Goal: Task Accomplishment & Management: Manage account settings

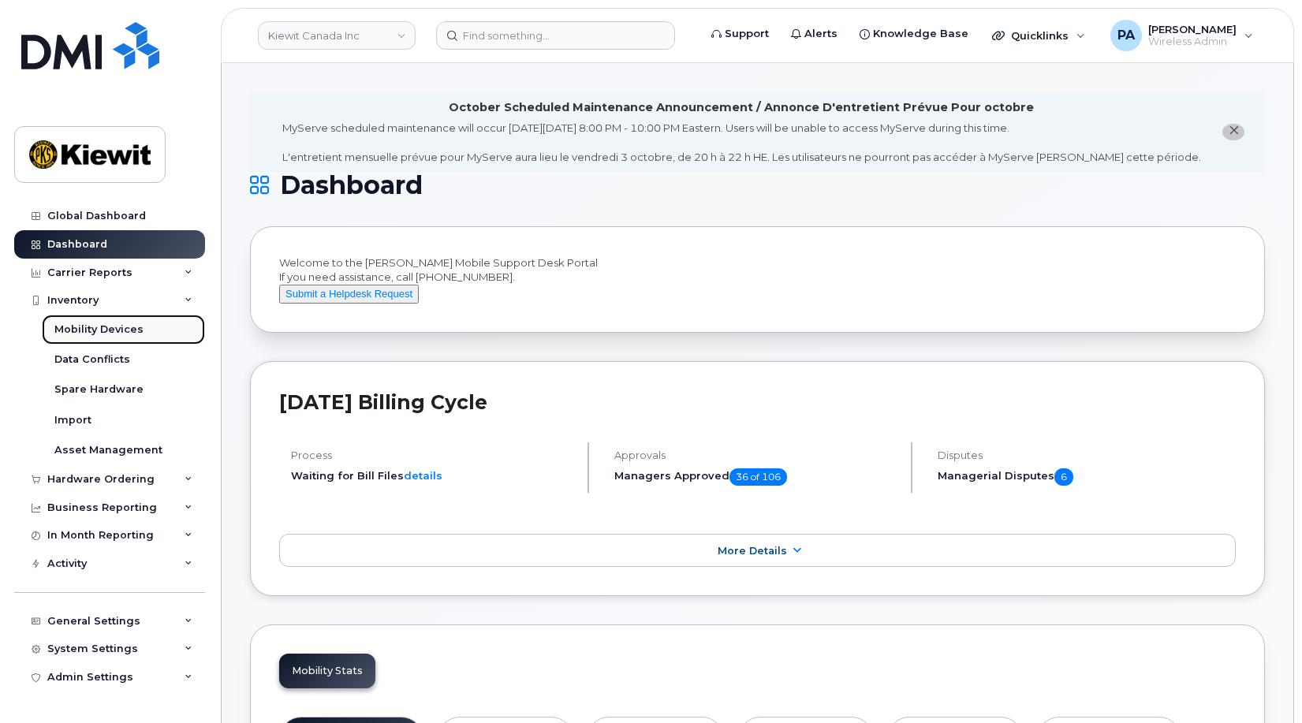
click at [103, 331] on div "Mobility Devices" at bounding box center [98, 330] width 89 height 14
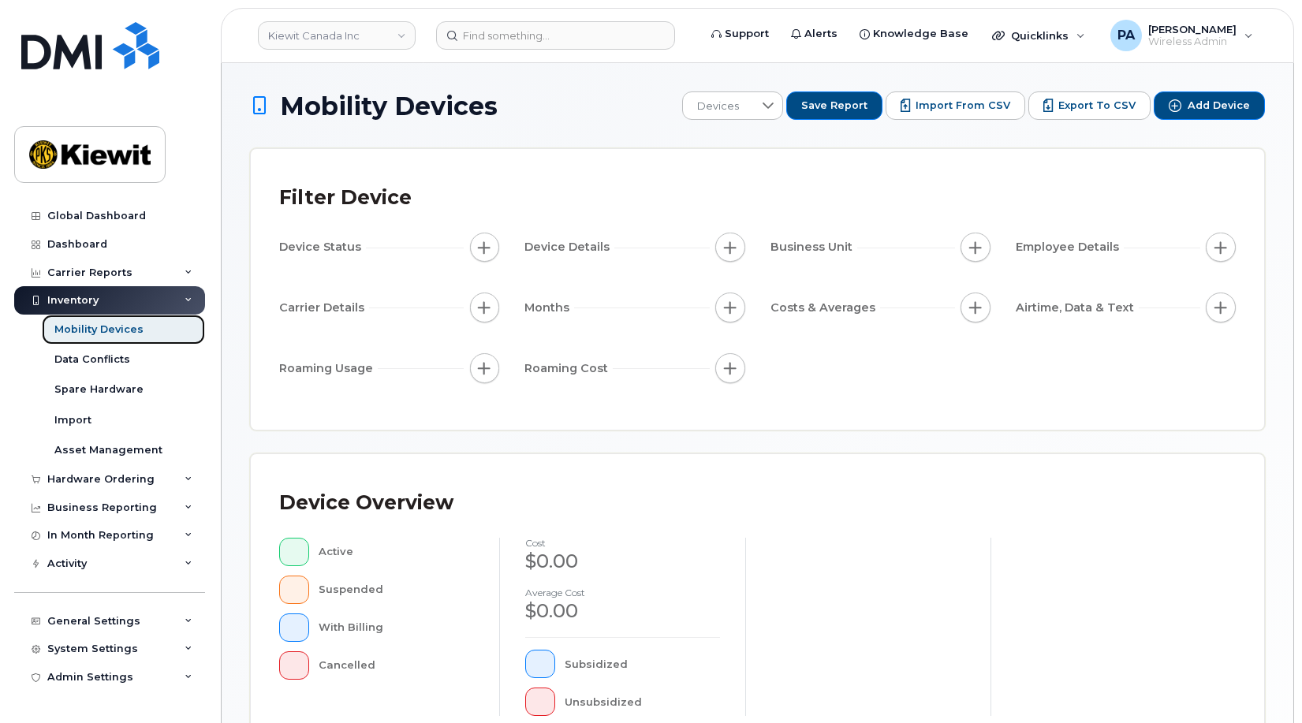
scroll to position [426, 0]
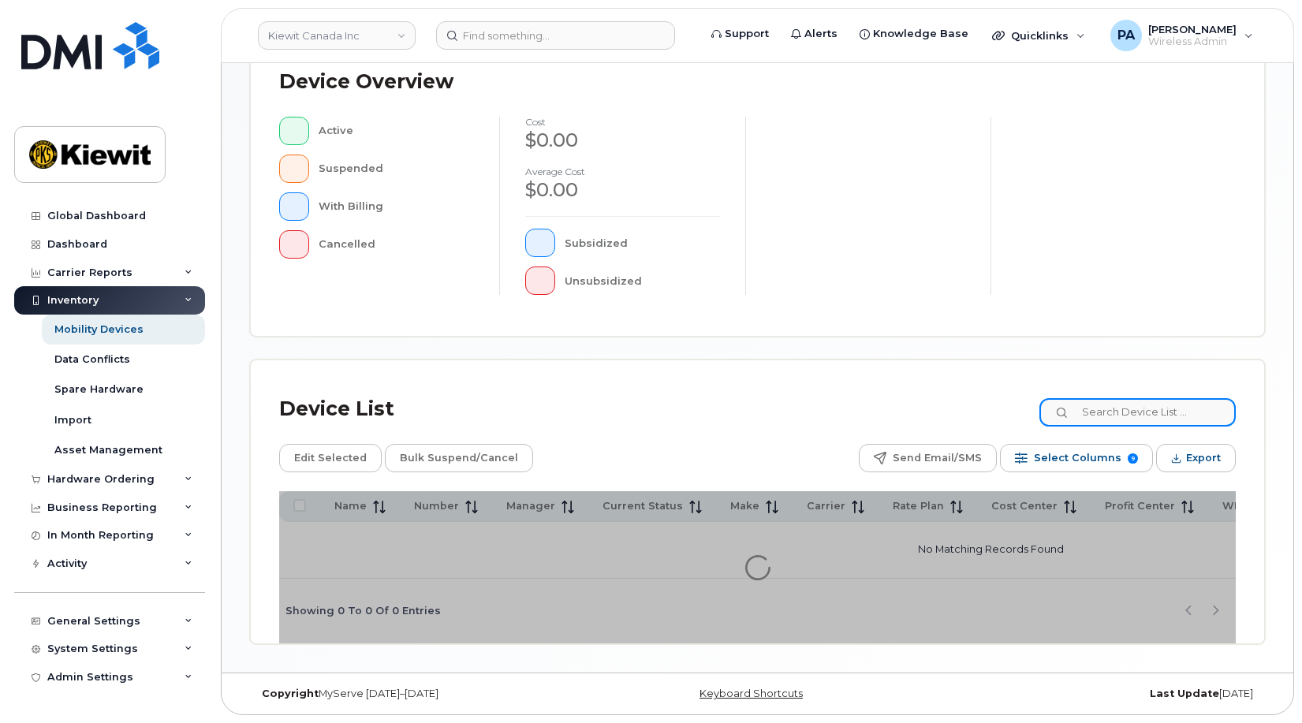
click at [1125, 409] on input at bounding box center [1137, 412] width 196 height 28
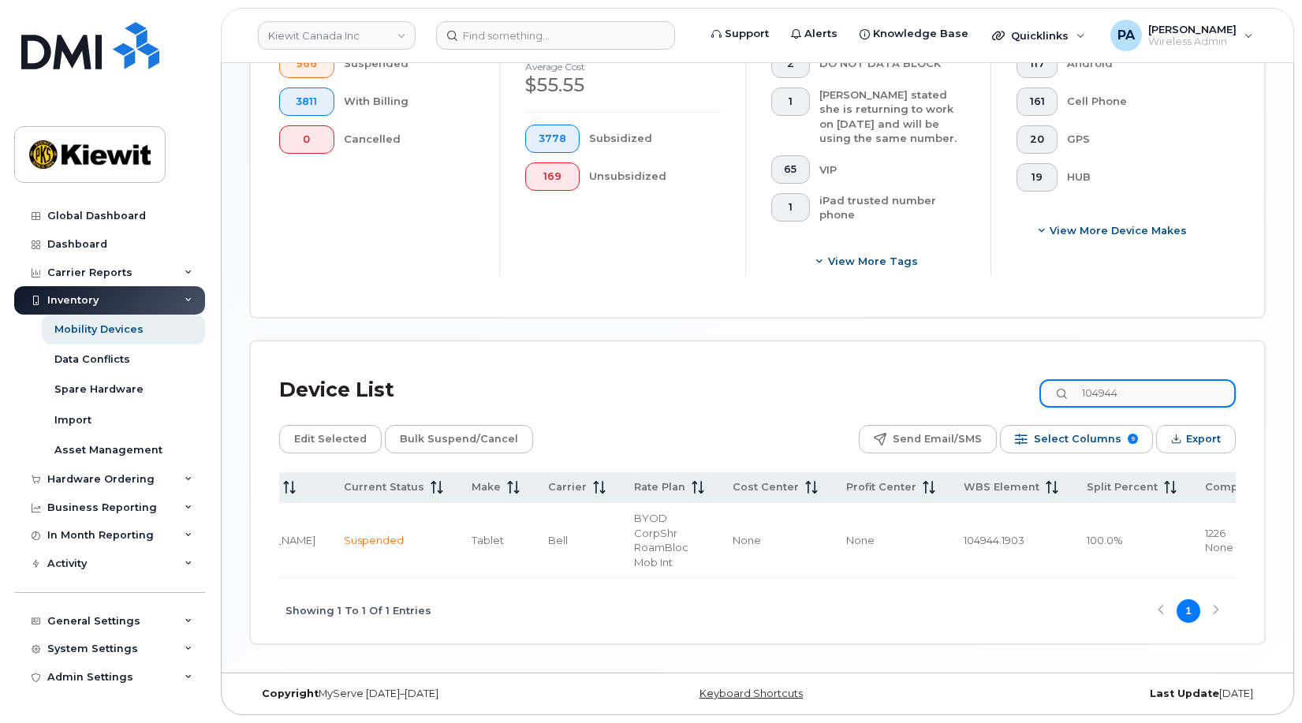
scroll to position [0, 346]
drag, startPoint x: 1165, startPoint y: 390, endPoint x: 872, endPoint y: 407, distance: 293.1
click at [872, 407] on div "Device List 104944 Edit Selected Bulk Suspend/Cancel Send Email/SMS Select Colu…" at bounding box center [757, 507] width 957 height 274
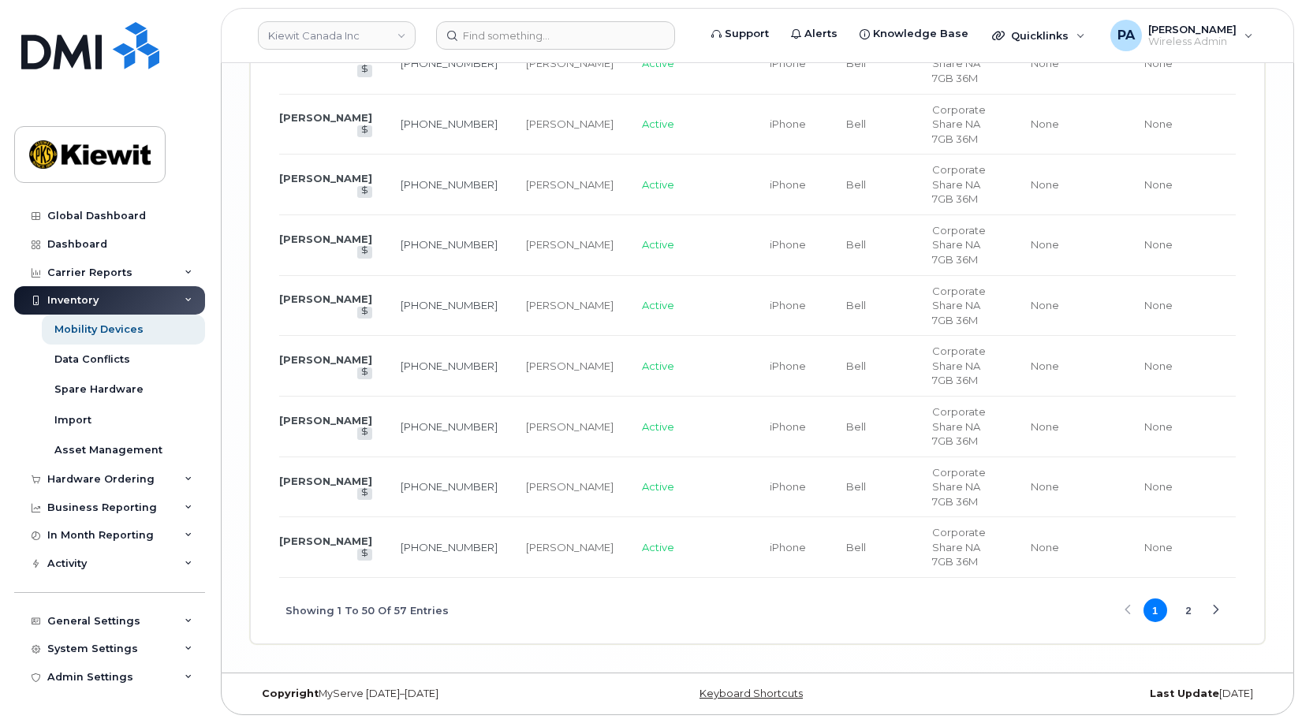
scroll to position [0, 53]
type input "105578"
drag, startPoint x: 513, startPoint y: 250, endPoint x: 464, endPoint y: 237, distance: 51.5
click at [514, 237] on td "Anup Dondeti" at bounding box center [572, 245] width 116 height 61
copy div "Anup Dondeti"
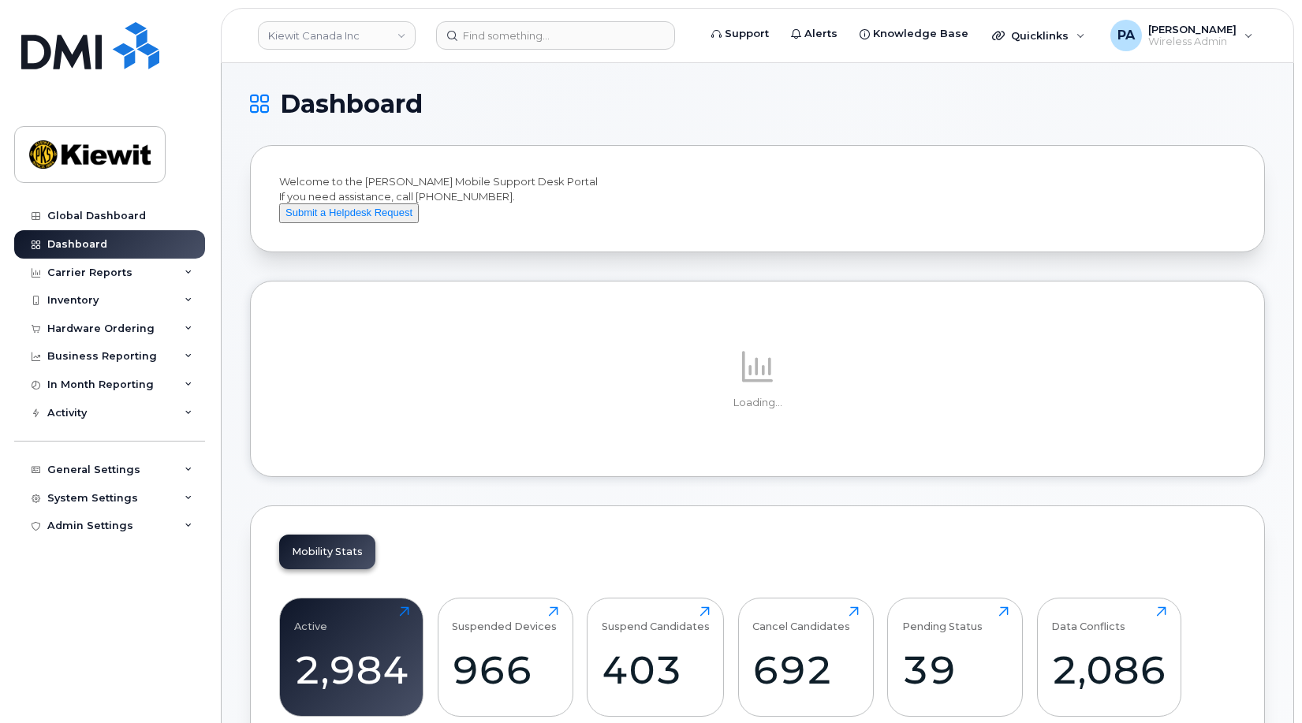
click at [315, 20] on header "Kiewit Canada Inc Support Alerts Knowledge Base Quicklinks Suspend / Cancel Dev…" at bounding box center [757, 35] width 1073 height 55
click at [311, 34] on link "Kiewit Canada Inc" at bounding box center [337, 35] width 158 height 28
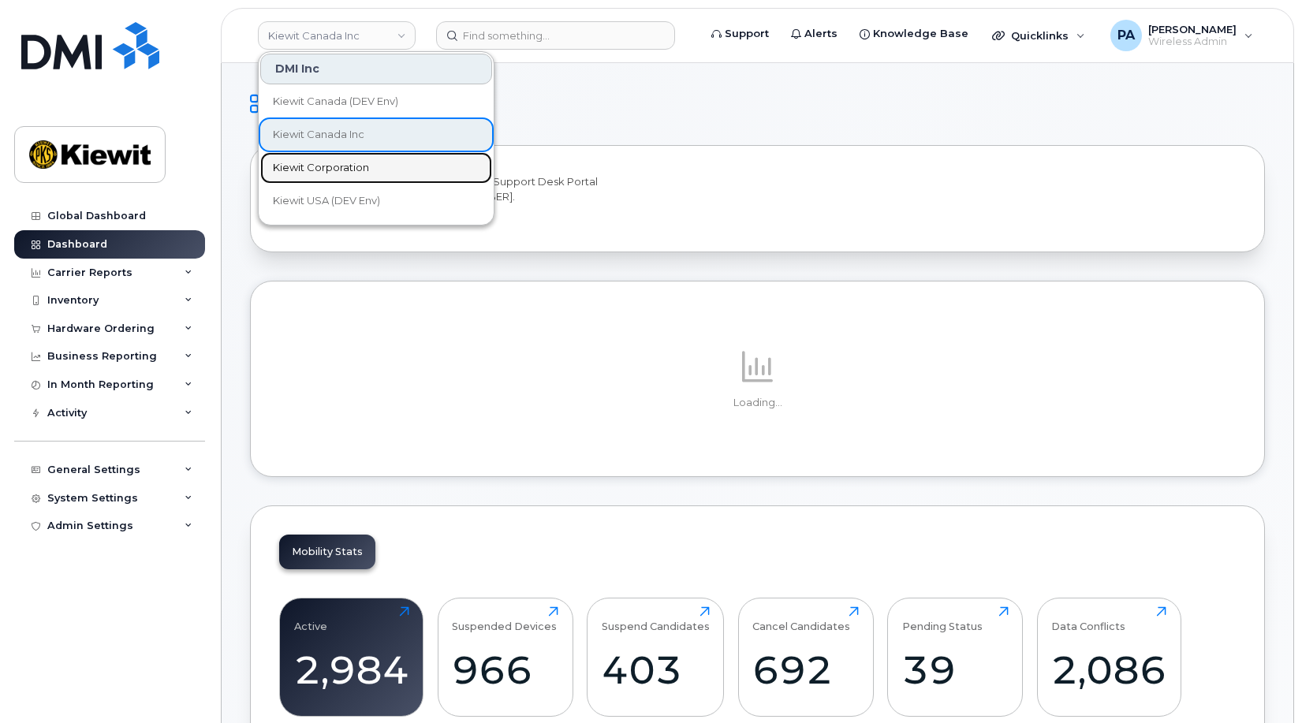
click at [310, 162] on span "Kiewit Corporation" at bounding box center [321, 168] width 96 height 16
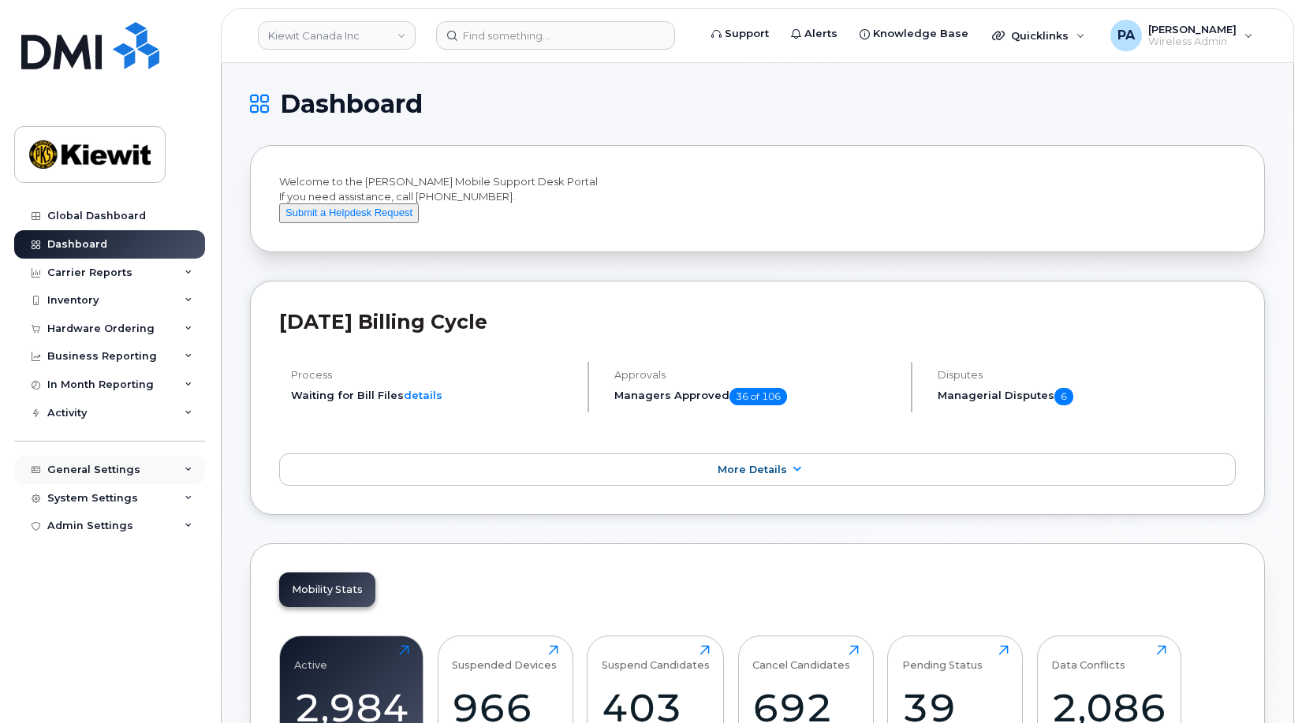
click at [90, 471] on div "General Settings" at bounding box center [93, 470] width 93 height 13
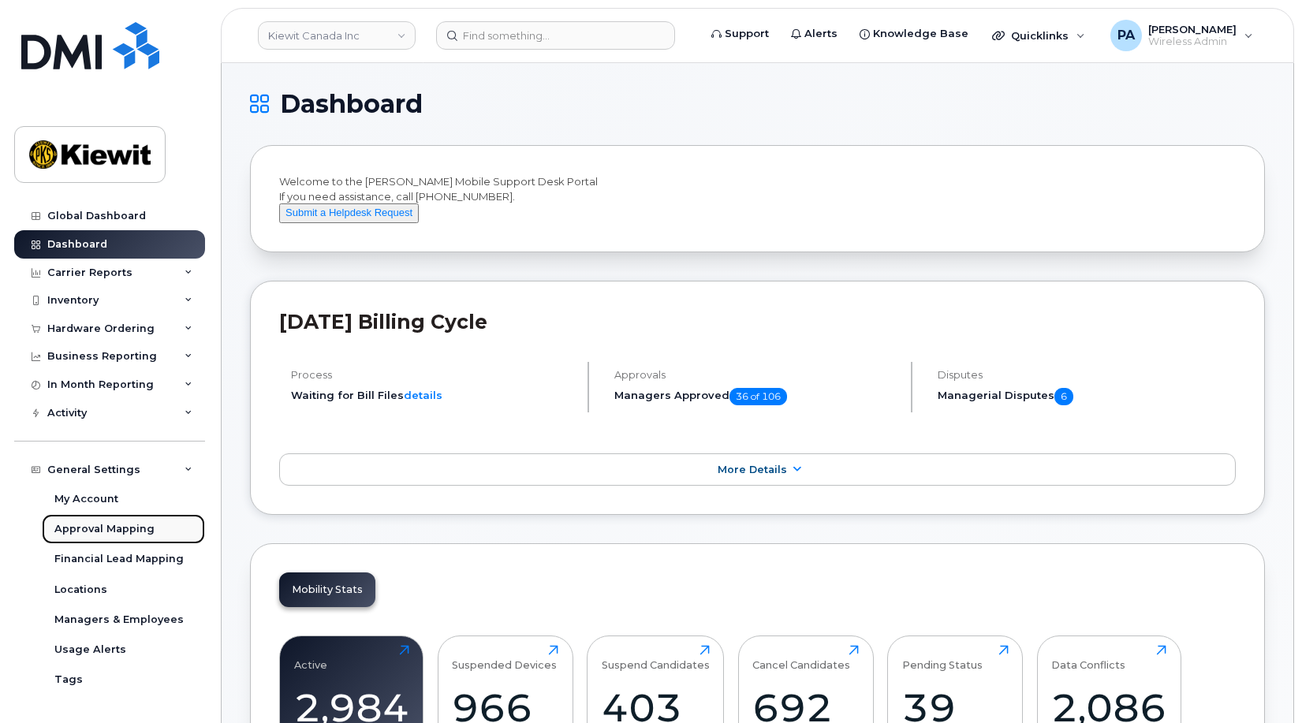
click at [95, 532] on div "Approval Mapping" at bounding box center [104, 529] width 100 height 14
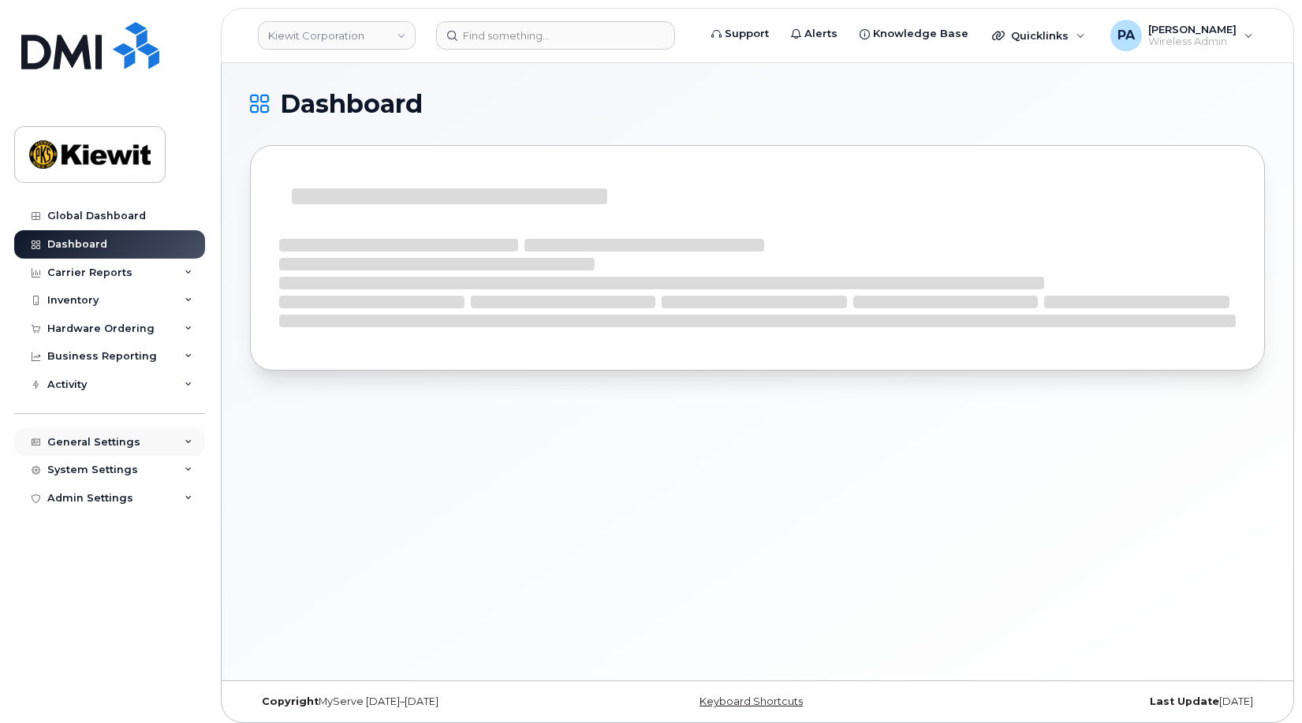
click at [108, 435] on div "General Settings" at bounding box center [109, 442] width 191 height 28
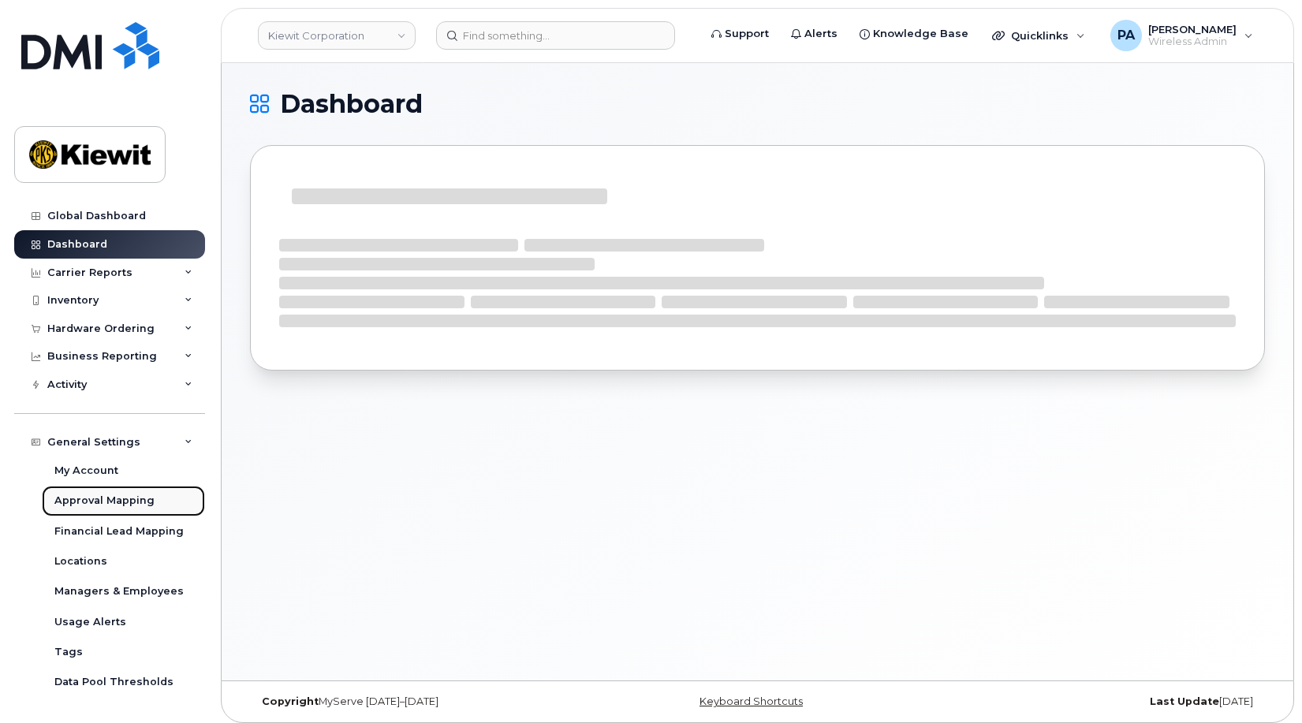
click at [103, 500] on div "Approval Mapping" at bounding box center [104, 501] width 100 height 14
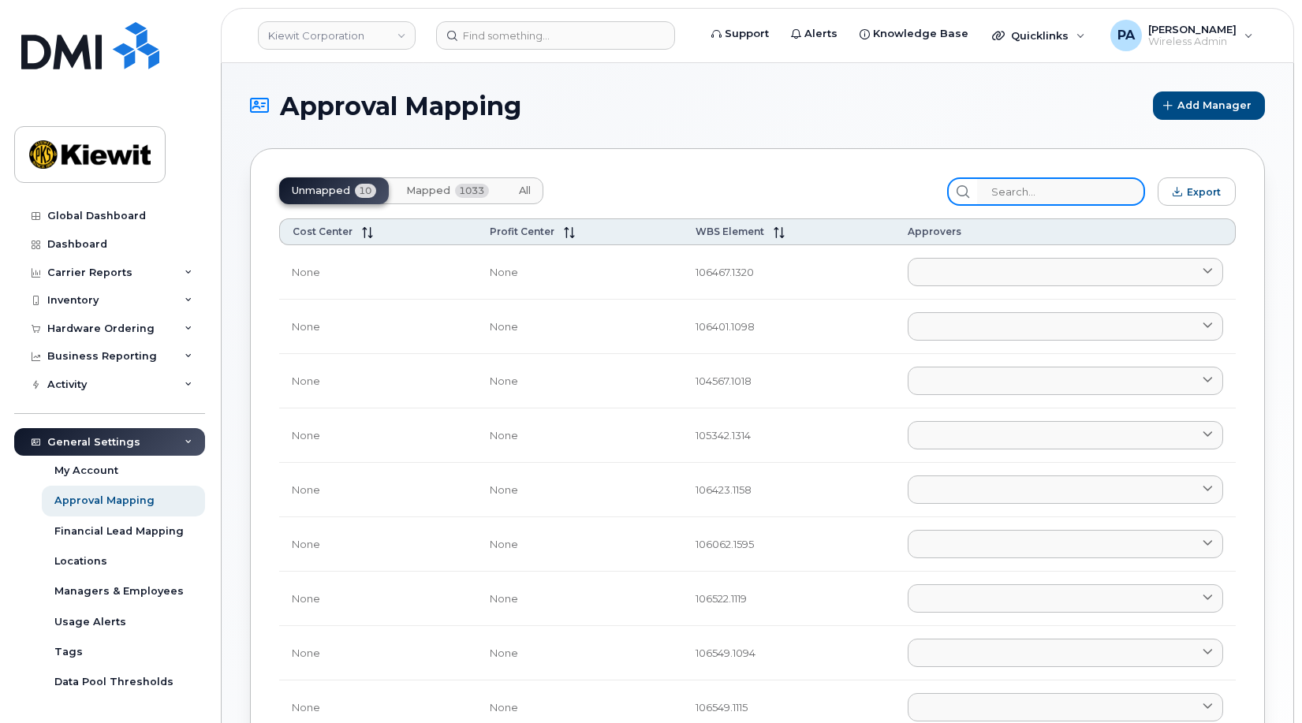
click at [1041, 189] on input "search" at bounding box center [1061, 191] width 168 height 28
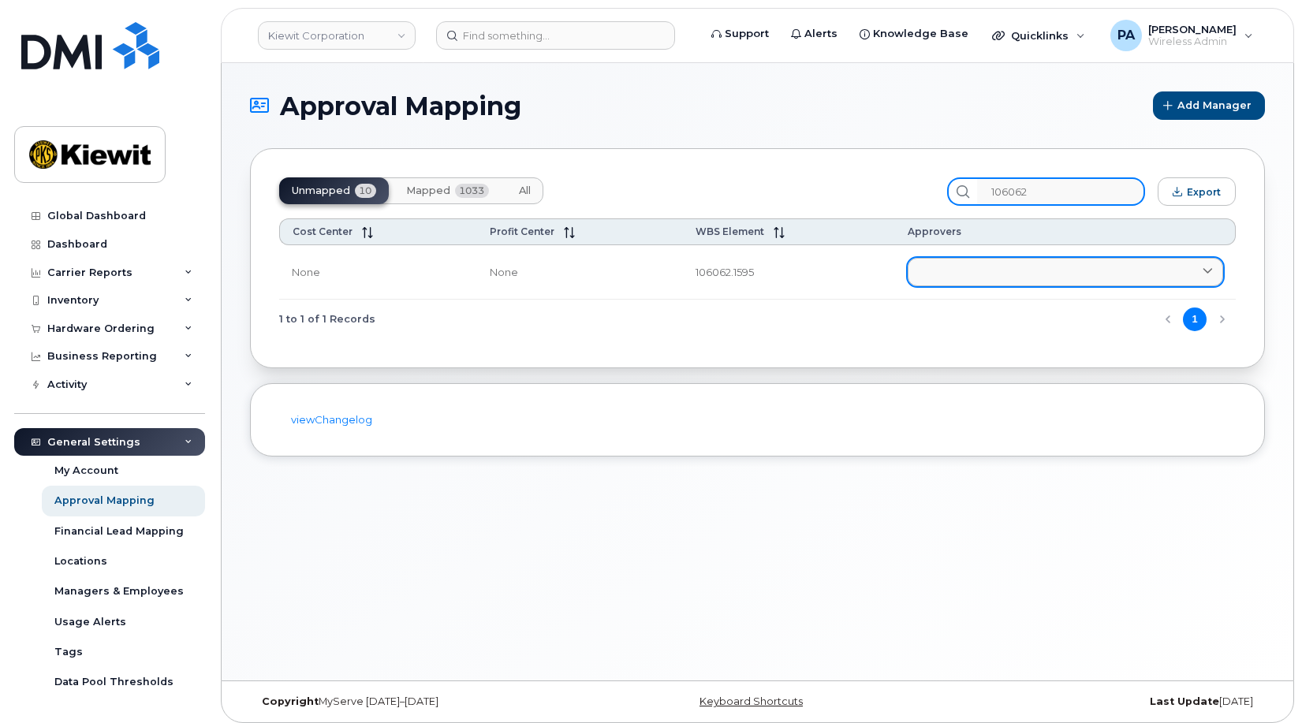
type input "106062"
click at [1020, 274] on link at bounding box center [1065, 272] width 315 height 28
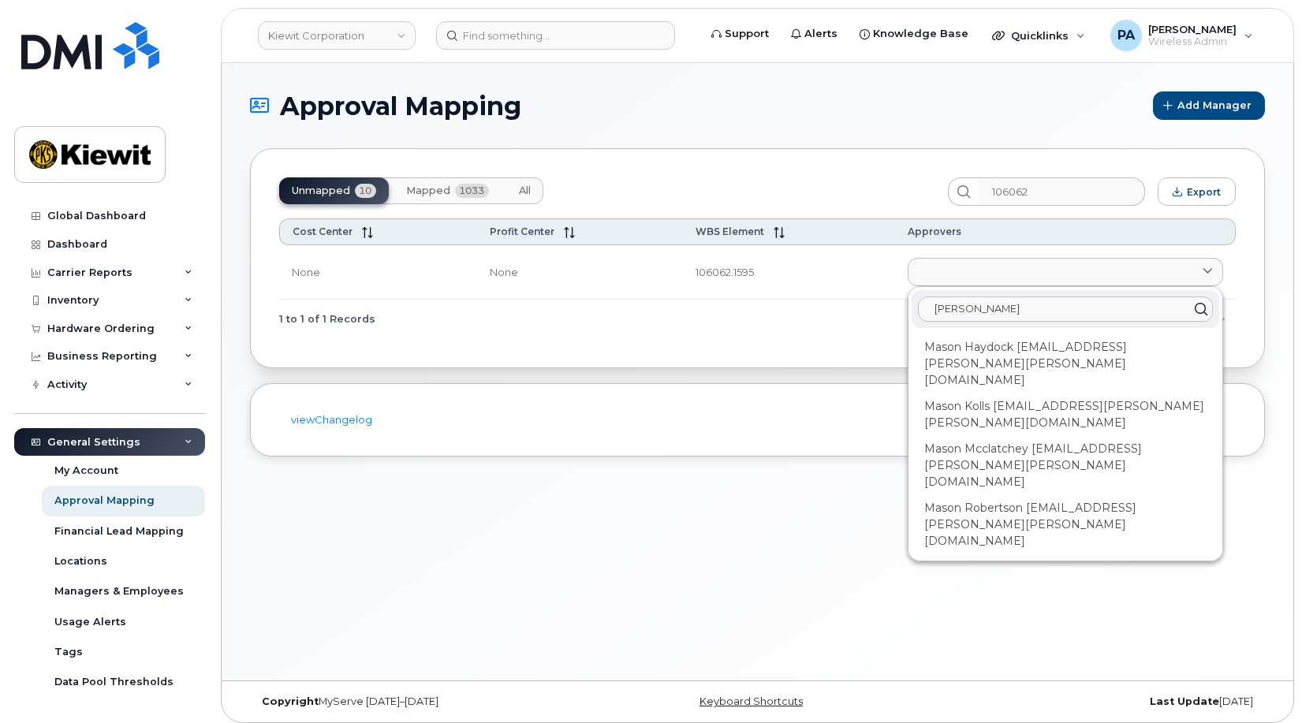
type input "mason"
click at [994, 495] on div "Mason Robertson [EMAIL_ADDRESS][PERSON_NAME][PERSON_NAME][DOMAIN_NAME]" at bounding box center [1066, 524] width 308 height 59
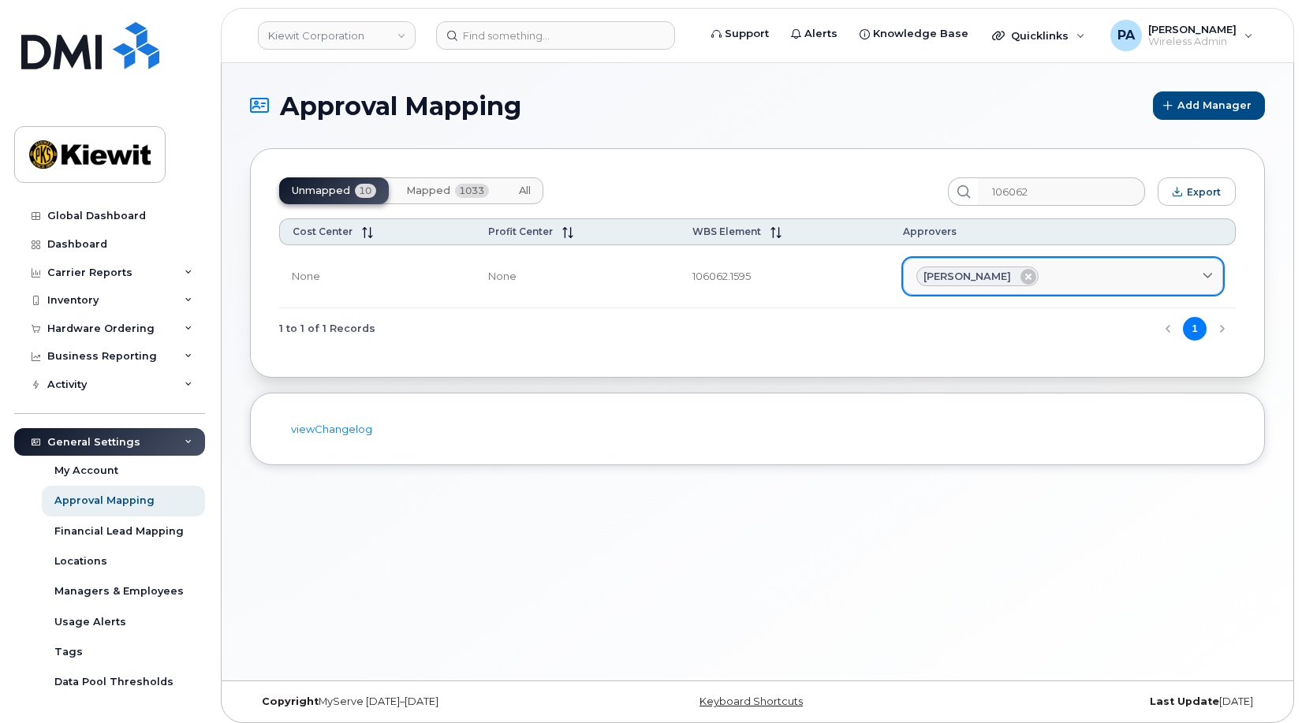
click at [1046, 271] on div "Mason Robertson" at bounding box center [1062, 277] width 293 height 21
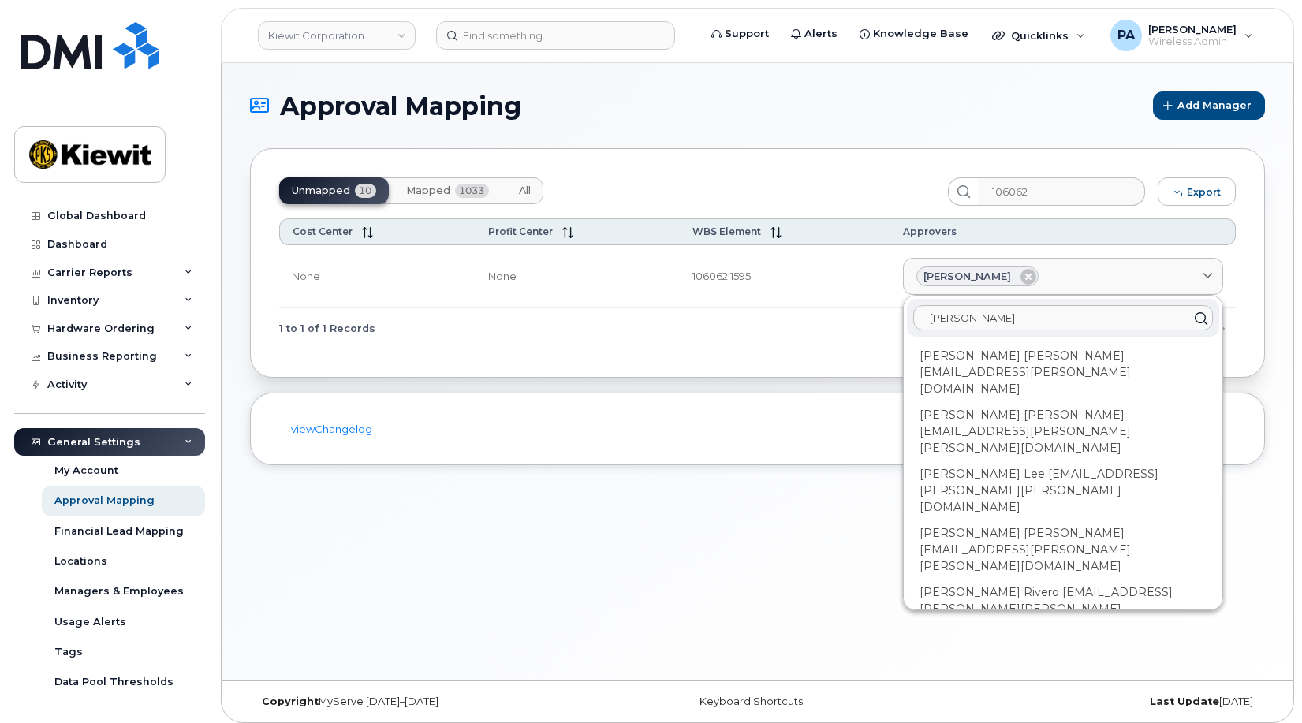
type input "Lee"
click at [1014, 639] on div "Lee Schmitz [EMAIL_ADDRESS][PERSON_NAME][PERSON_NAME][DOMAIN_NAME]" at bounding box center [1063, 660] width 312 height 43
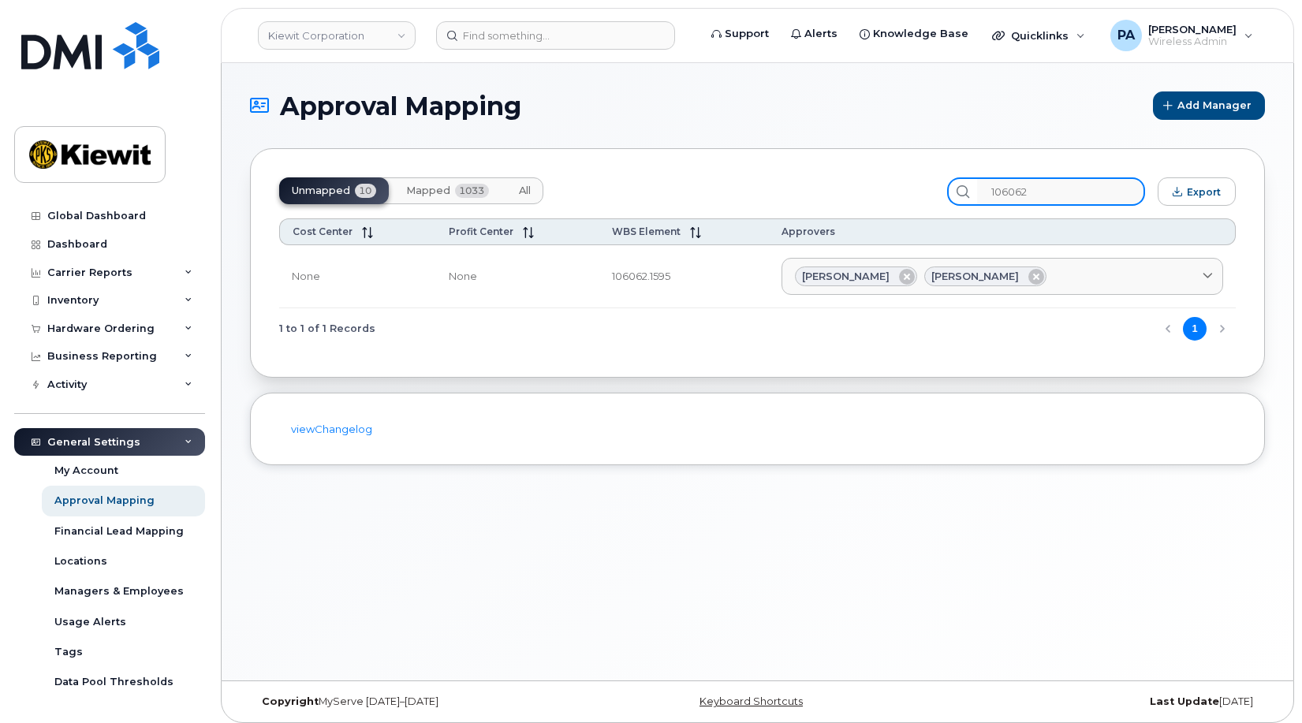
drag, startPoint x: 1062, startPoint y: 188, endPoint x: 584, endPoint y: 140, distance: 480.3
click at [606, 151] on div "Unmapped 10 Mapped 1033 All 106062 Export Cost Center Profit Center WBS Element…" at bounding box center [757, 262] width 1015 height 229
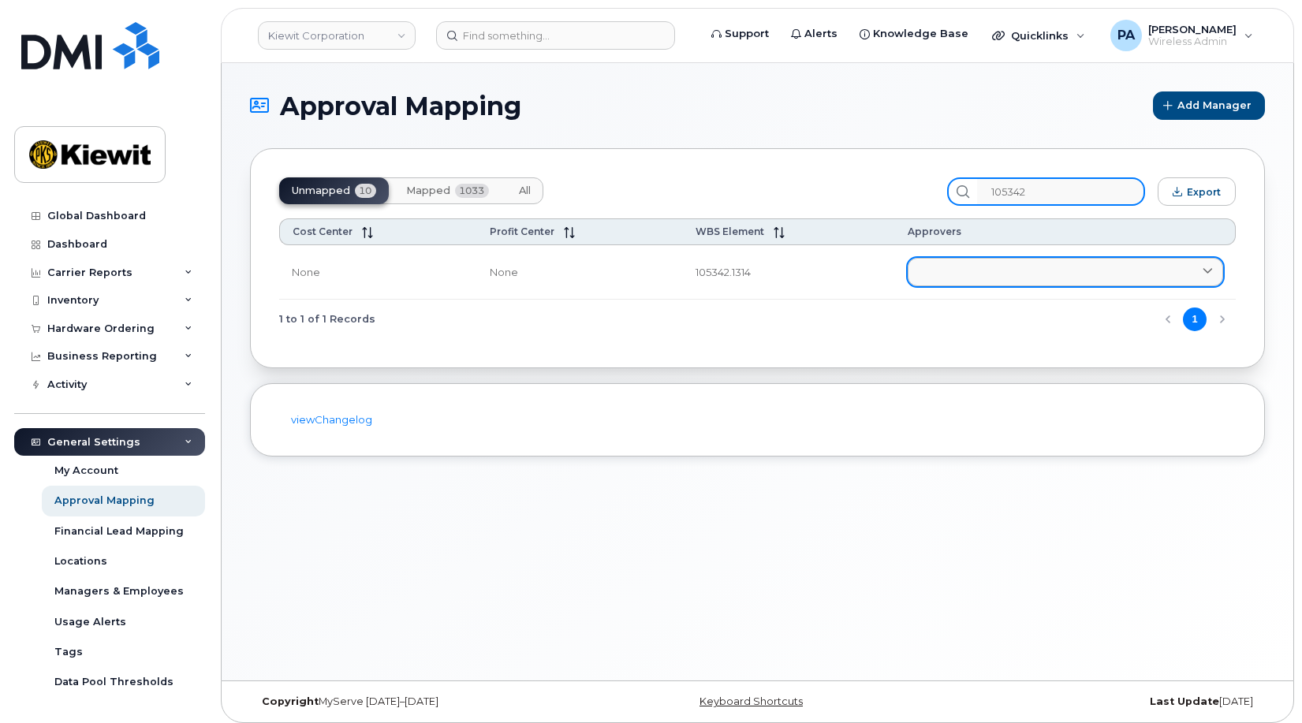
type input "105342"
click at [958, 275] on link at bounding box center [1065, 272] width 315 height 28
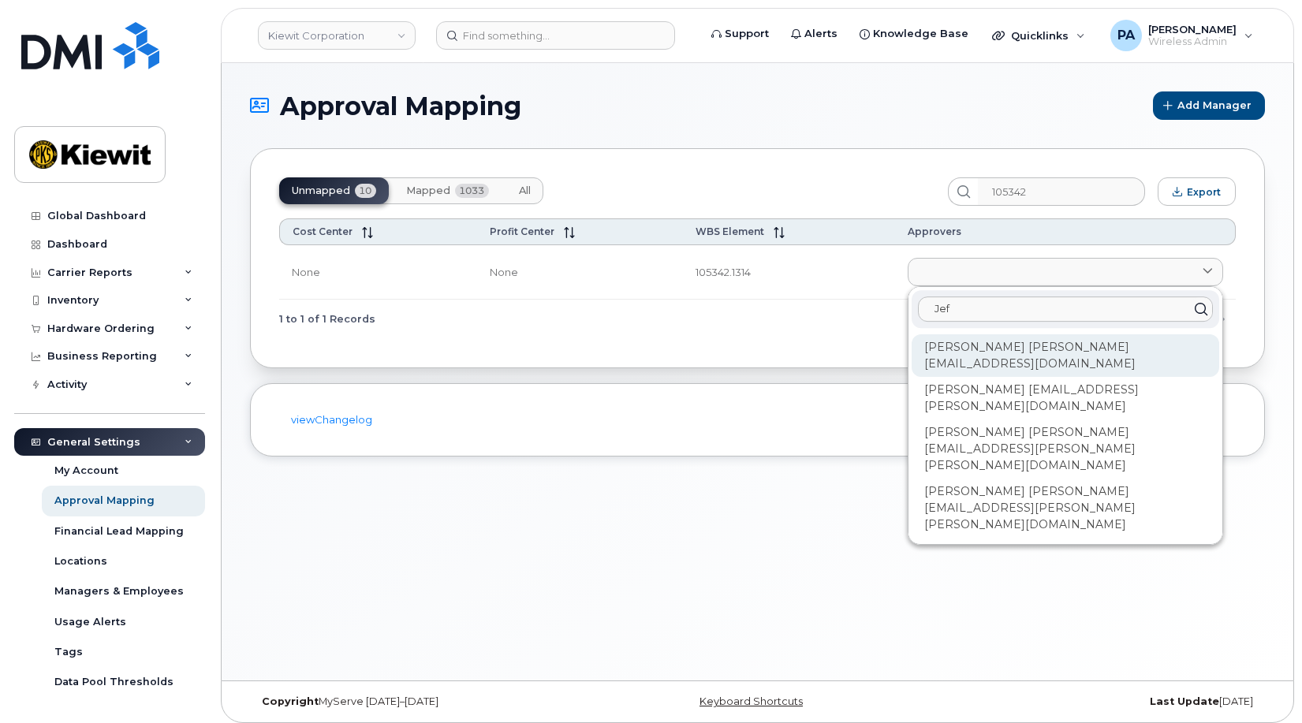
type input "Jef"
click at [1034, 349] on div "Jeffrey Baker [EMAIL_ADDRESS][DOMAIN_NAME]" at bounding box center [1066, 355] width 308 height 43
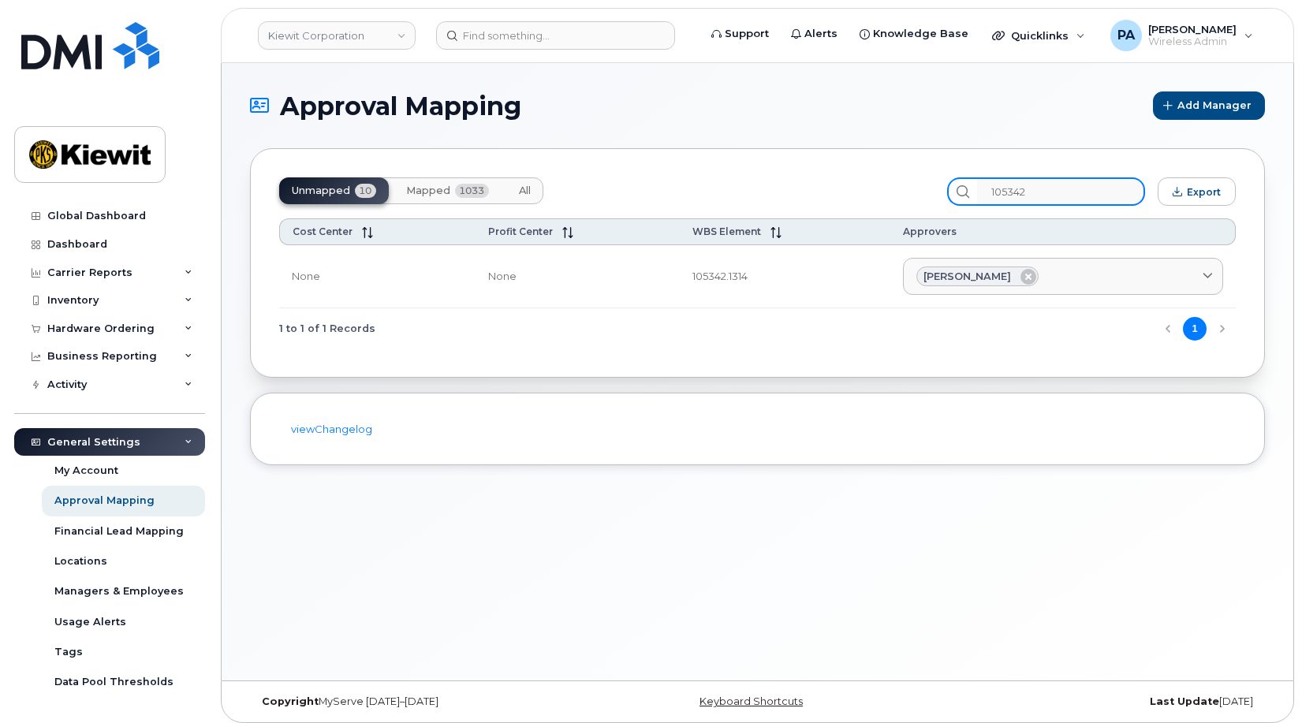
drag, startPoint x: 1103, startPoint y: 187, endPoint x: 850, endPoint y: 195, distance: 253.3
click at [850, 195] on div "Unmapped 10 Mapped 1033 All 105342 Export" at bounding box center [757, 191] width 957 height 28
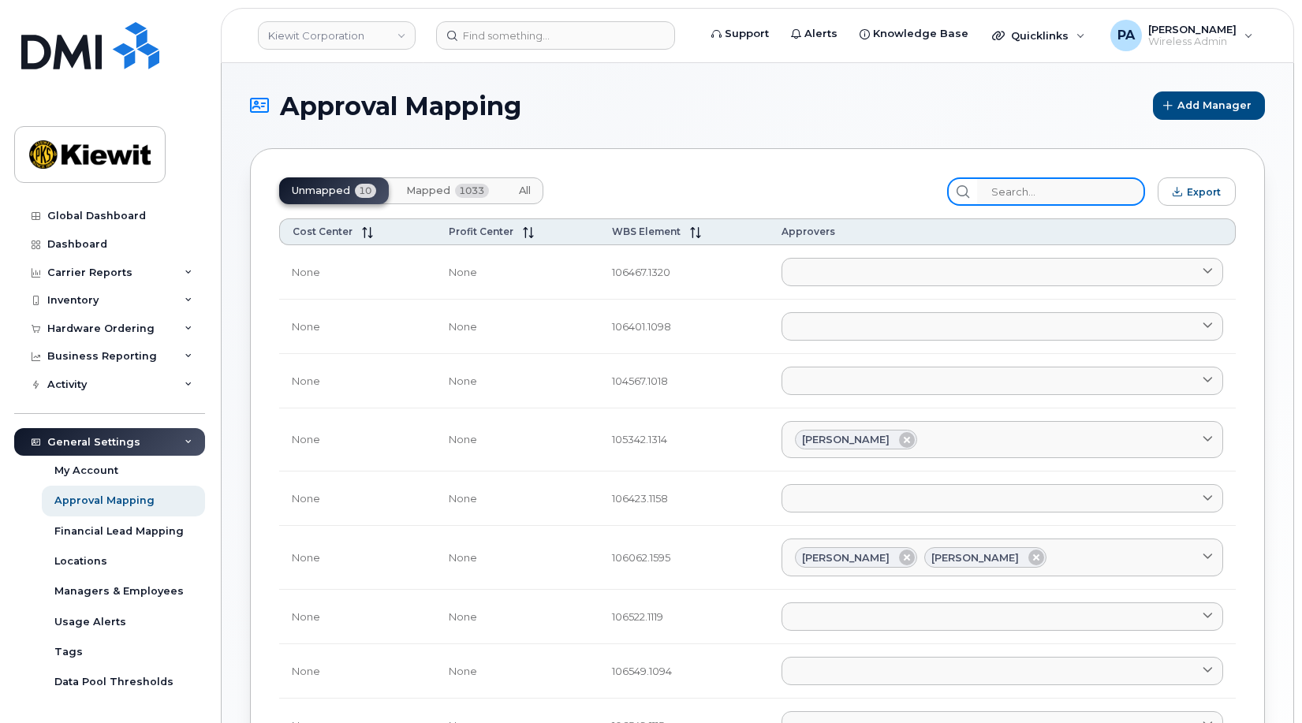
click at [1046, 187] on input "search" at bounding box center [1061, 191] width 168 height 28
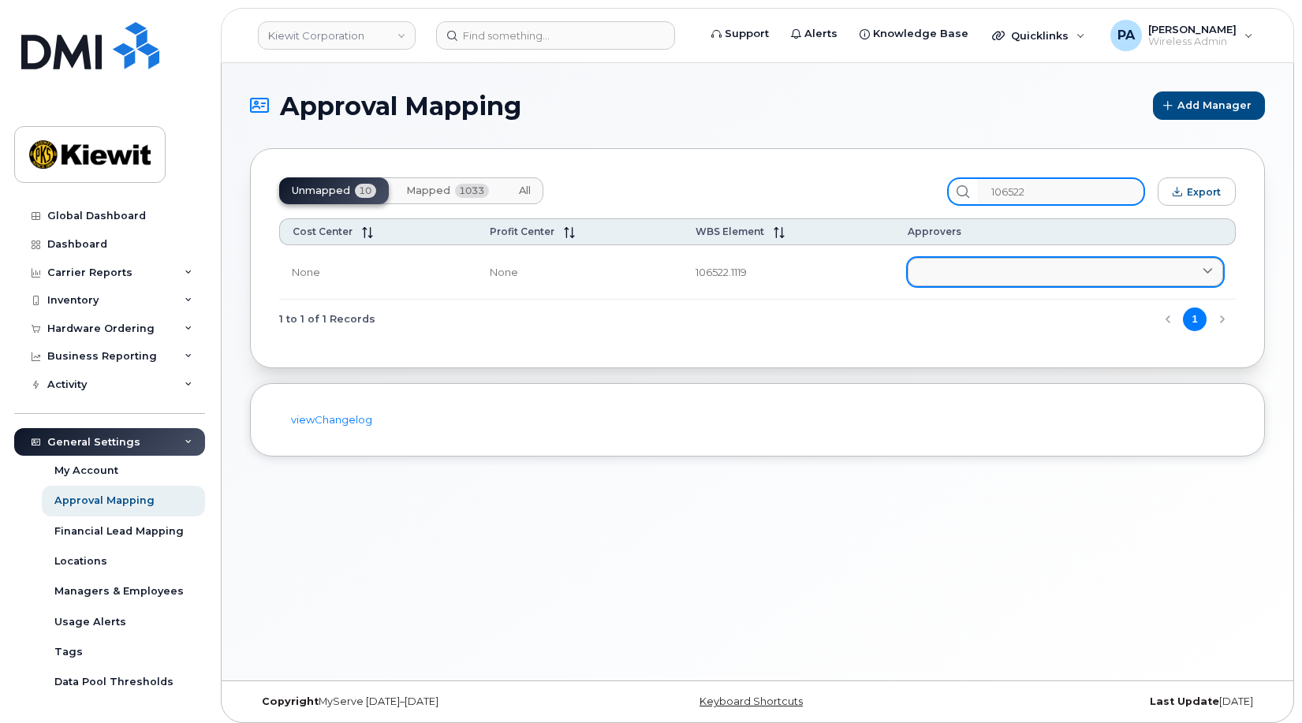
type input "106522"
click at [969, 281] on link at bounding box center [1065, 272] width 315 height 28
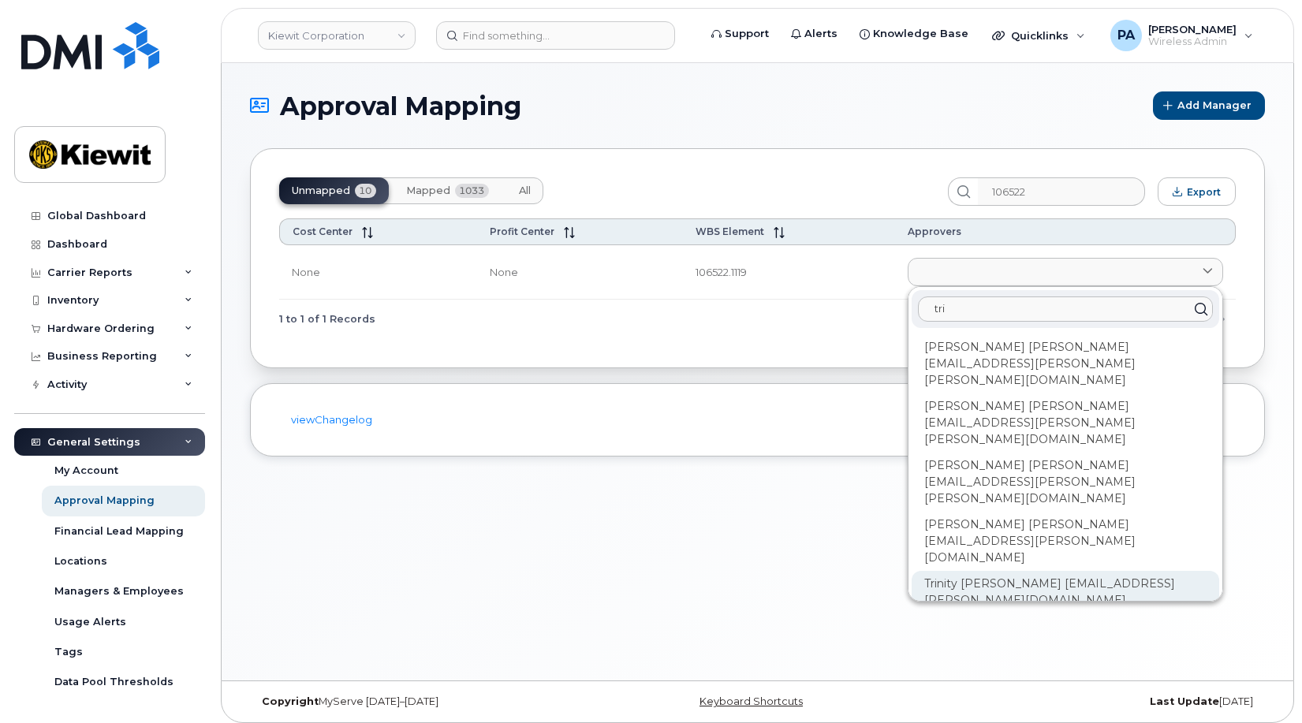
type input "tri"
click at [985, 571] on div "Trinity [PERSON_NAME] [EMAIL_ADDRESS][PERSON_NAME][DOMAIN_NAME]" at bounding box center [1066, 592] width 308 height 43
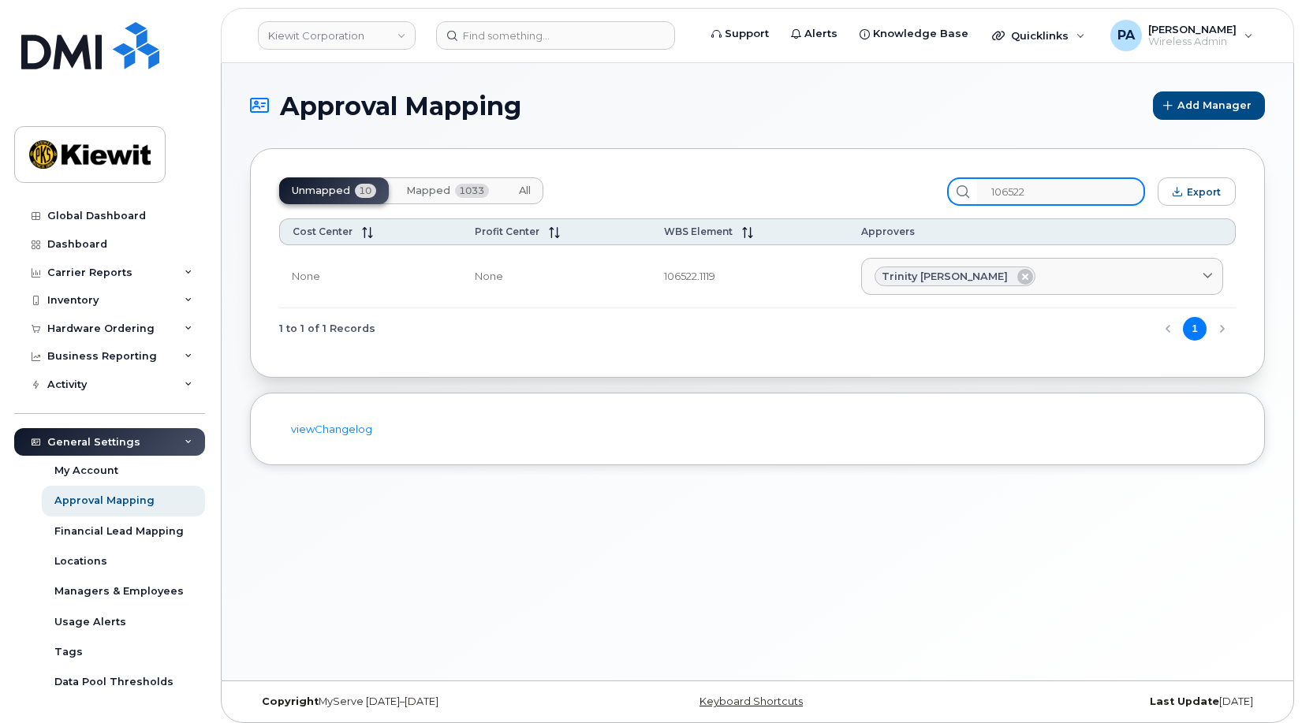
drag, startPoint x: 1057, startPoint y: 189, endPoint x: 880, endPoint y: 196, distance: 176.8
click at [893, 196] on div "Unmapped 10 Mapped 1033 All 106522 Export" at bounding box center [757, 191] width 957 height 28
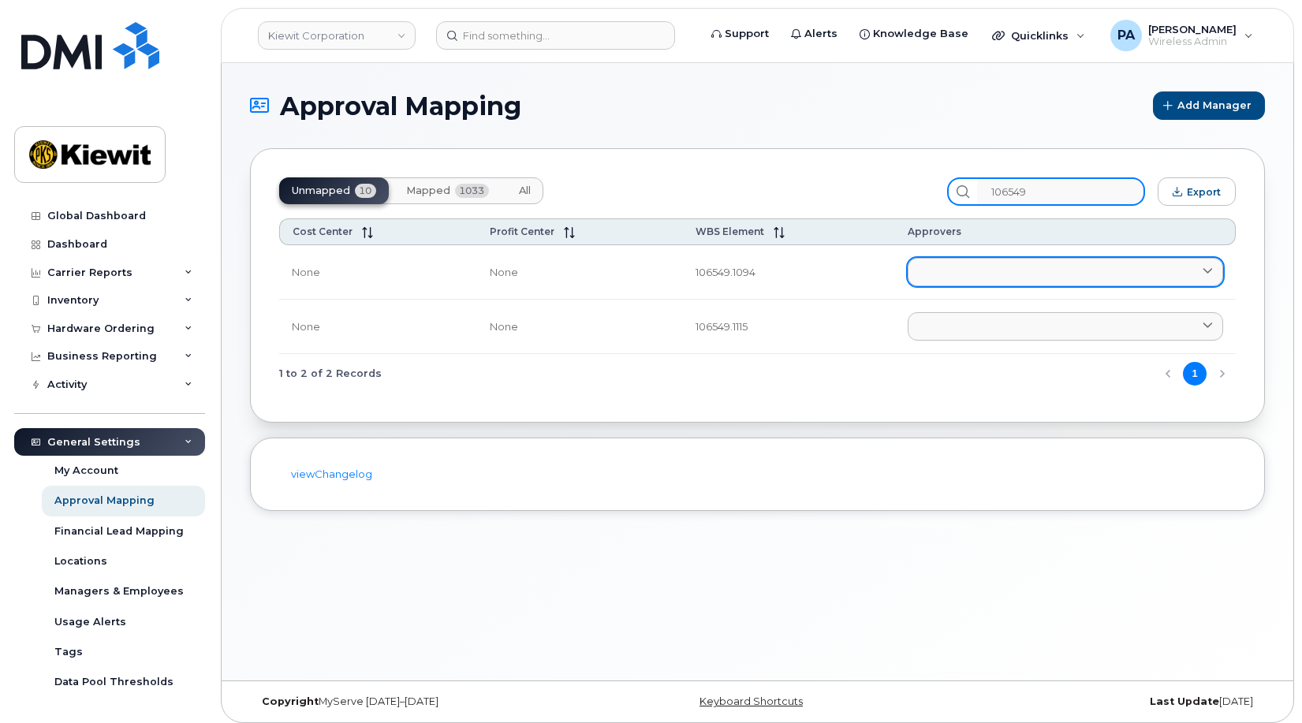
type input "106549"
click at [931, 270] on link at bounding box center [1065, 272] width 315 height 28
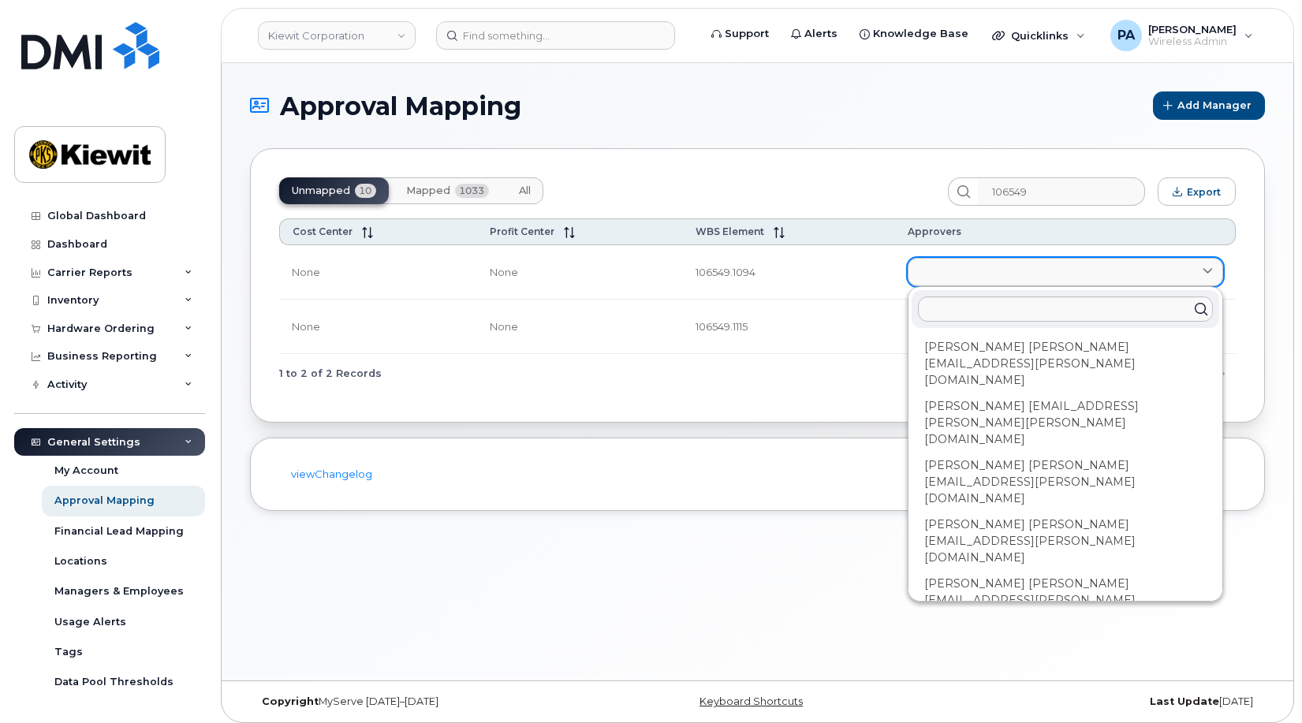
click at [1021, 272] on link at bounding box center [1065, 272] width 315 height 28
type input "M"
type input "Ma"
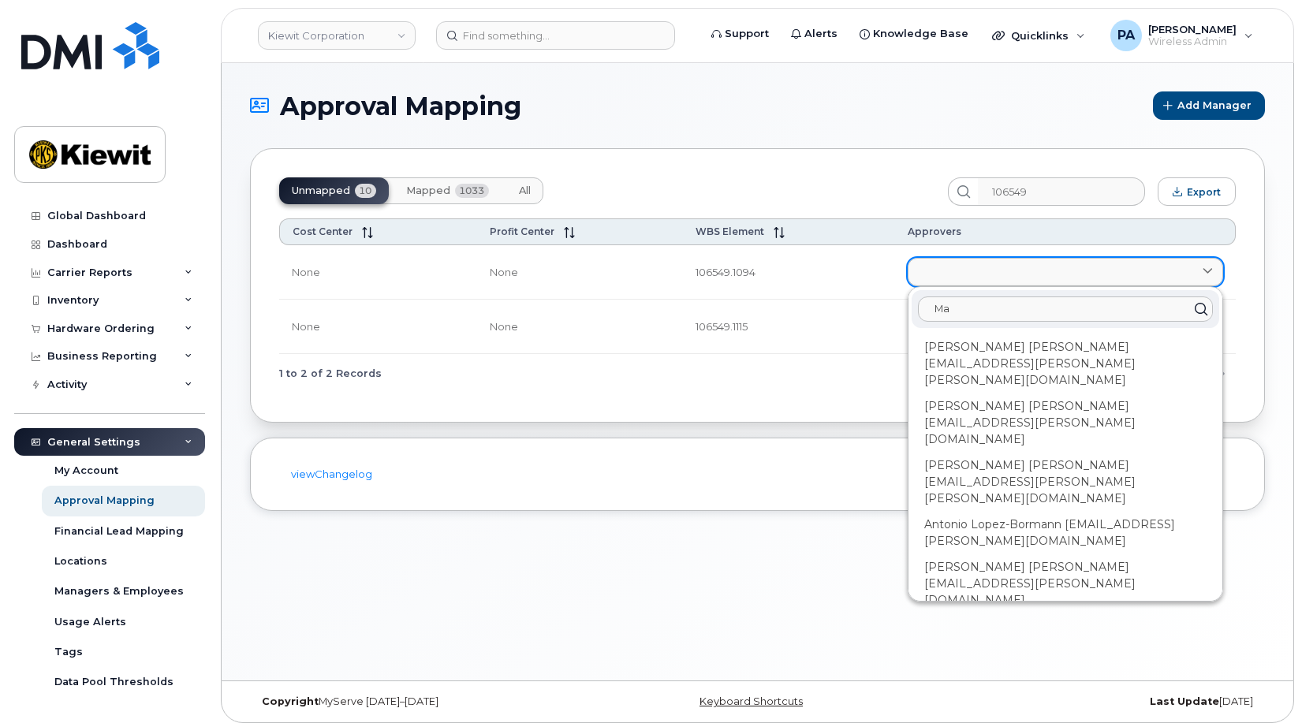
type input "Mat"
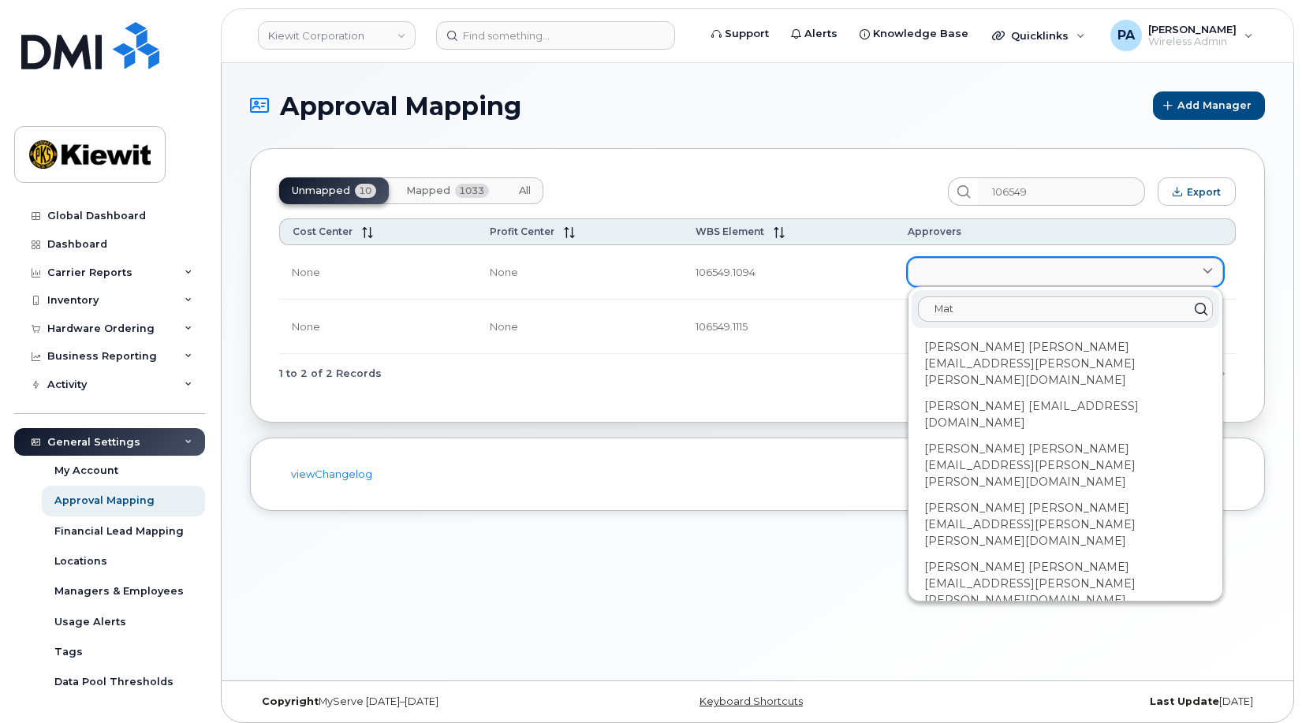
type input "Matt"
type input "Matth"
type input "Matthe"
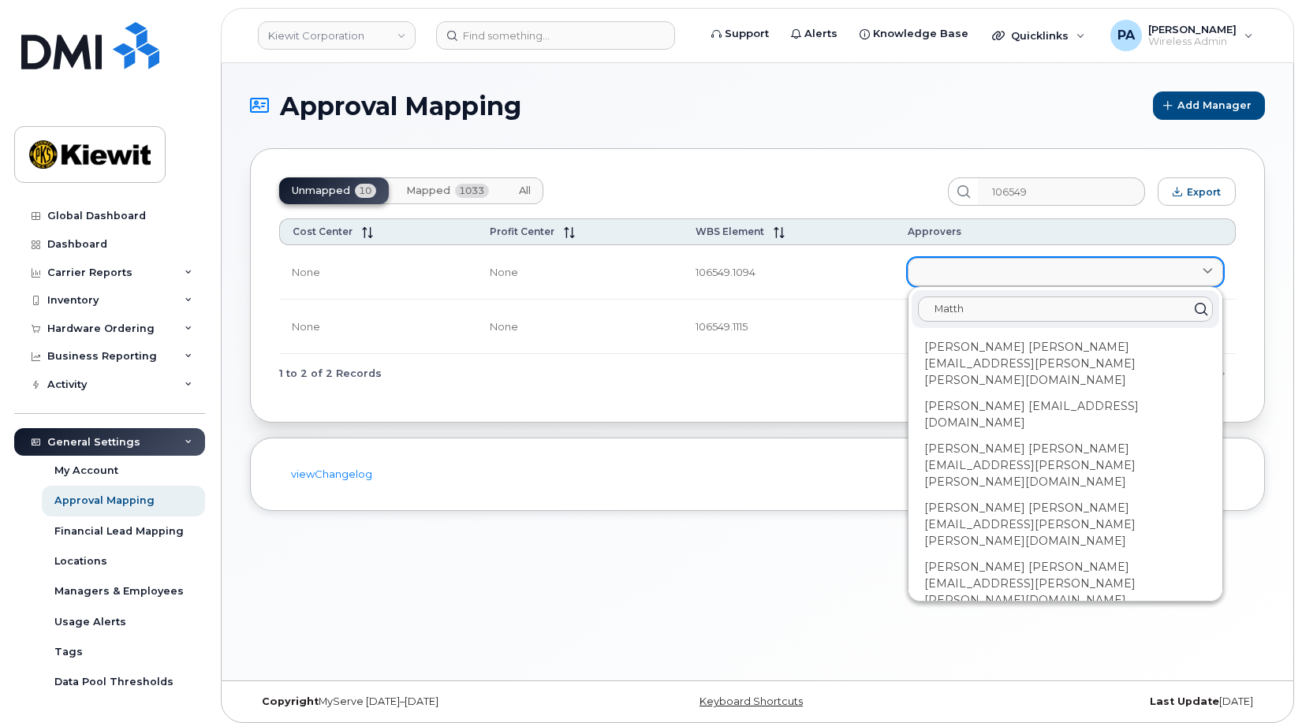
type input "Matthe"
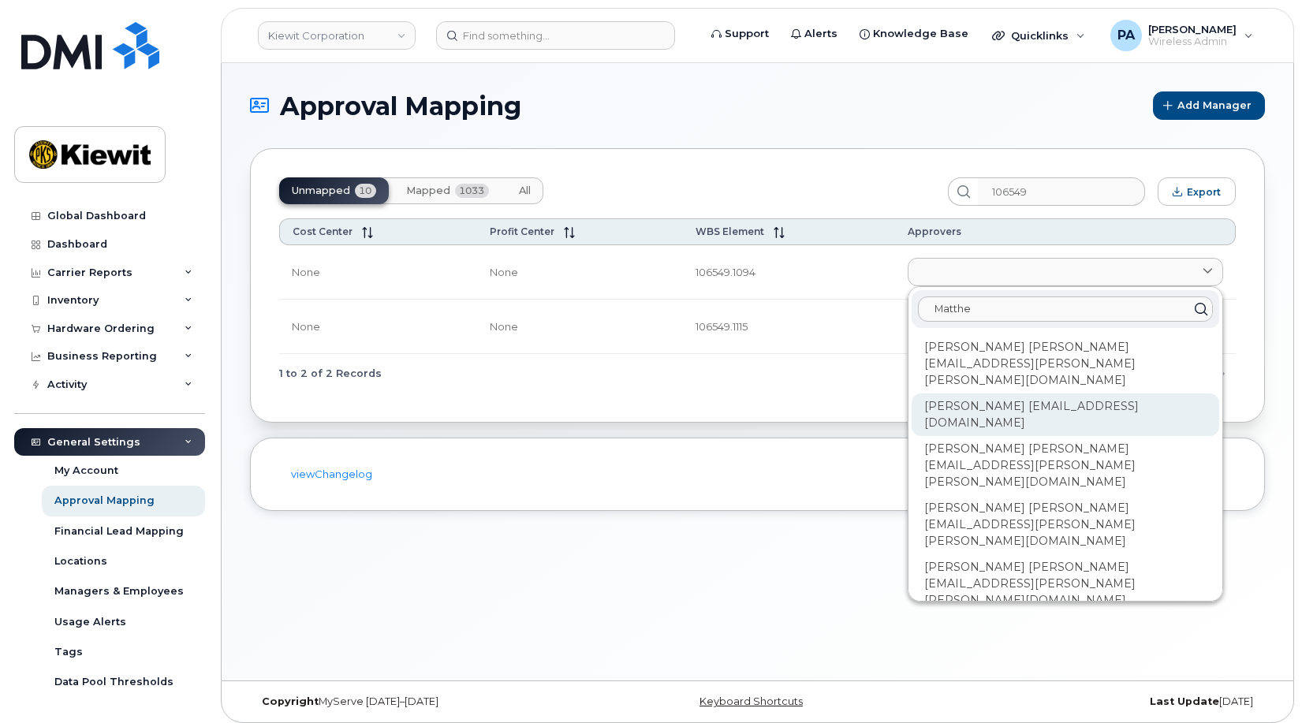
type input "Matthe"
click at [1023, 393] on div "[PERSON_NAME] [EMAIL_ADDRESS][DOMAIN_NAME]" at bounding box center [1066, 414] width 308 height 43
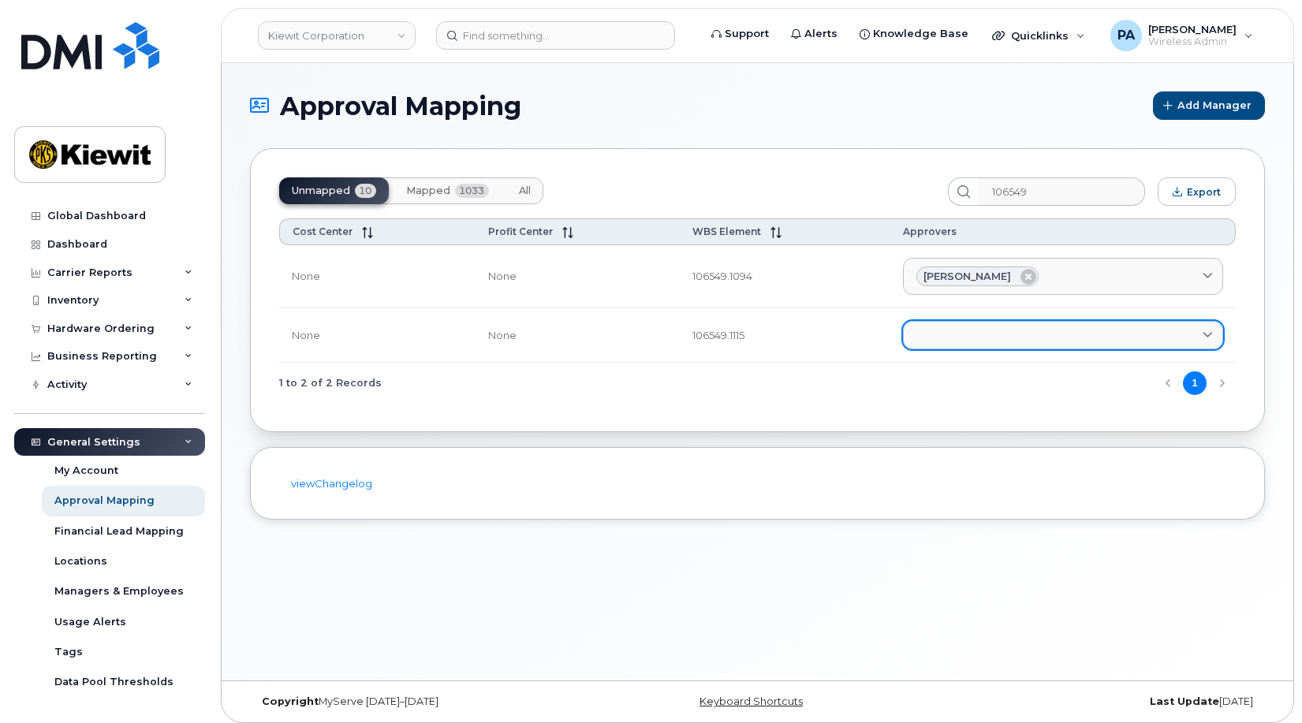
click at [930, 337] on link at bounding box center [1063, 335] width 320 height 28
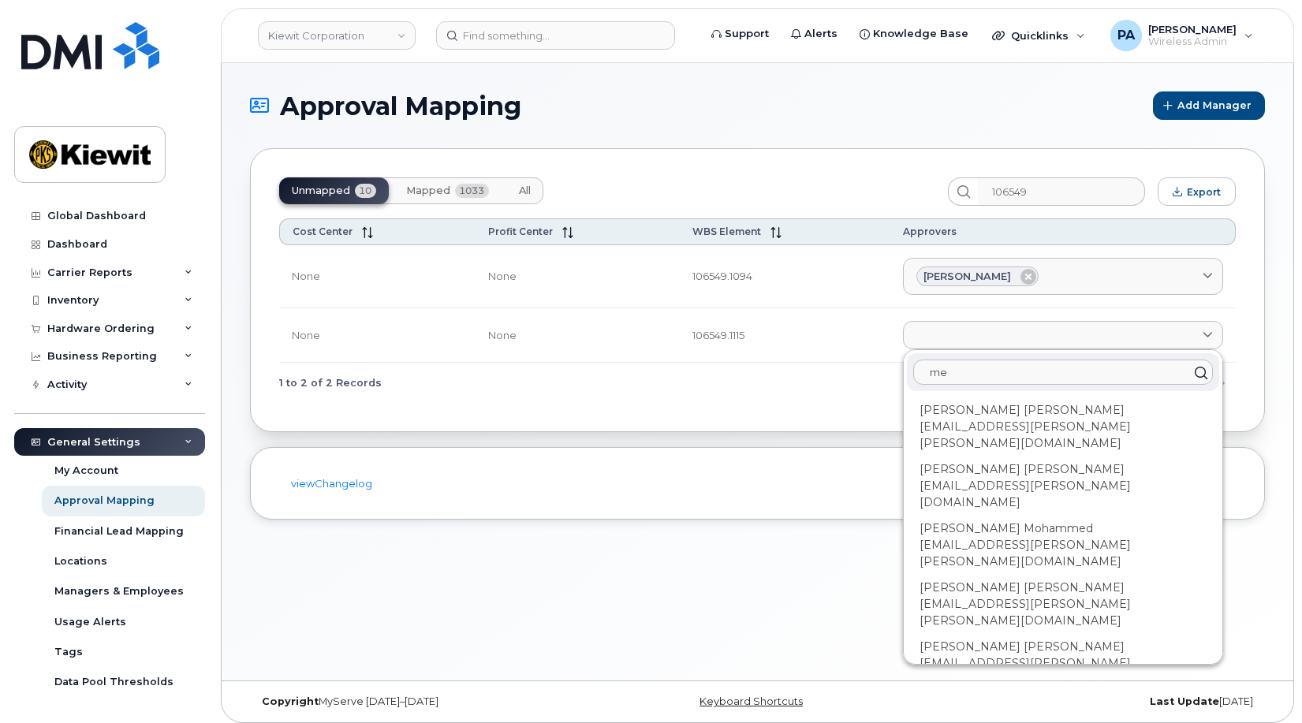
type input "m"
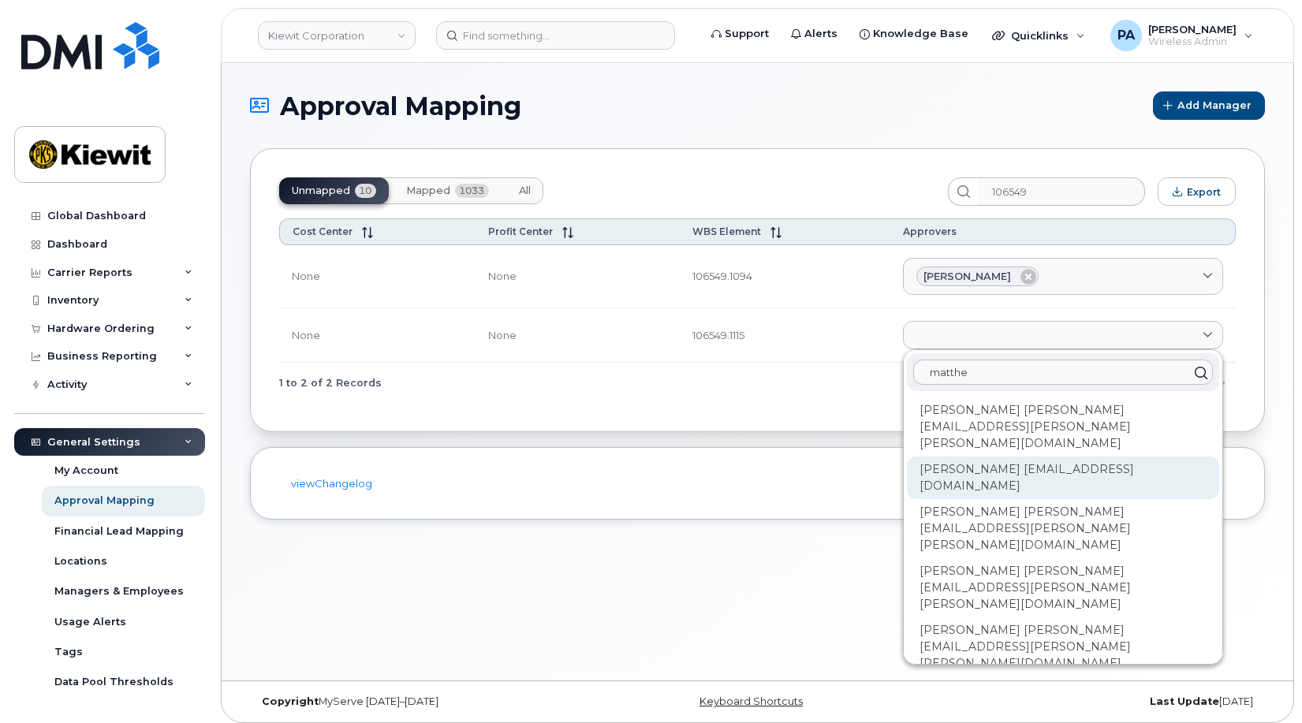
type input "matthe"
click at [1006, 457] on div "[PERSON_NAME] [EMAIL_ADDRESS][DOMAIN_NAME]" at bounding box center [1063, 478] width 312 height 43
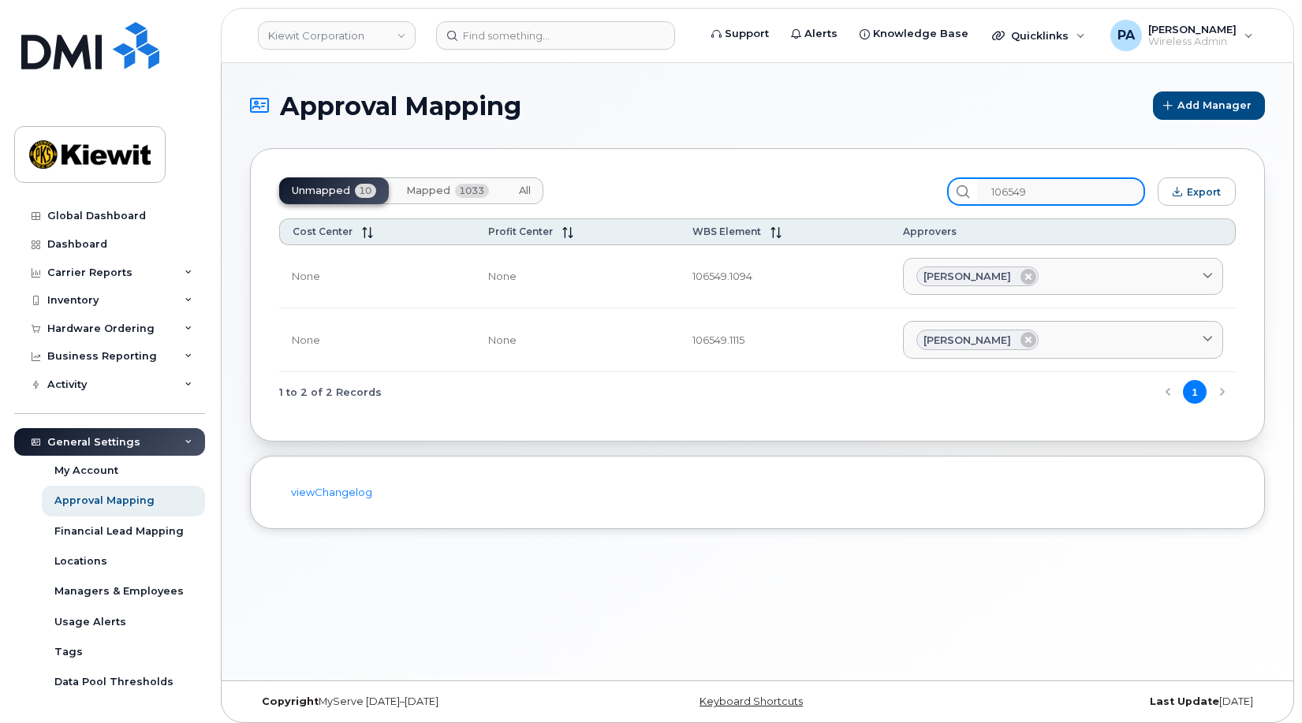
click at [1076, 184] on input "106549" at bounding box center [1061, 191] width 168 height 28
drag, startPoint x: 1037, startPoint y: 188, endPoint x: 859, endPoint y: 170, distance: 179.1
click at [860, 170] on div "Unmapped 10 Mapped 1033 All 106549 Export Cost Center Profit Center WBS Element…" at bounding box center [757, 294] width 1015 height 293
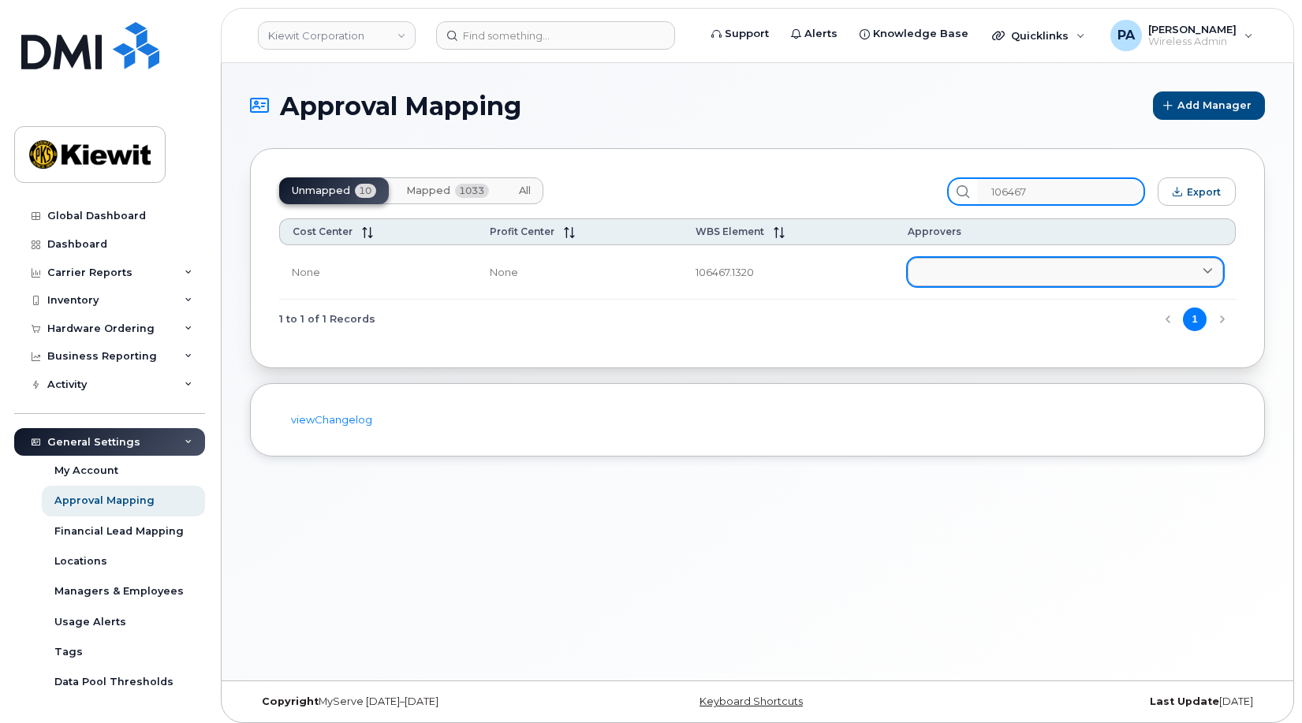
type input "106467"
click at [918, 276] on link at bounding box center [1065, 272] width 315 height 28
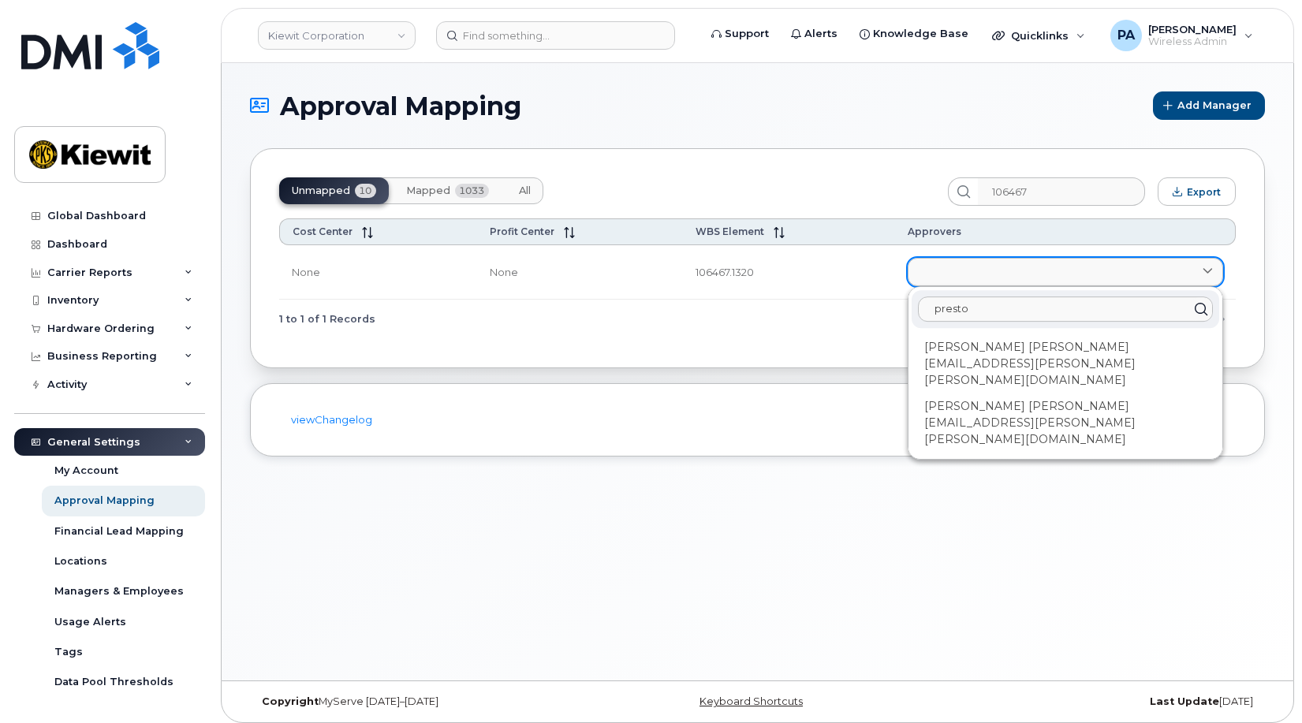
type input "preston"
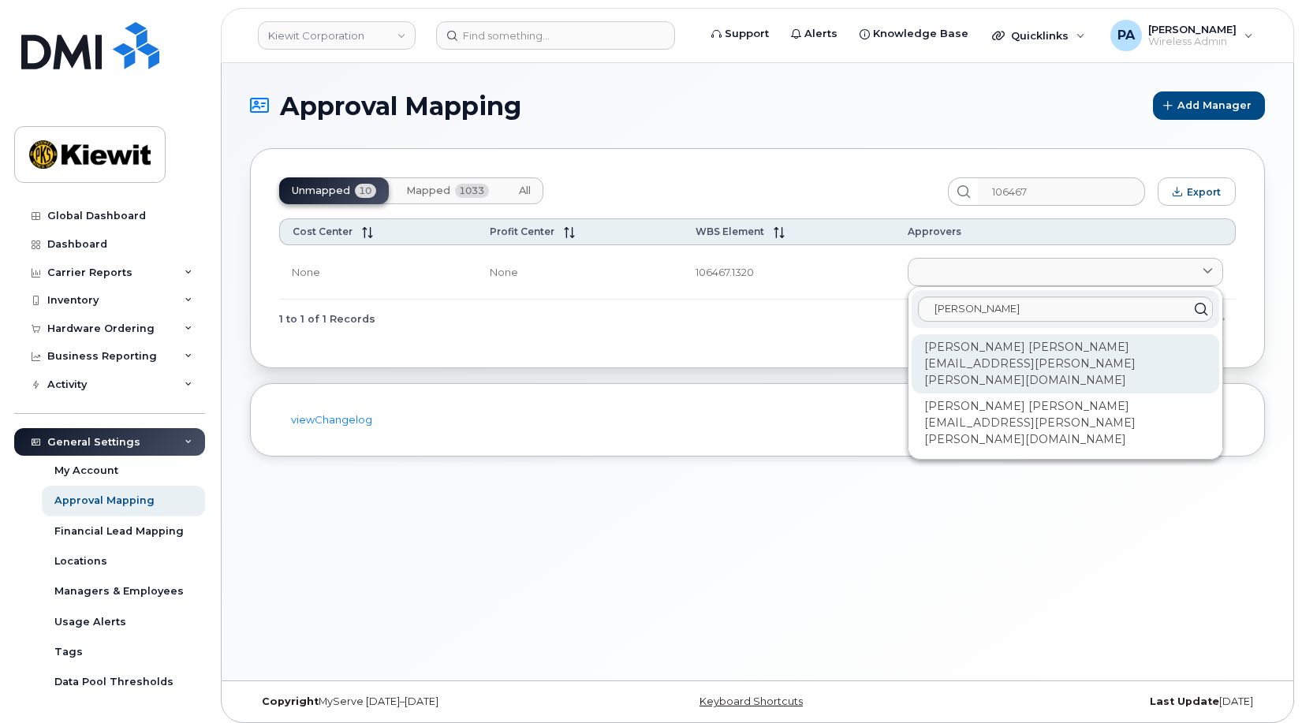
click at [964, 344] on div "[PERSON_NAME] [PERSON_NAME][EMAIL_ADDRESS][PERSON_NAME][PERSON_NAME][DOMAIN_NAM…" at bounding box center [1066, 363] width 308 height 59
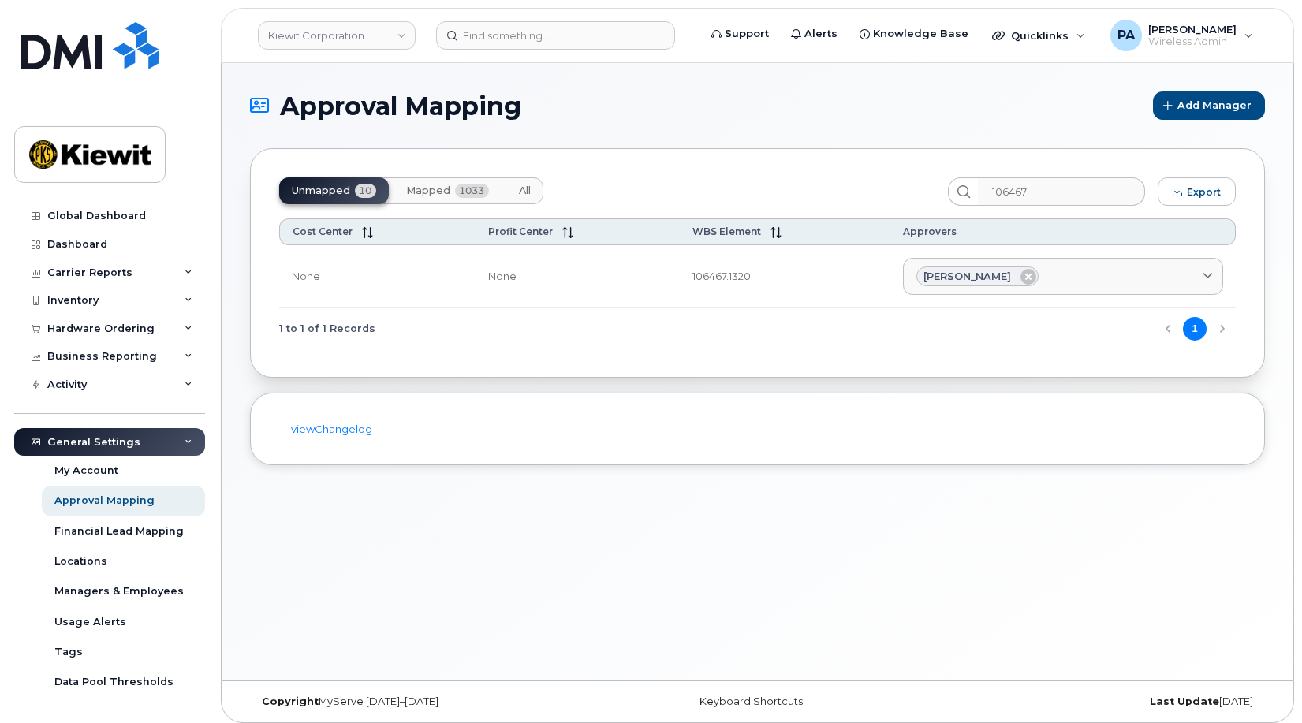
click at [811, 181] on div "Unmapped 10 Mapped 1033 All" at bounding box center [607, 191] width 656 height 28
click at [332, 195] on div "Unmapped 10 Mapped 1033 All" at bounding box center [411, 190] width 264 height 27
click at [435, 192] on span "Mapped" at bounding box center [428, 191] width 44 height 13
click at [322, 194] on span "Unmapped" at bounding box center [321, 191] width 58 height 13
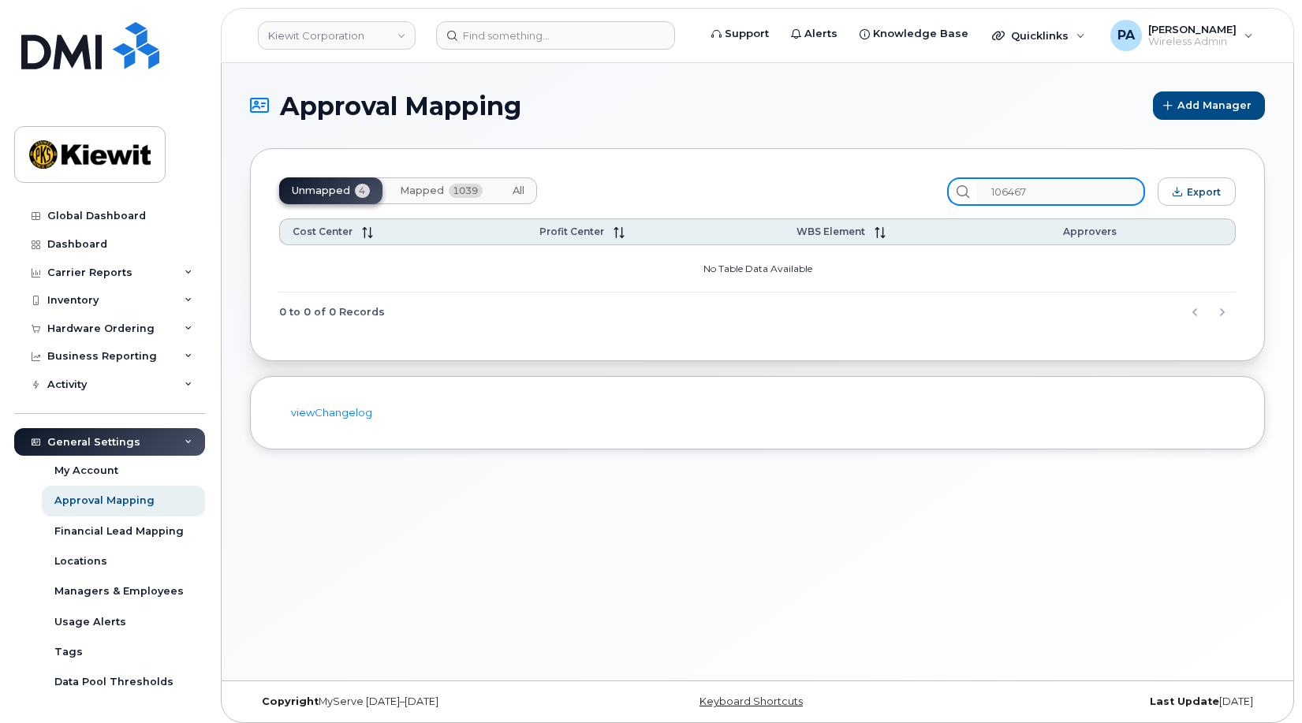
drag, startPoint x: 1050, startPoint y: 192, endPoint x: 763, endPoint y: 202, distance: 287.2
click at [770, 207] on div "Unmapped 4 Mapped 1039 All 106467 Export Cost Center Profit Center WBS Element …" at bounding box center [757, 254] width 1015 height 213
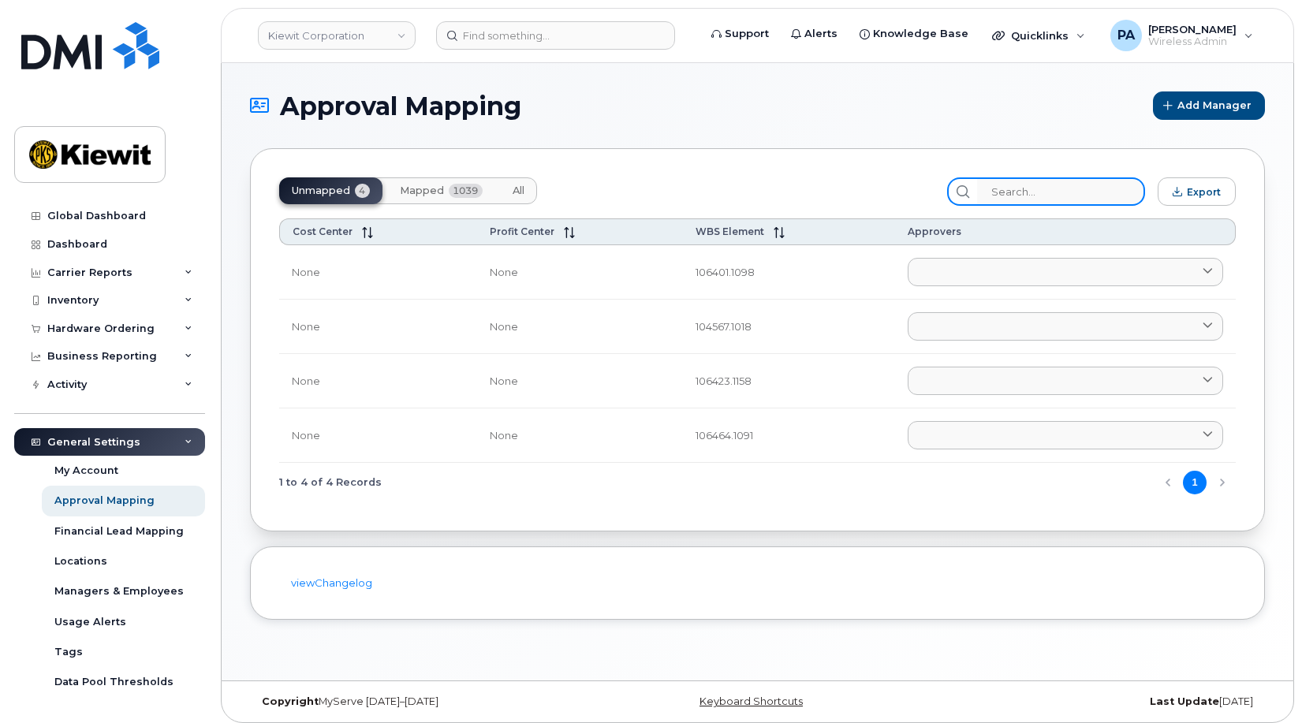
click at [1136, 182] on input "search" at bounding box center [1061, 191] width 168 height 28
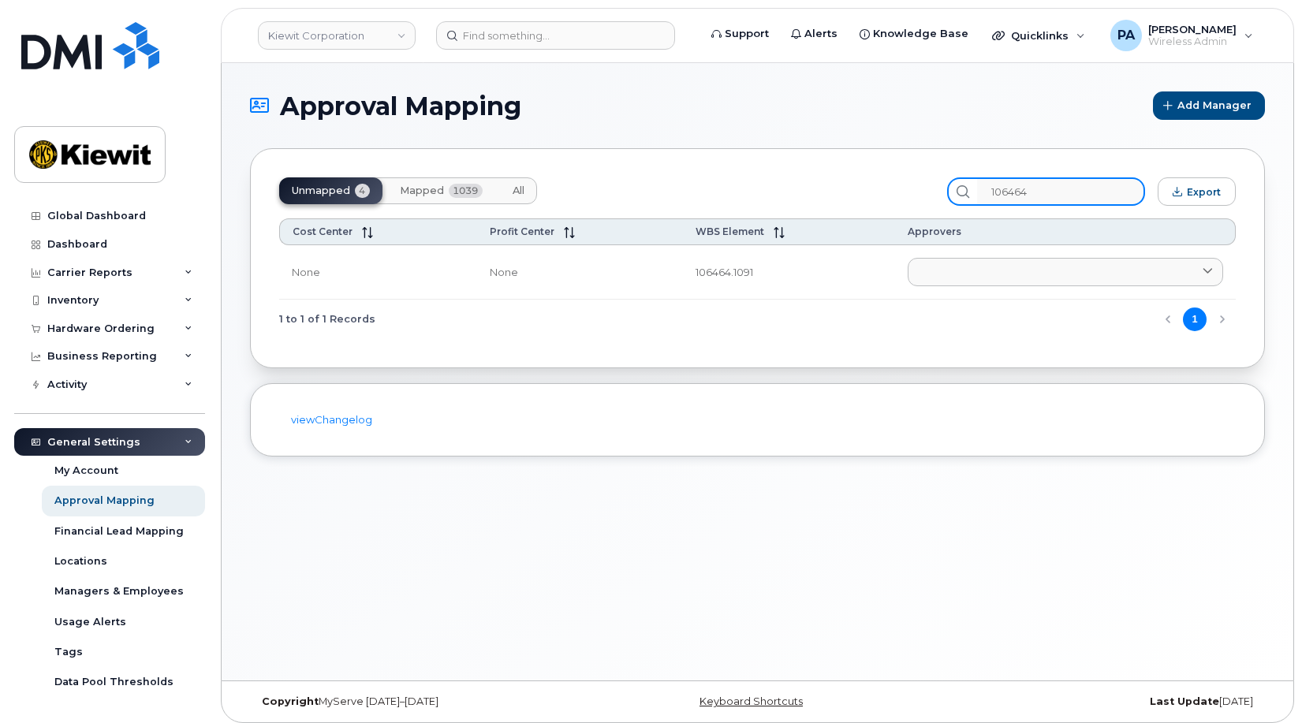
type input "106464"
click at [522, 185] on span "All" at bounding box center [519, 191] width 12 height 13
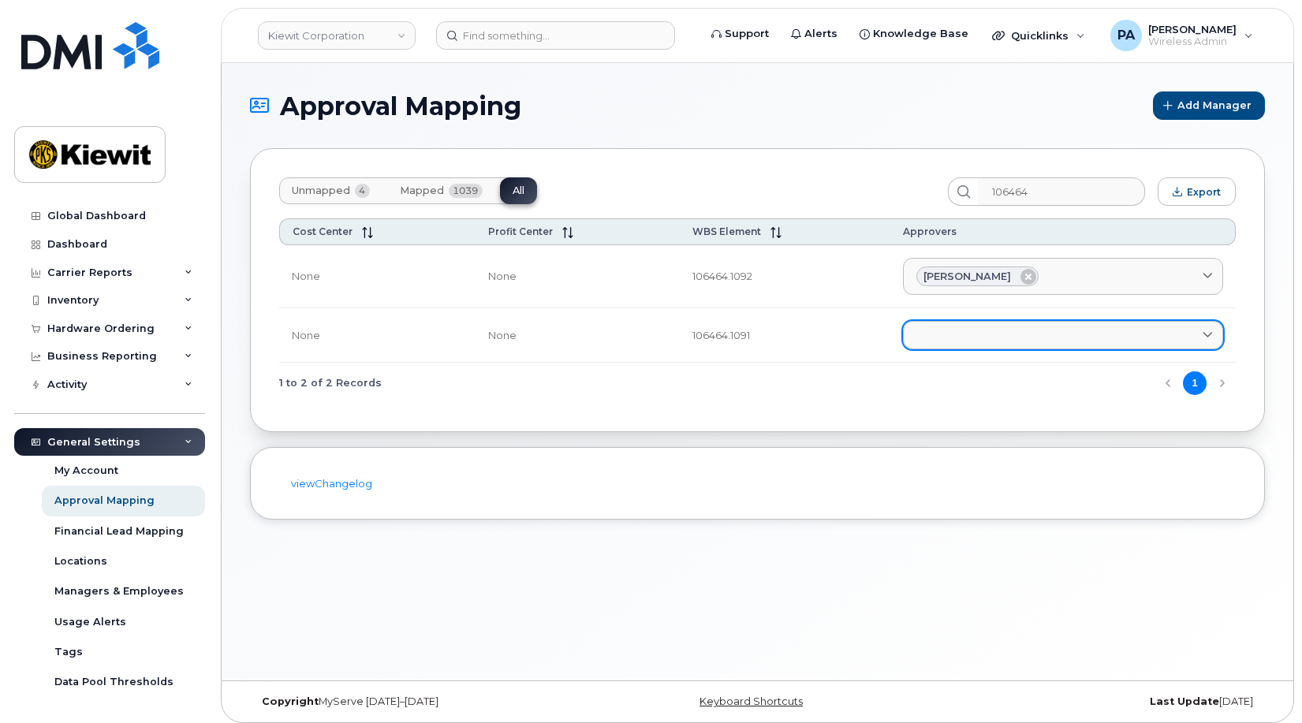
click at [990, 342] on link at bounding box center [1063, 335] width 320 height 28
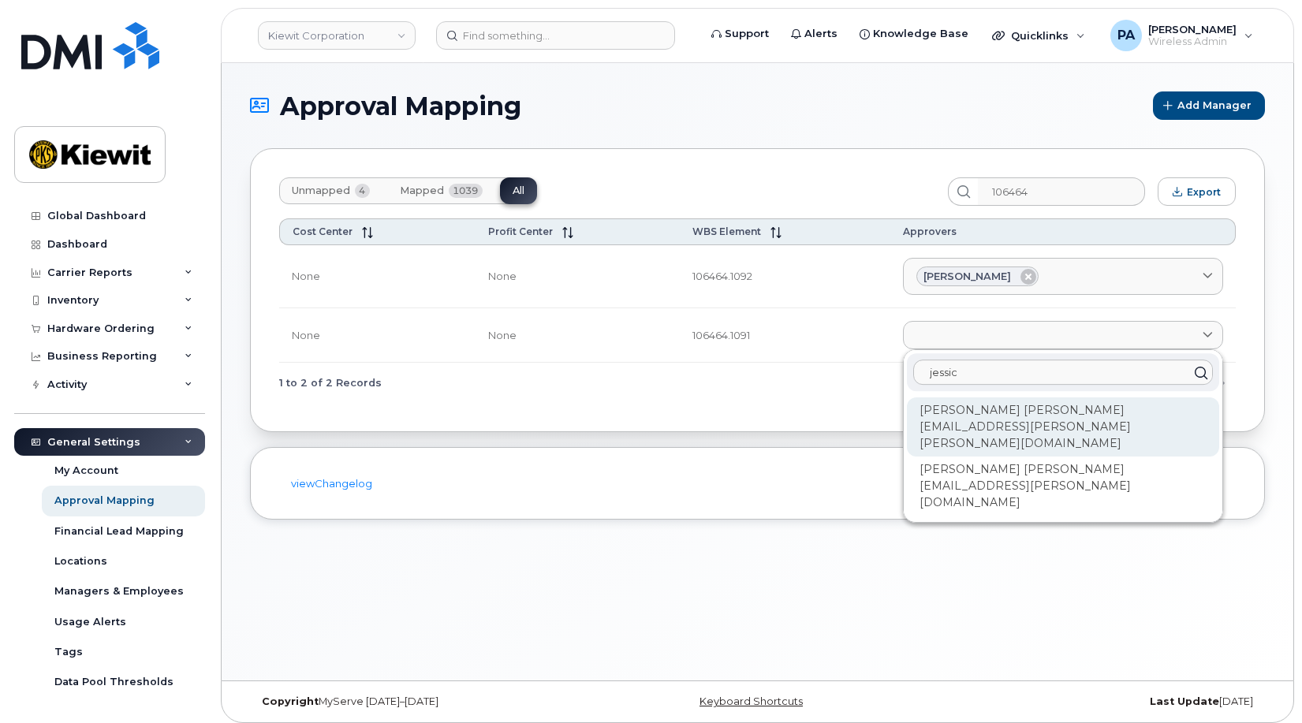
type input "jessic"
click at [1003, 402] on div "[PERSON_NAME] [PERSON_NAME][EMAIL_ADDRESS][PERSON_NAME][PERSON_NAME][DOMAIN_NAM…" at bounding box center [1063, 426] width 312 height 59
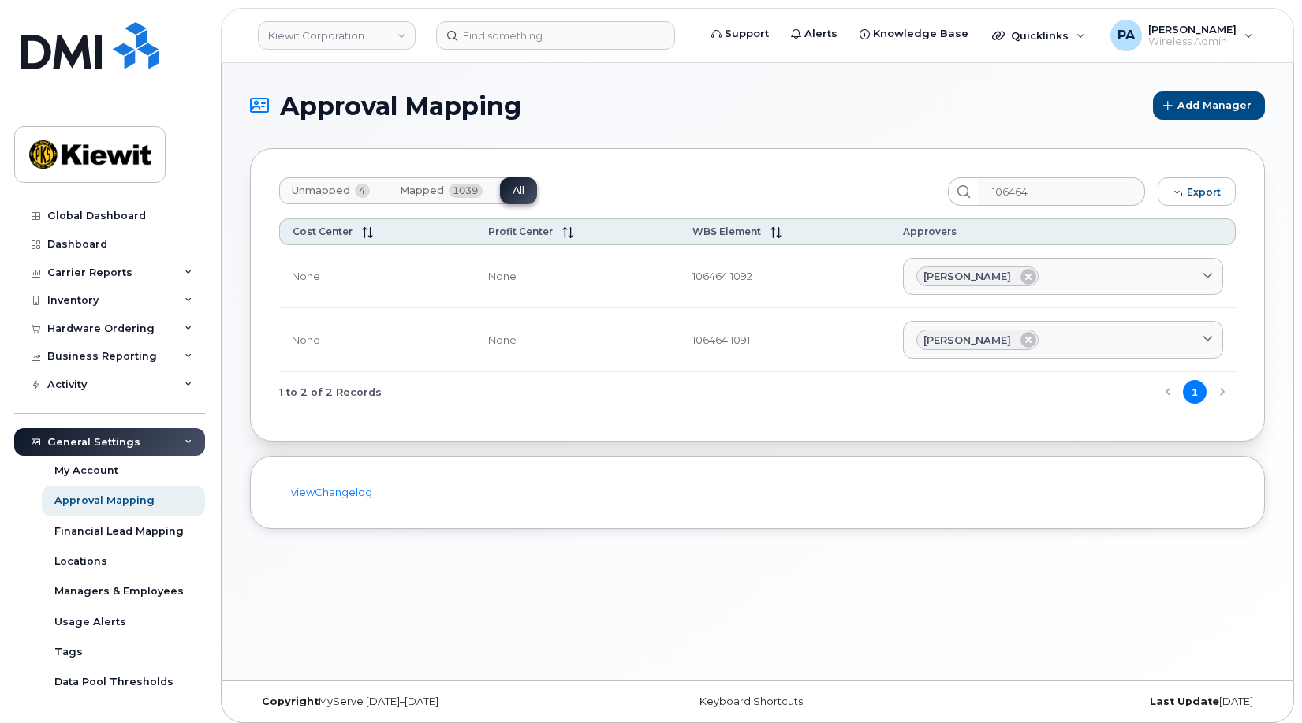
click at [1003, 403] on div "1 to 2 of 2 Records 1" at bounding box center [757, 392] width 957 height 40
click at [333, 185] on span "Unmapped" at bounding box center [321, 191] width 58 height 13
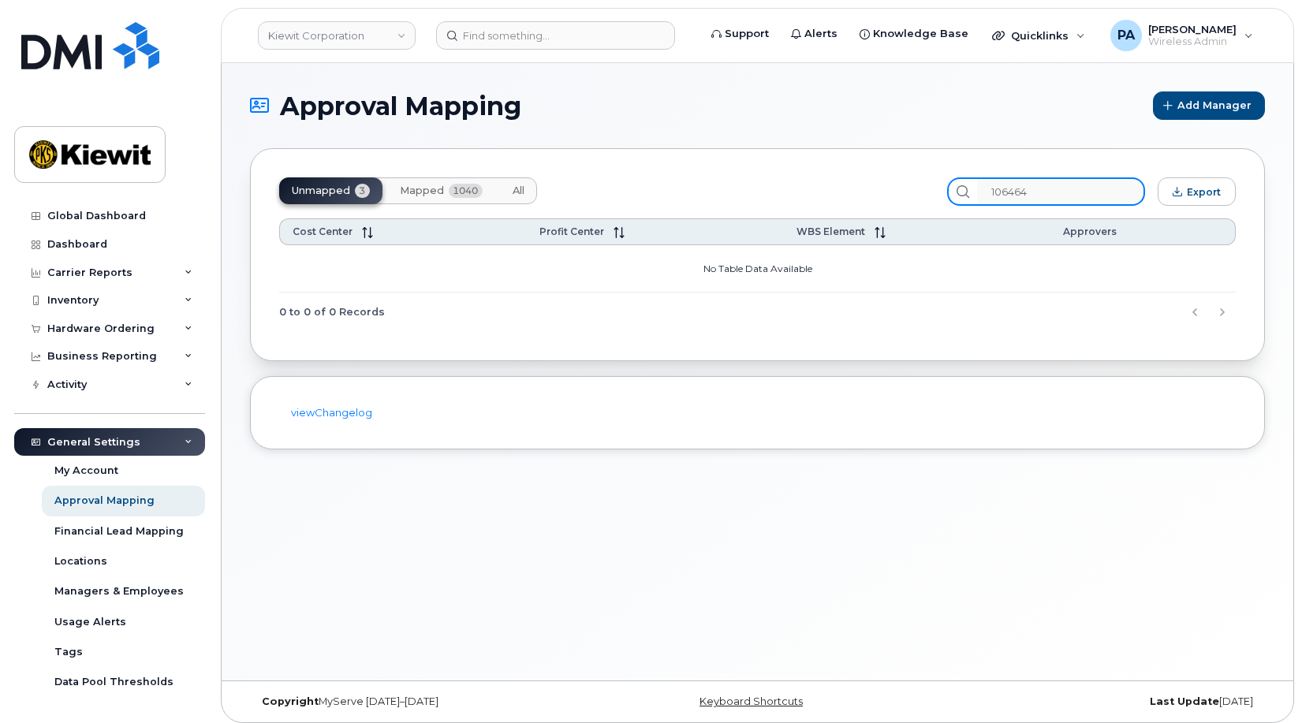
drag, startPoint x: 1047, startPoint y: 197, endPoint x: 737, endPoint y: 203, distance: 310.8
click at [754, 204] on div "Unmapped 3 Mapped 1040 All 106464 Export" at bounding box center [757, 191] width 957 height 28
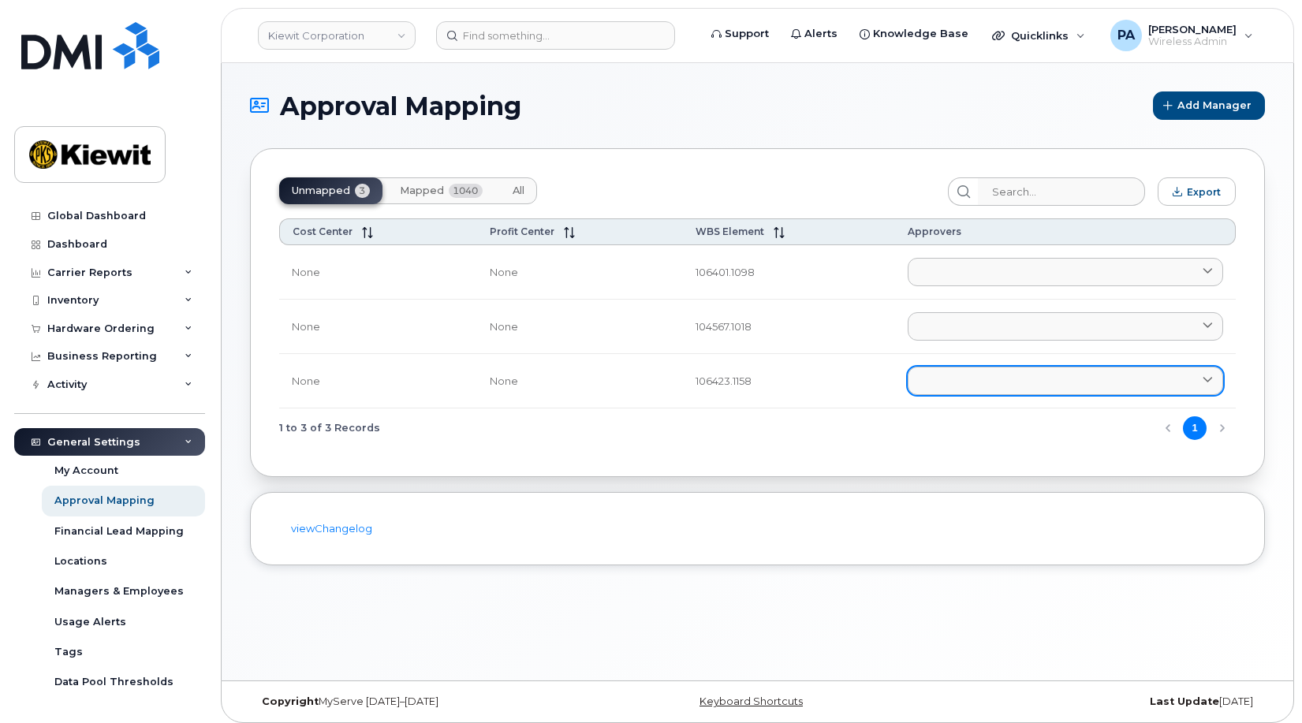
click at [959, 382] on link at bounding box center [1065, 381] width 315 height 28
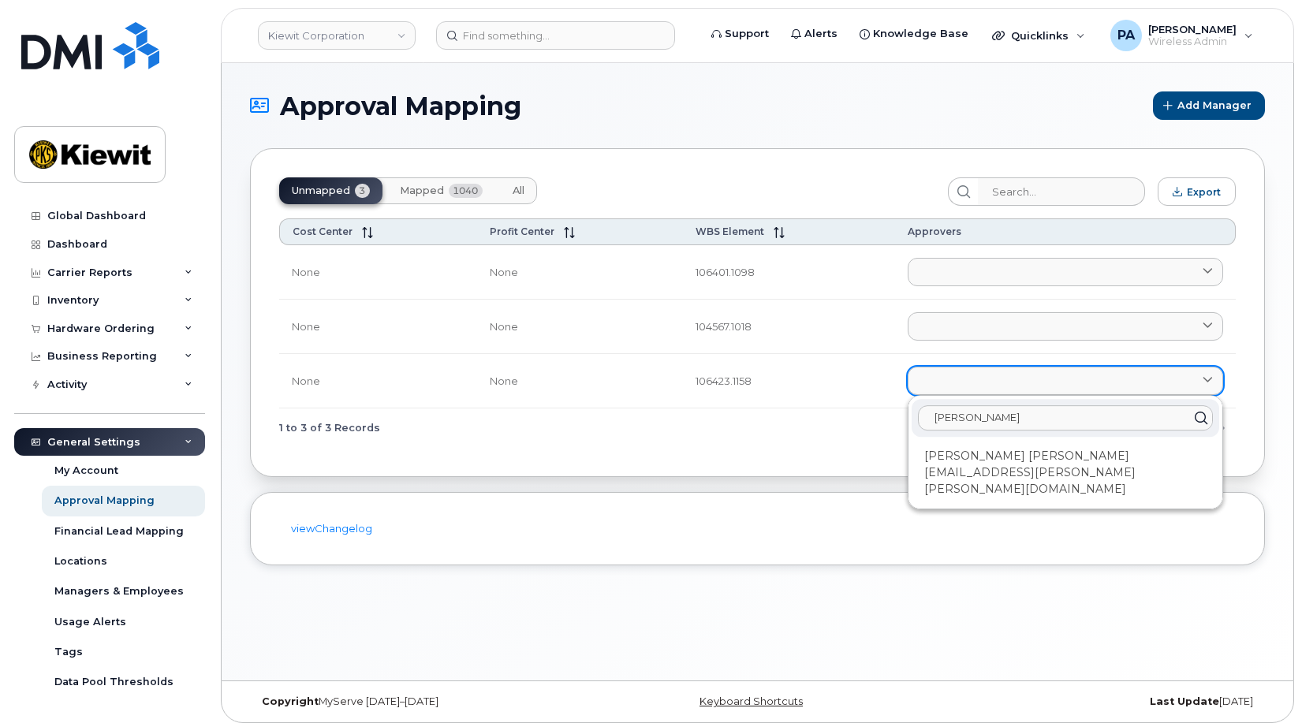
type input "peter"
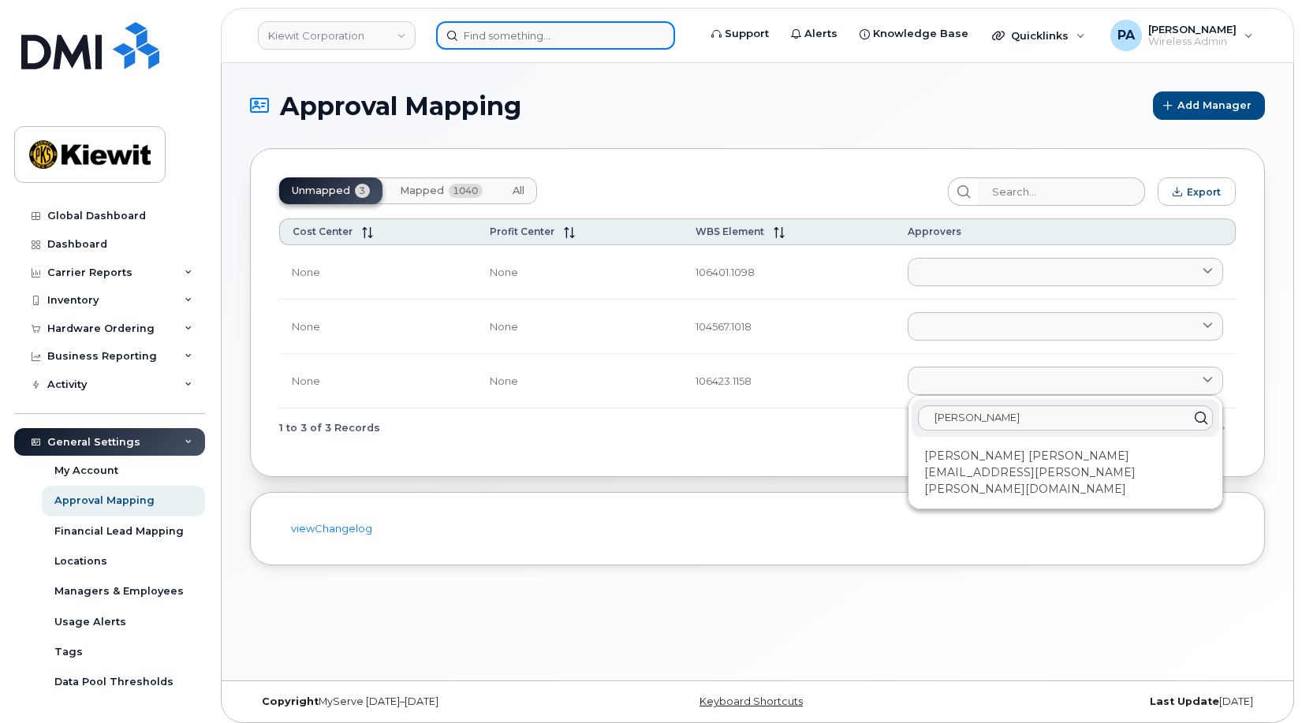
click at [577, 39] on input at bounding box center [555, 35] width 239 height 28
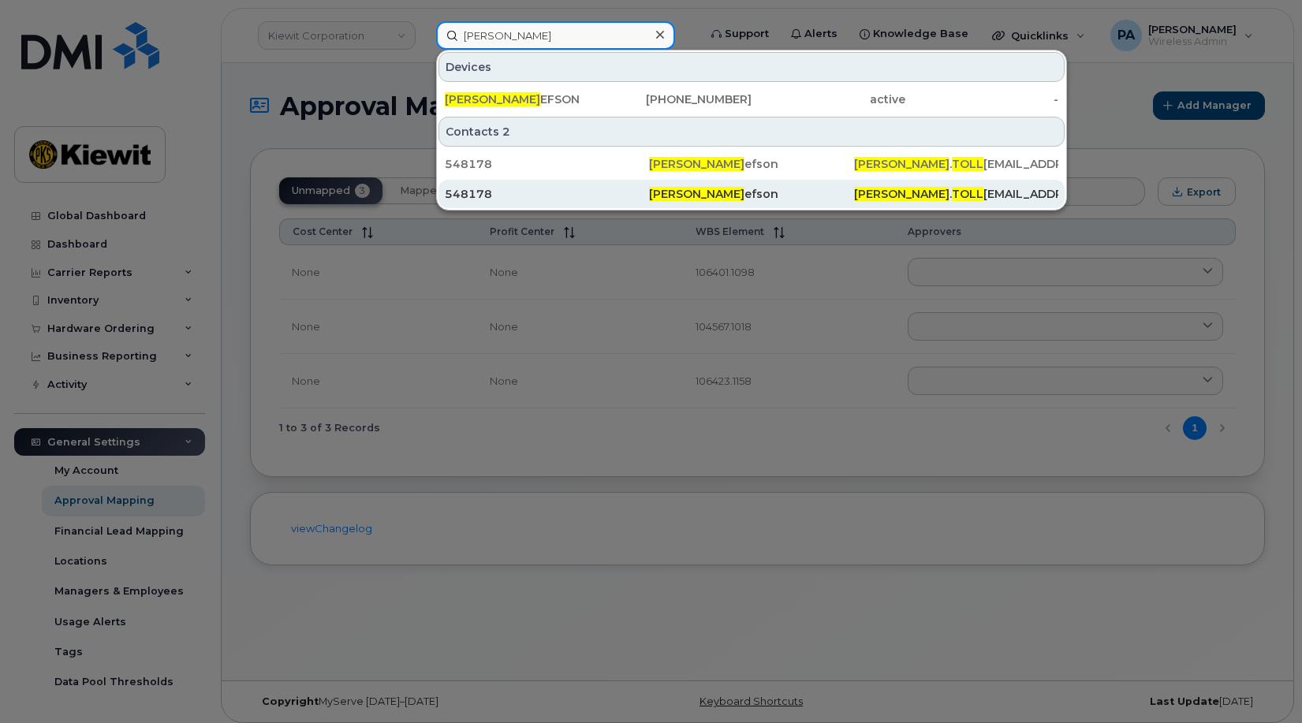
type input "peter toll"
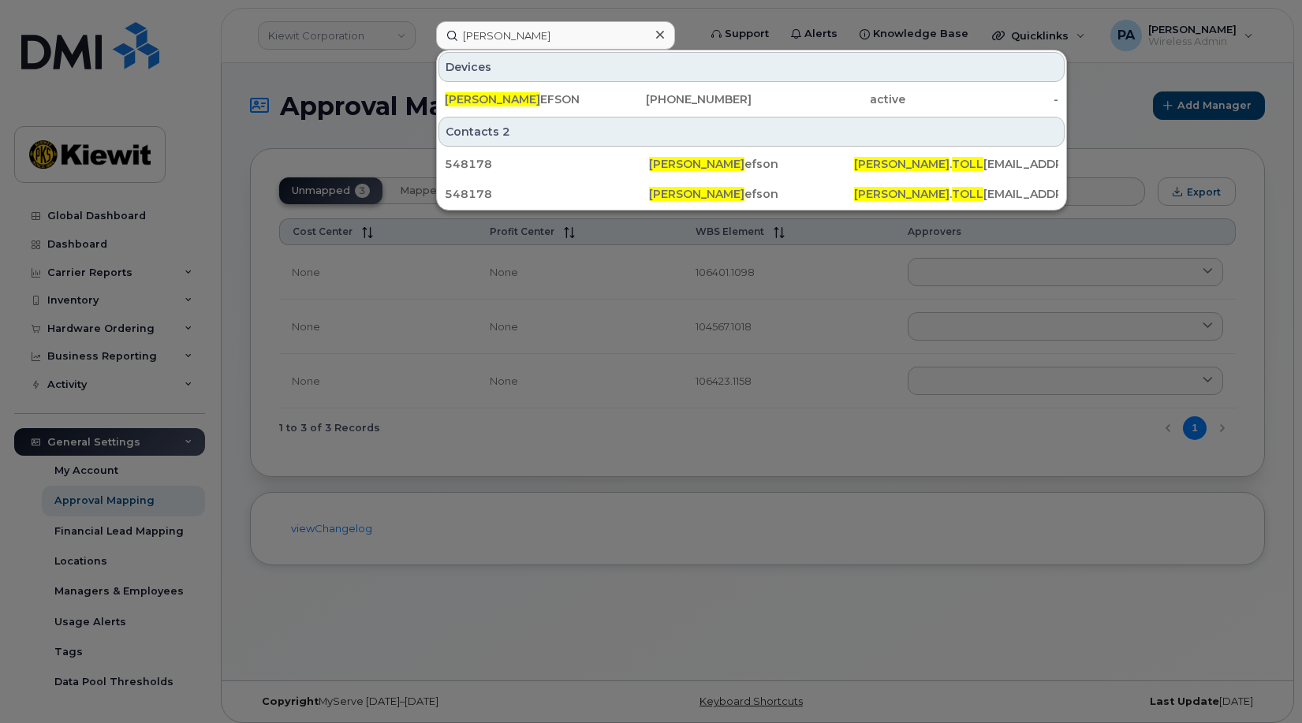
click at [468, 416] on div at bounding box center [651, 361] width 1302 height 723
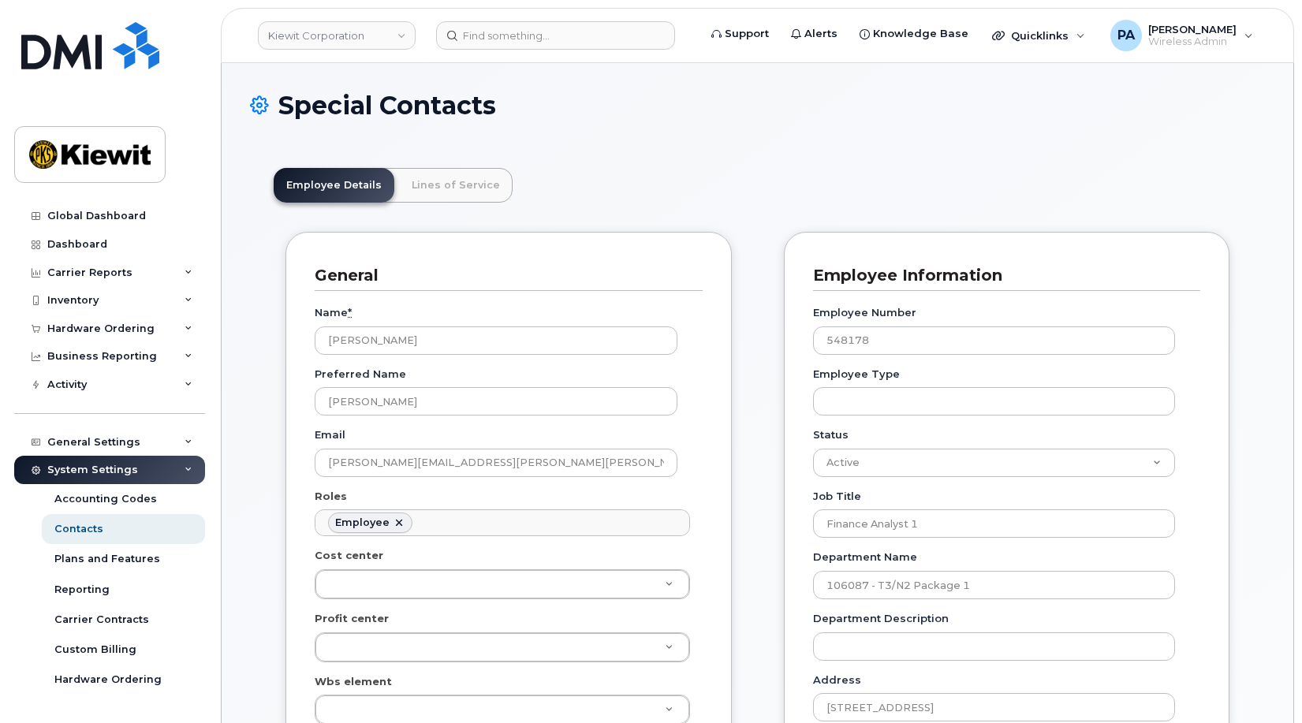
scroll to position [47, 0]
click at [427, 520] on ul "Employee" at bounding box center [502, 522] width 374 height 25
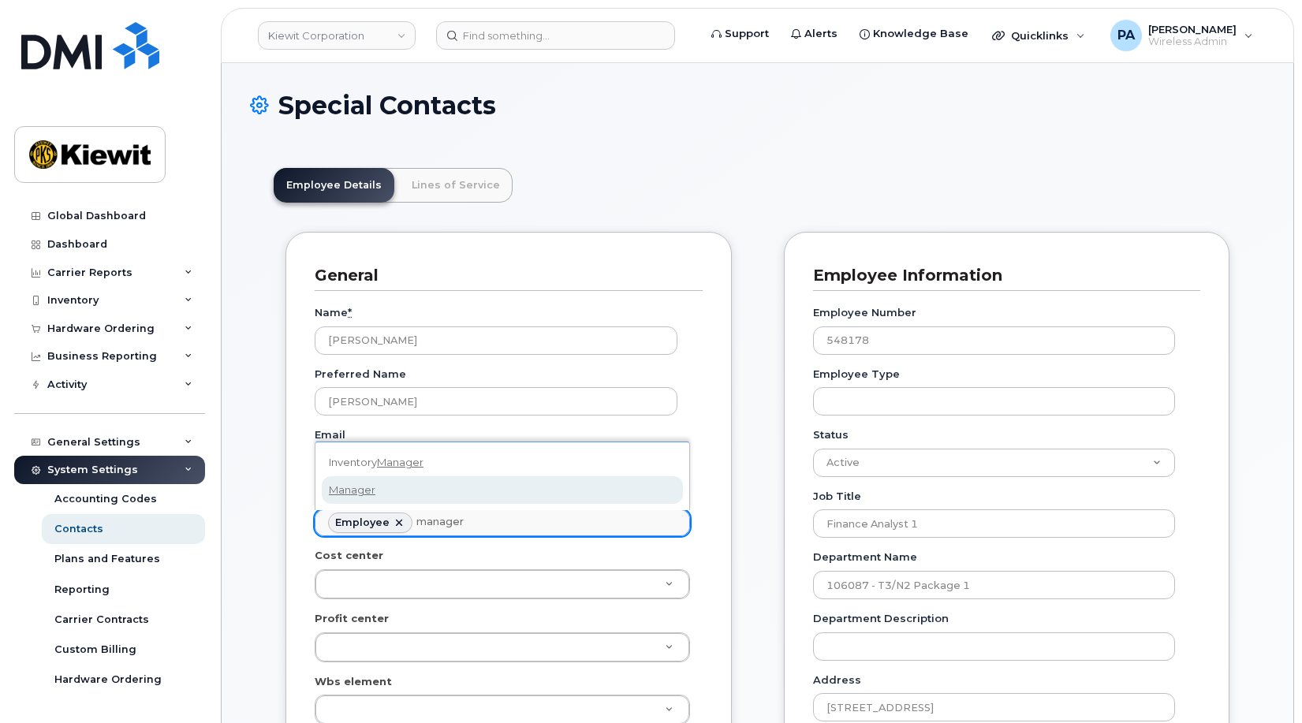
type input "manager"
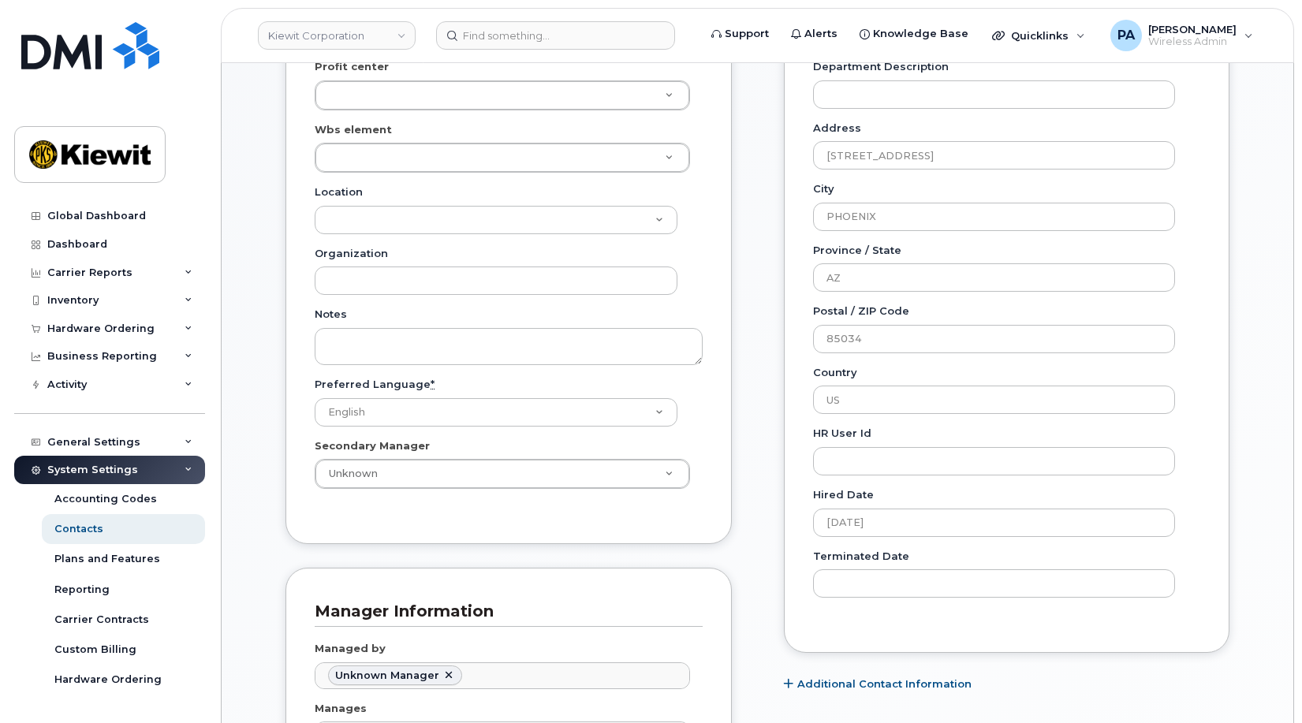
scroll to position [1025, 0]
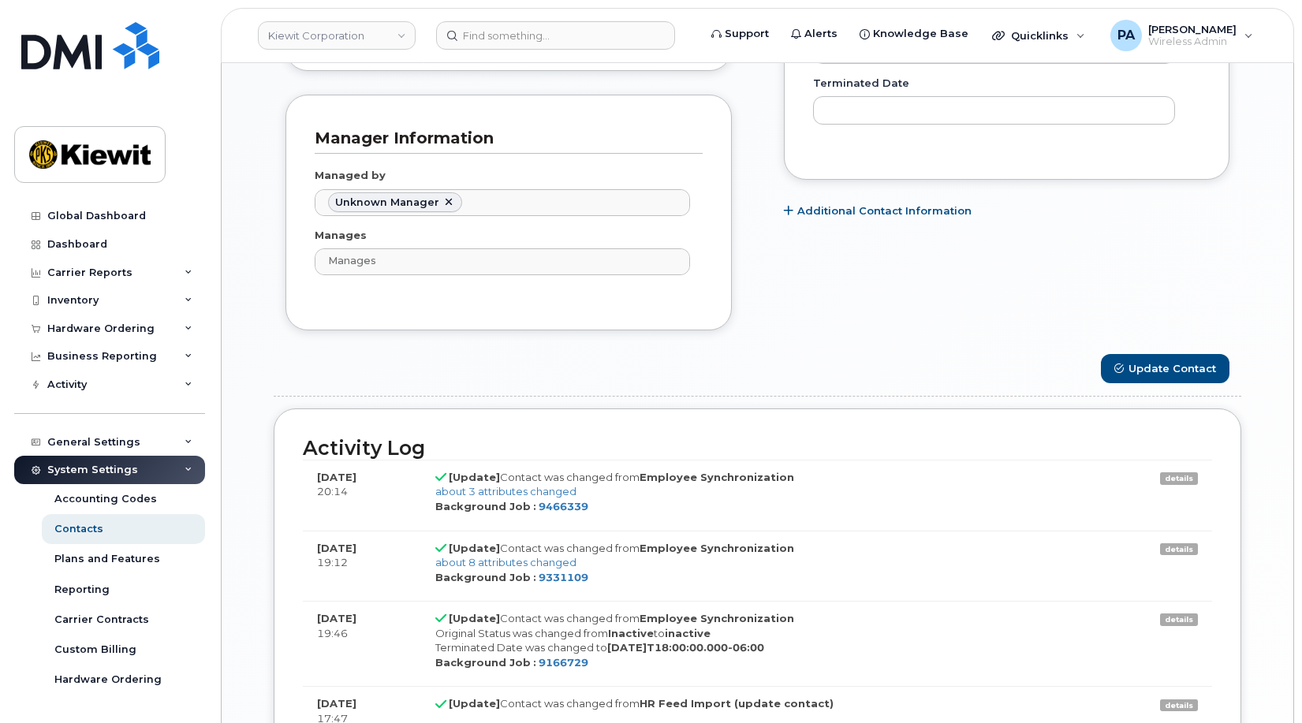
click at [1136, 386] on form "General Name * Peter Tollefson Preferred Name Peter Email PETER.TOLLEFSON@KIEWI…" at bounding box center [758, 115] width 968 height 1819
click at [1135, 373] on button "Update Contact" at bounding box center [1165, 368] width 129 height 29
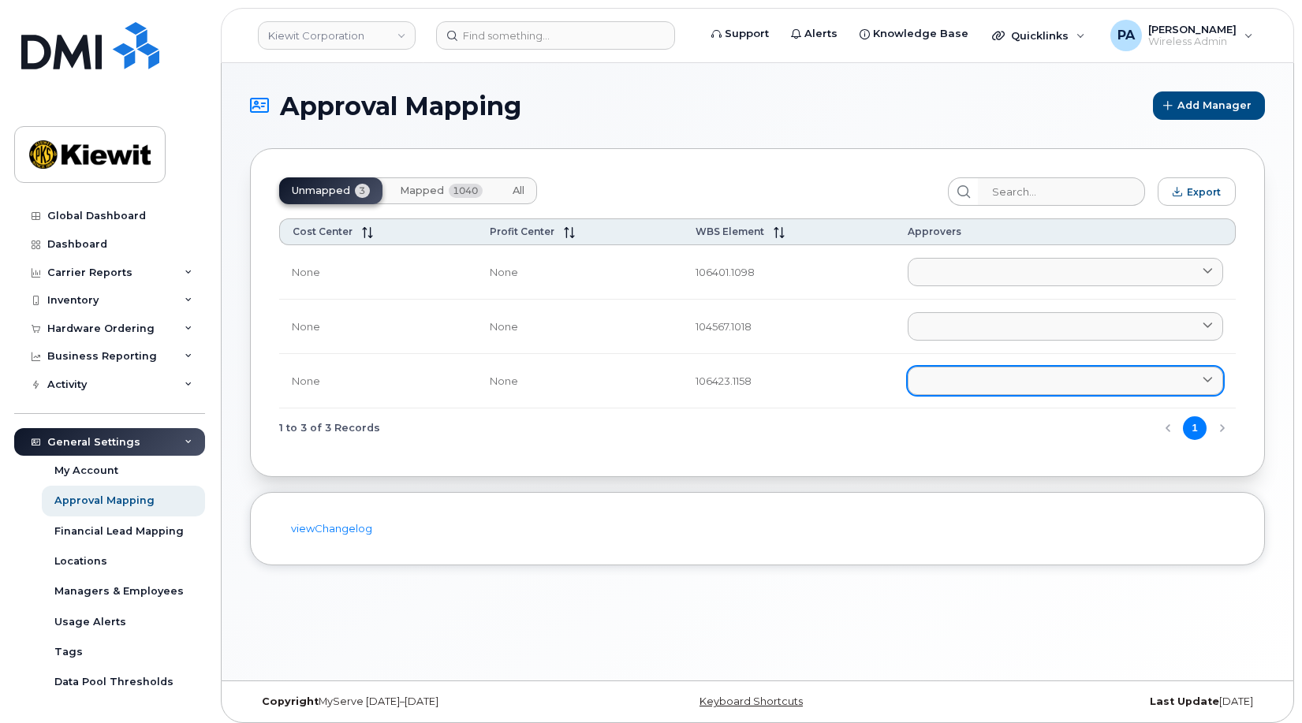
click at [964, 392] on td "Aaron Seward [EMAIL_ADDRESS][PERSON_NAME][DOMAIN_NAME] [PERSON_NAME] [EMAIL_ADD…" at bounding box center [1065, 381] width 341 height 54
click at [964, 383] on link at bounding box center [1065, 381] width 315 height 28
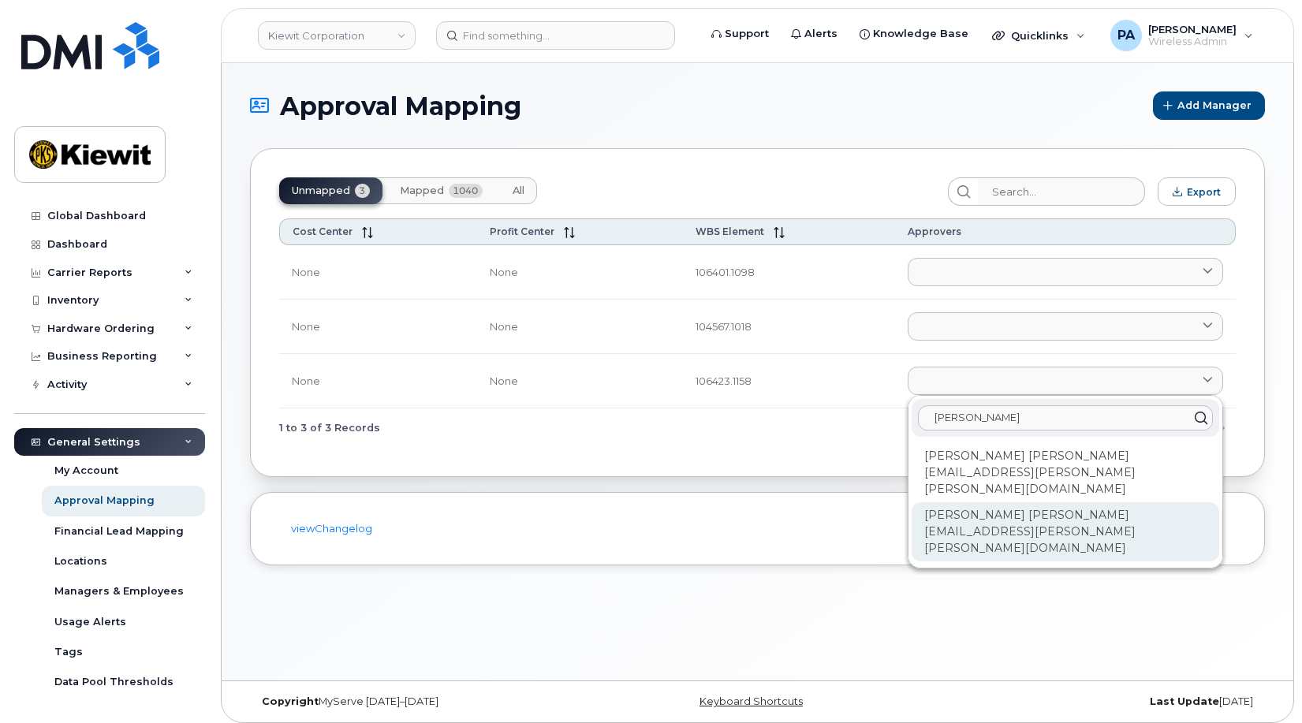
type input "[PERSON_NAME]"
click at [949, 502] on div "[PERSON_NAME] [PERSON_NAME][EMAIL_ADDRESS][PERSON_NAME][PERSON_NAME][DOMAIN_NAM…" at bounding box center [1066, 531] width 308 height 59
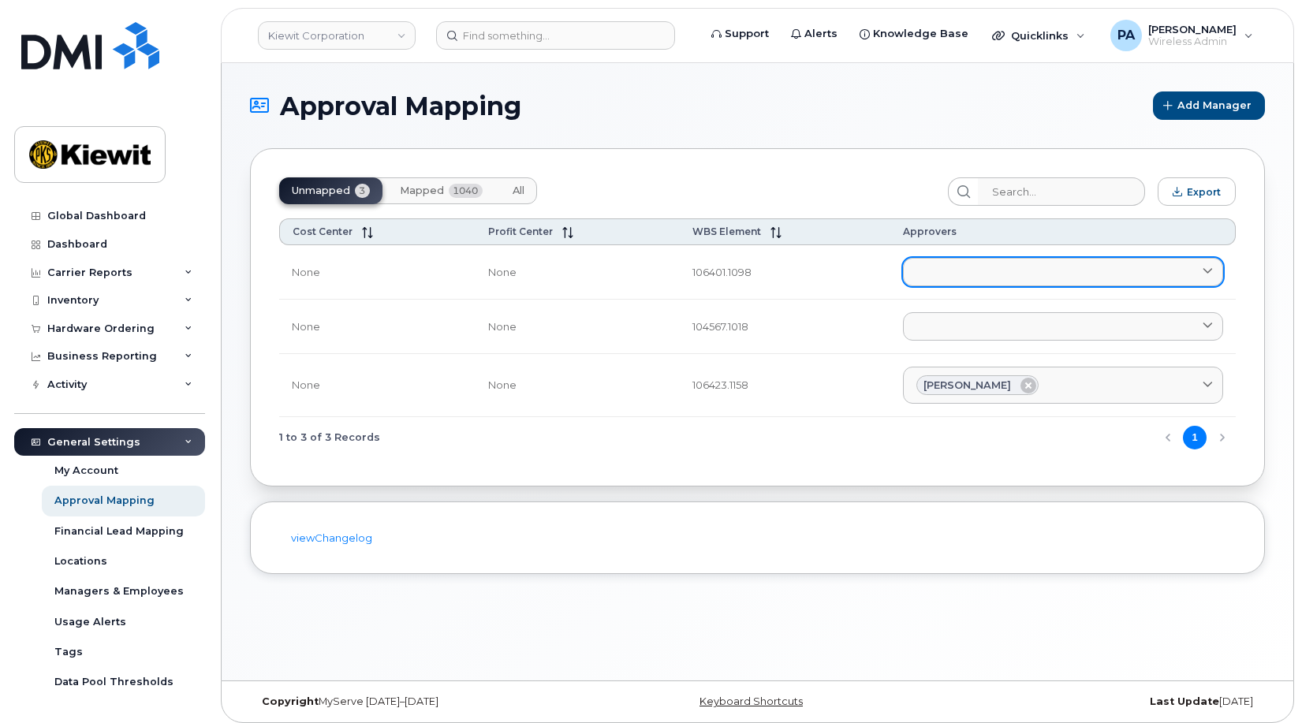
click at [946, 274] on link at bounding box center [1063, 272] width 320 height 28
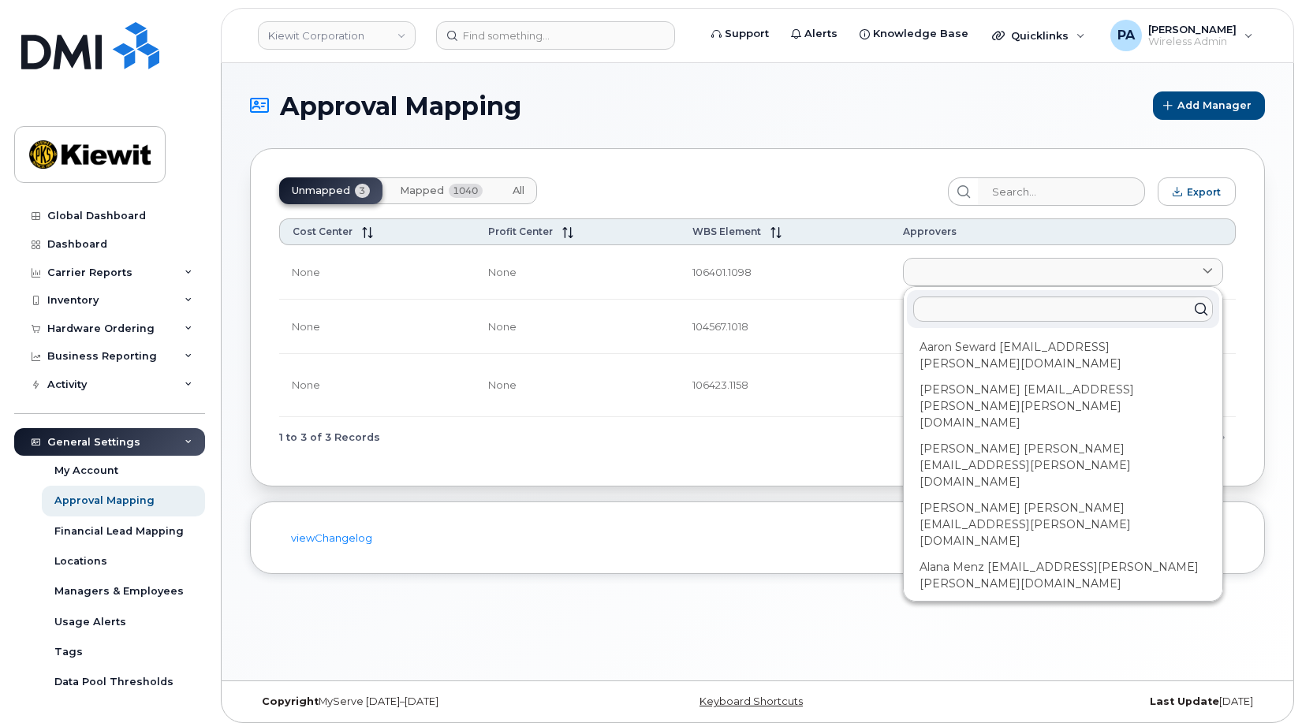
click at [412, 188] on span "Mapped" at bounding box center [422, 191] width 44 height 13
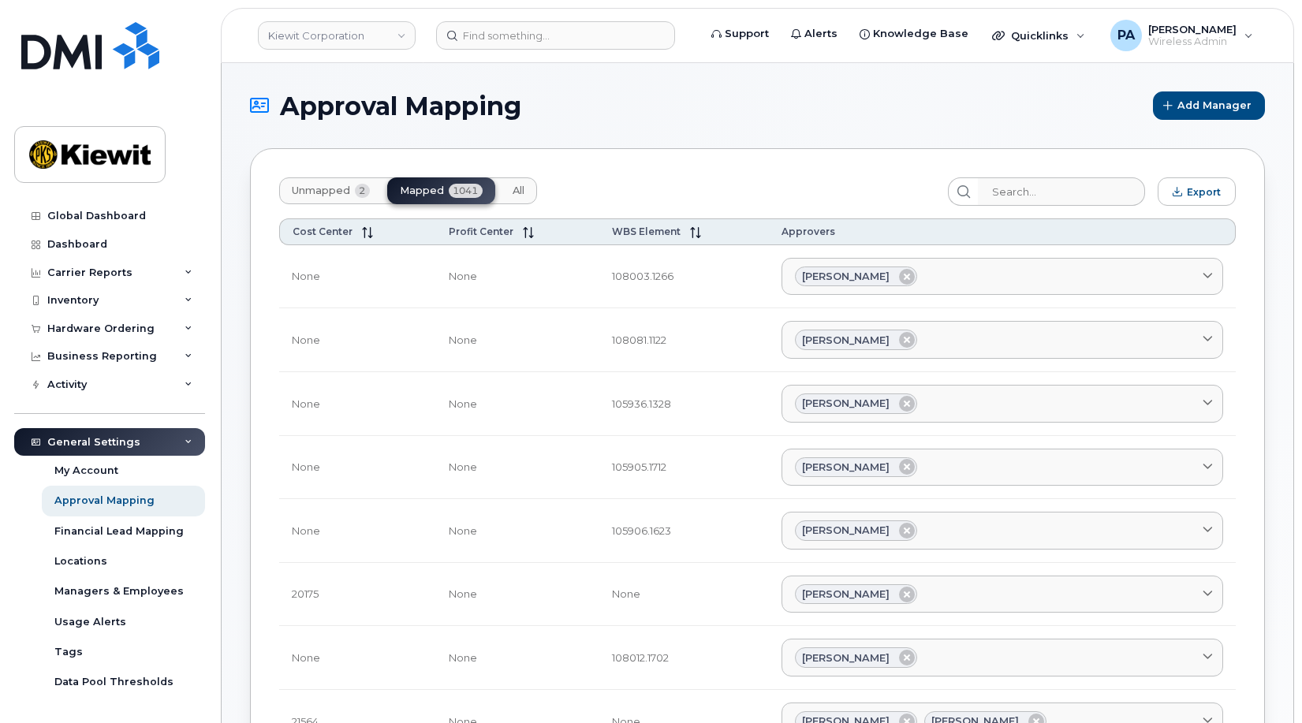
click at [326, 192] on span "Unmapped" at bounding box center [321, 191] width 58 height 13
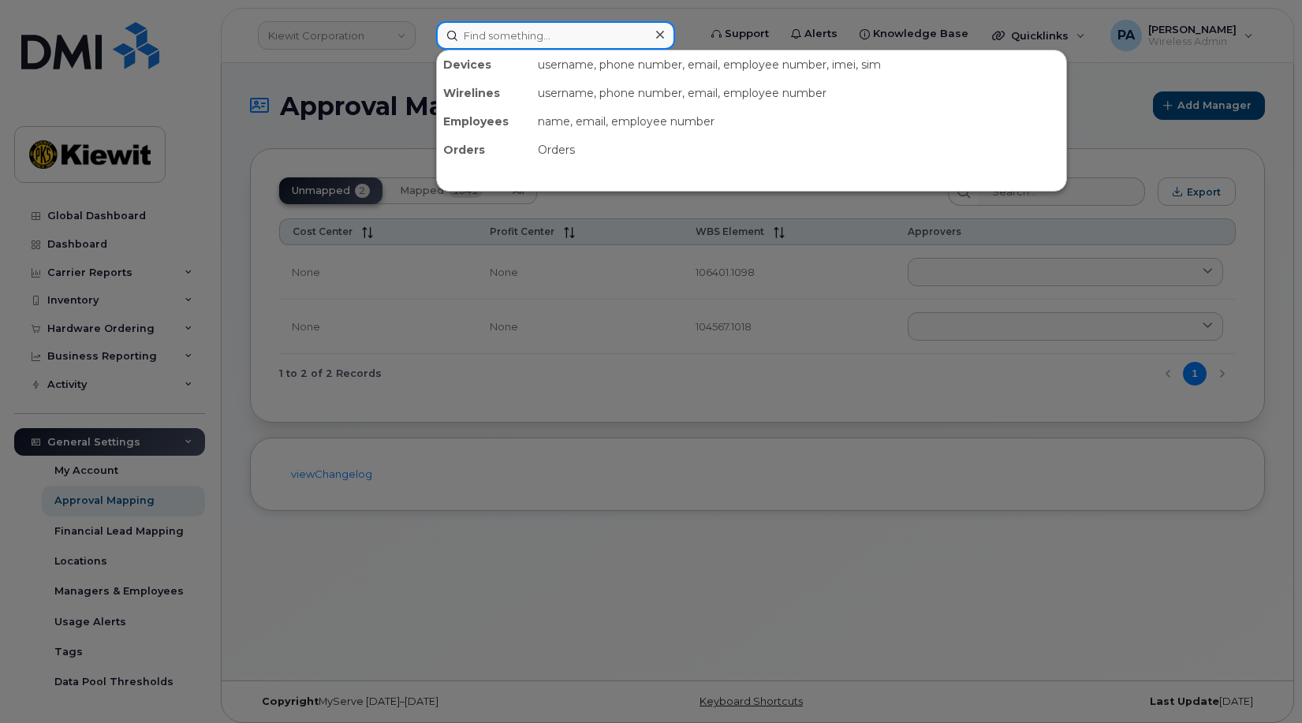
click at [482, 32] on input at bounding box center [555, 35] width 239 height 28
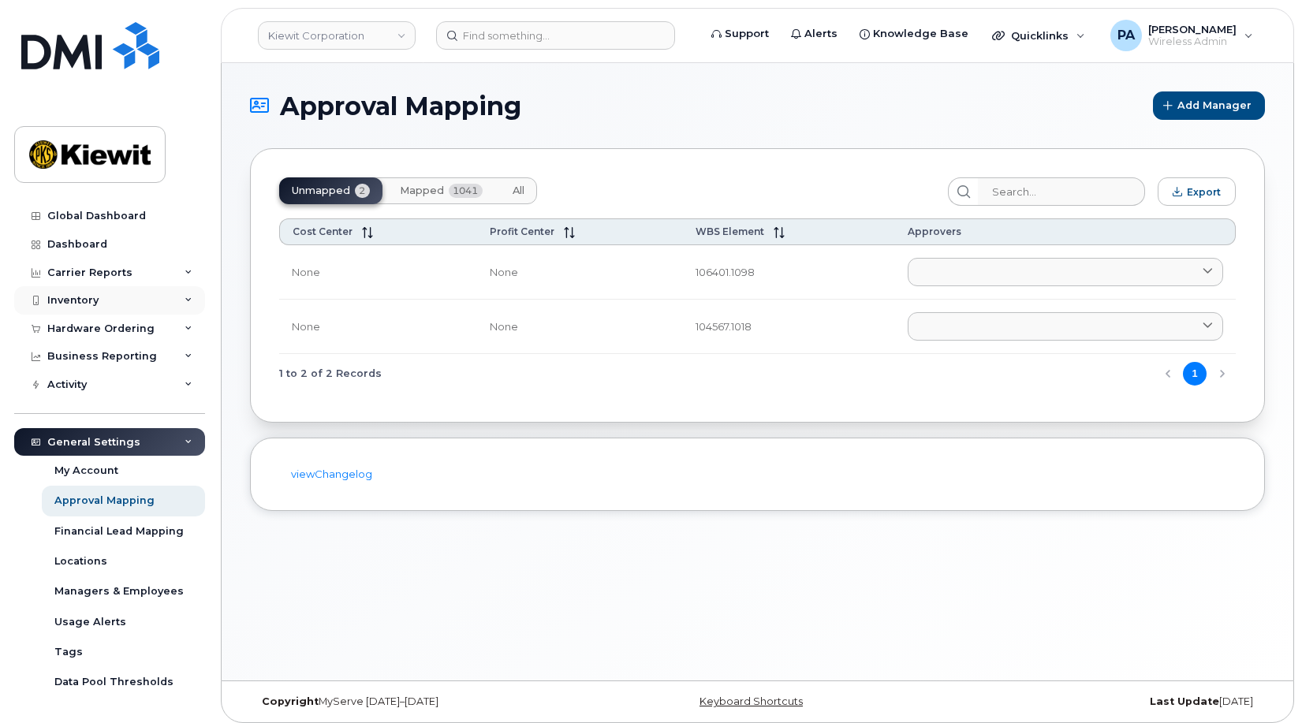
click at [80, 300] on div "Inventory" at bounding box center [72, 300] width 51 height 13
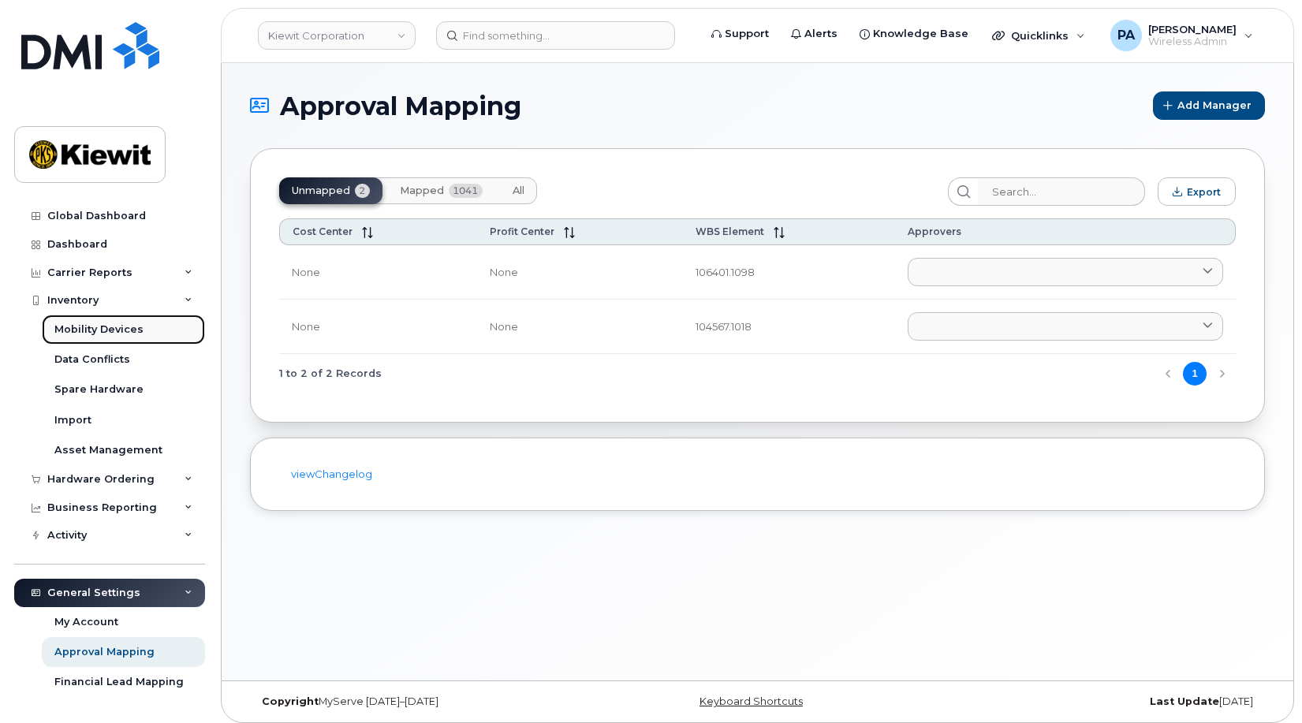
click at [115, 329] on div "Mobility Devices" at bounding box center [98, 330] width 89 height 14
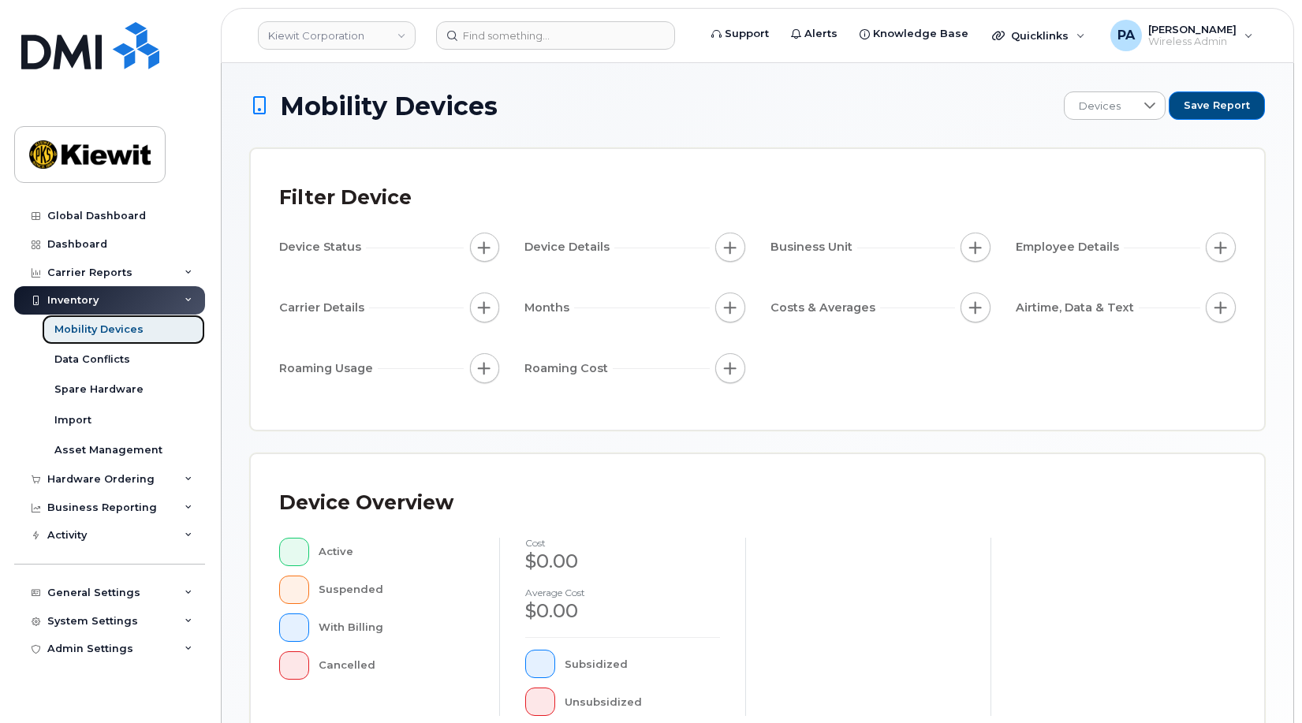
scroll to position [421, 0]
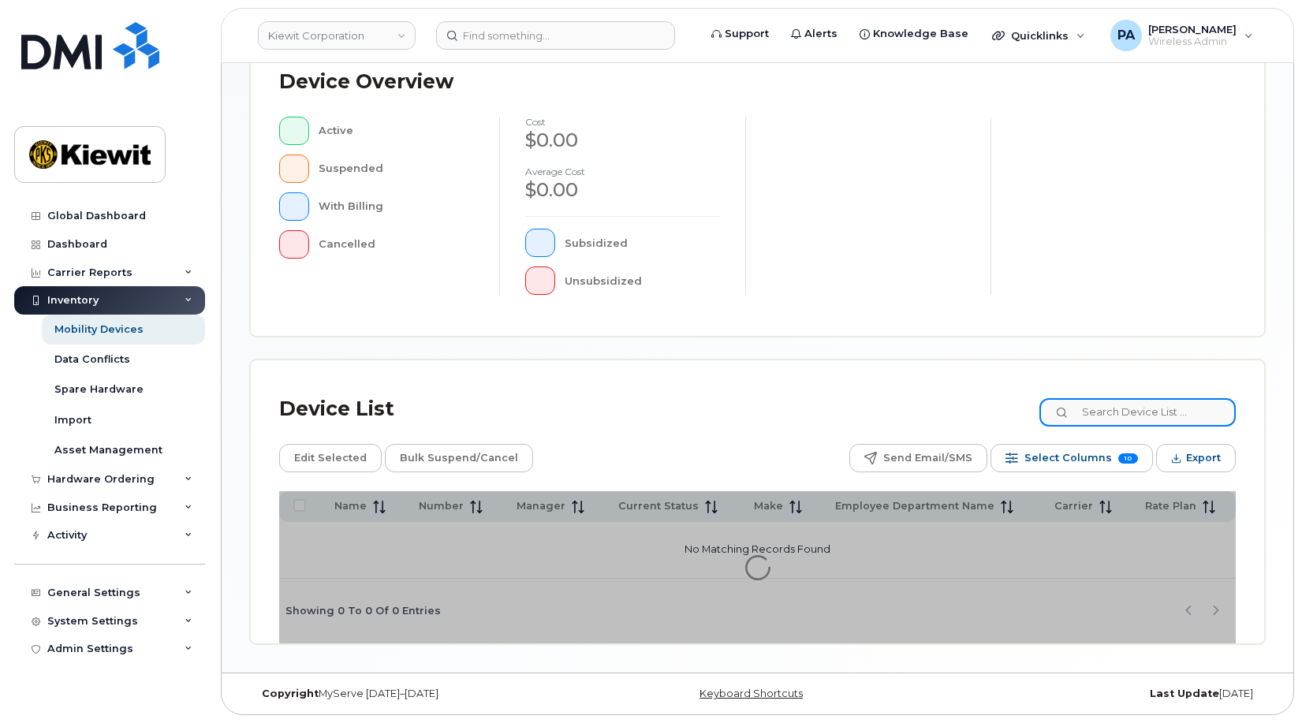
click at [1131, 405] on input at bounding box center [1137, 412] width 196 height 28
type input "104567"
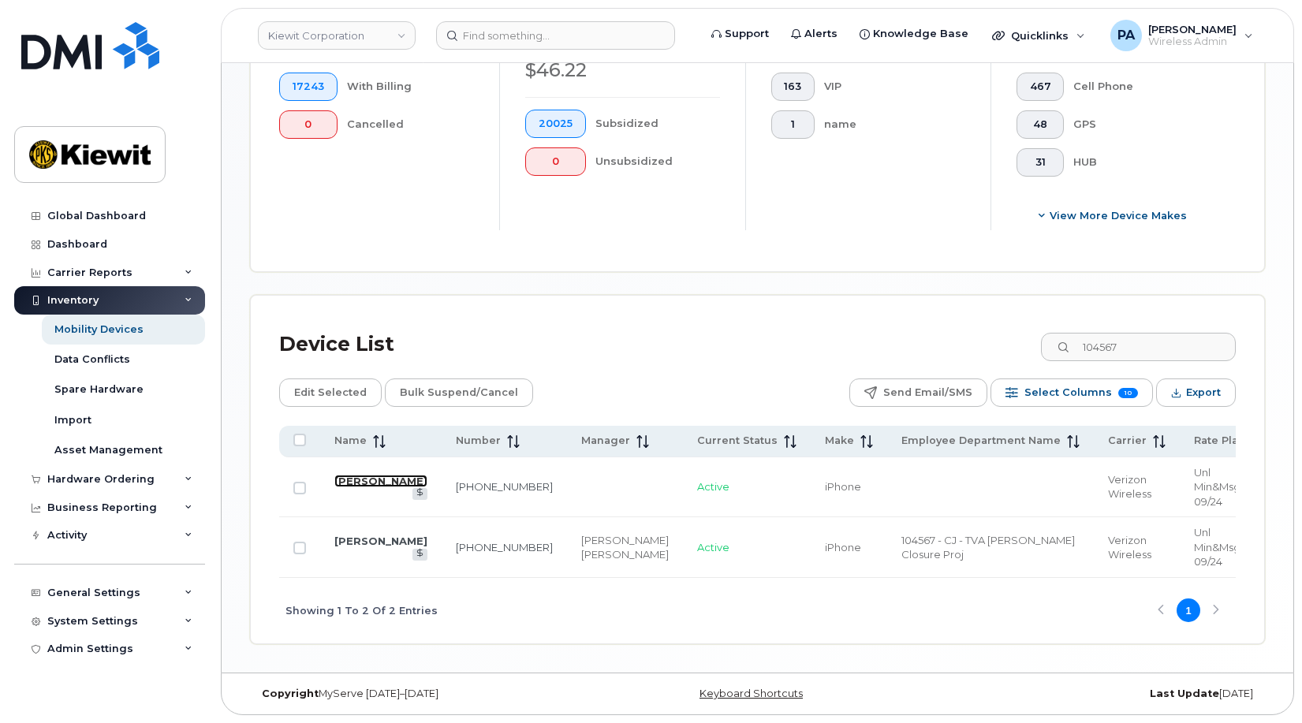
click at [361, 475] on link "Broderick Martin" at bounding box center [380, 481] width 93 height 13
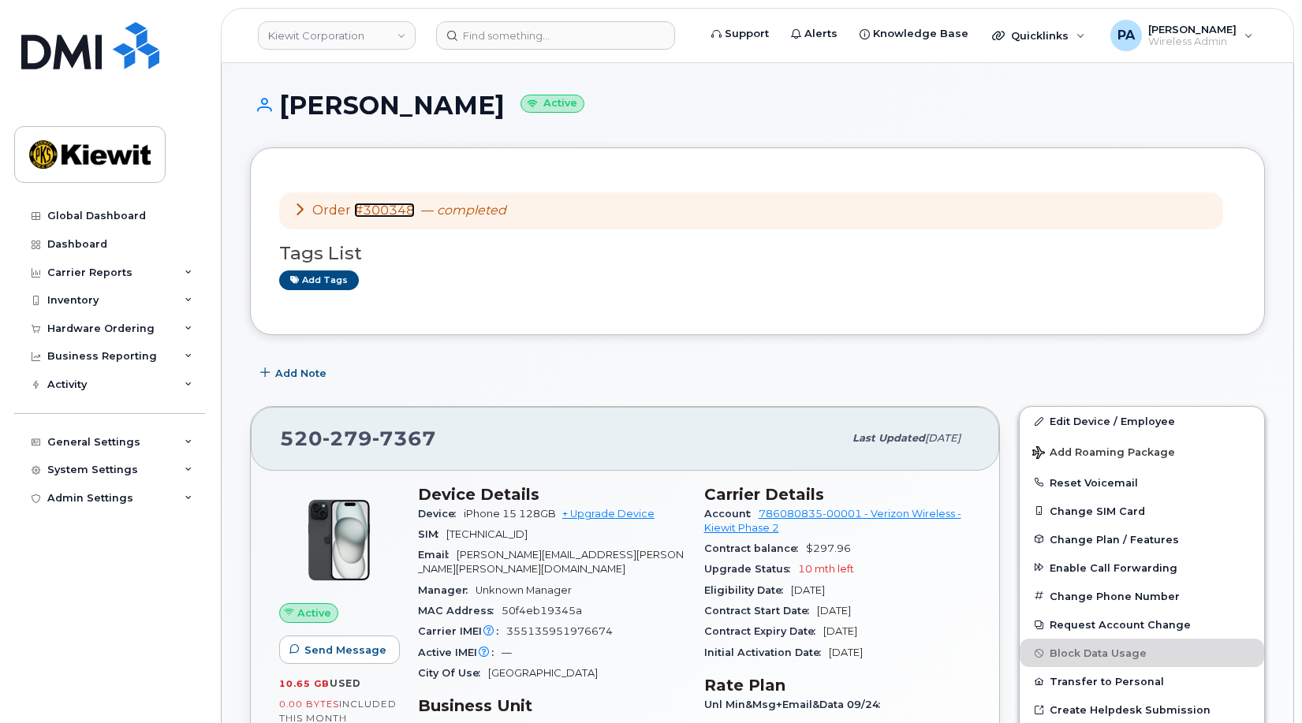
click at [380, 207] on link "#300348" at bounding box center [384, 210] width 61 height 15
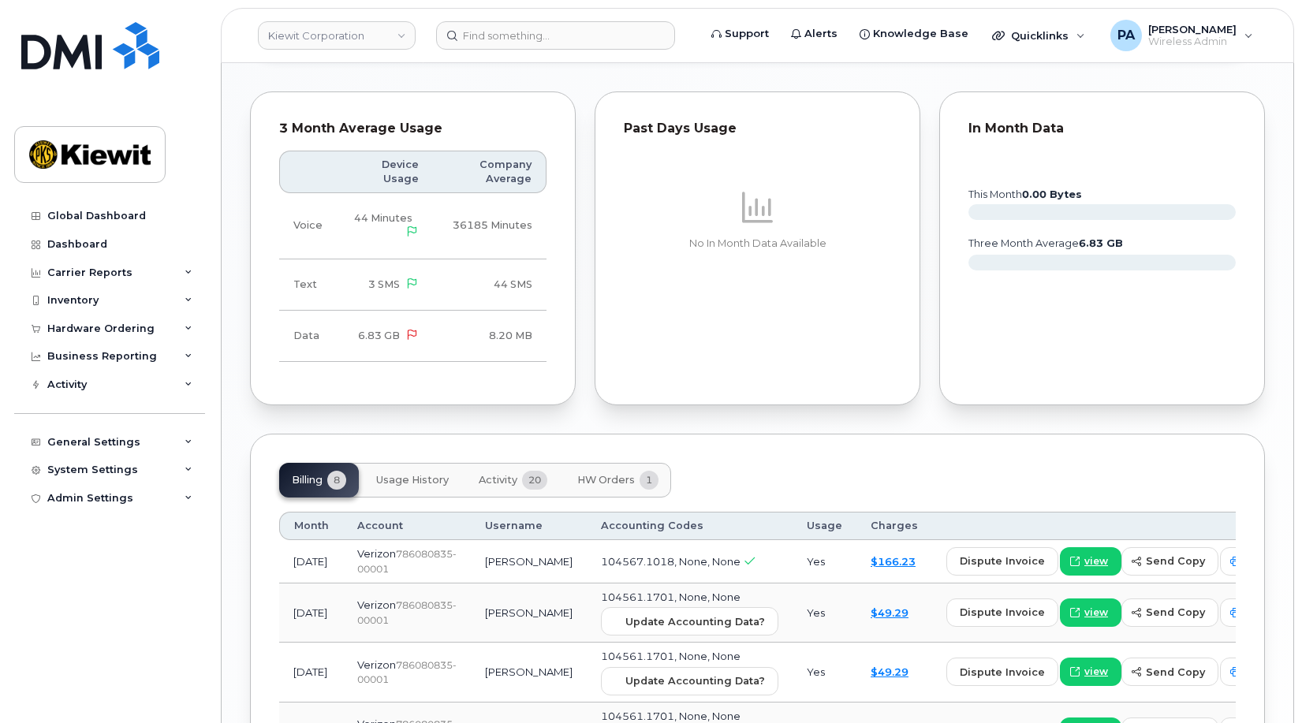
scroll to position [1577, 0]
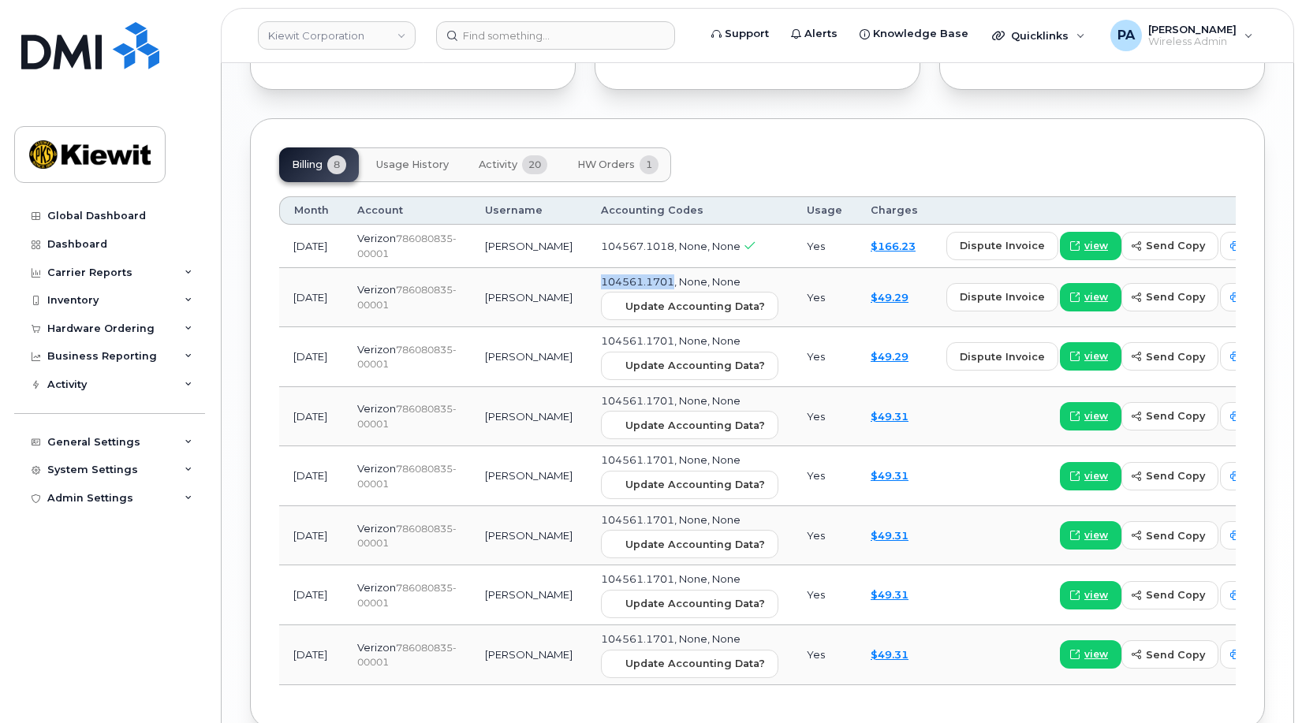
drag, startPoint x: 634, startPoint y: 283, endPoint x: 547, endPoint y: 283, distance: 86.7
click at [587, 283] on td "104561.1701, None, None Update Accounting Data?" at bounding box center [690, 298] width 206 height 60
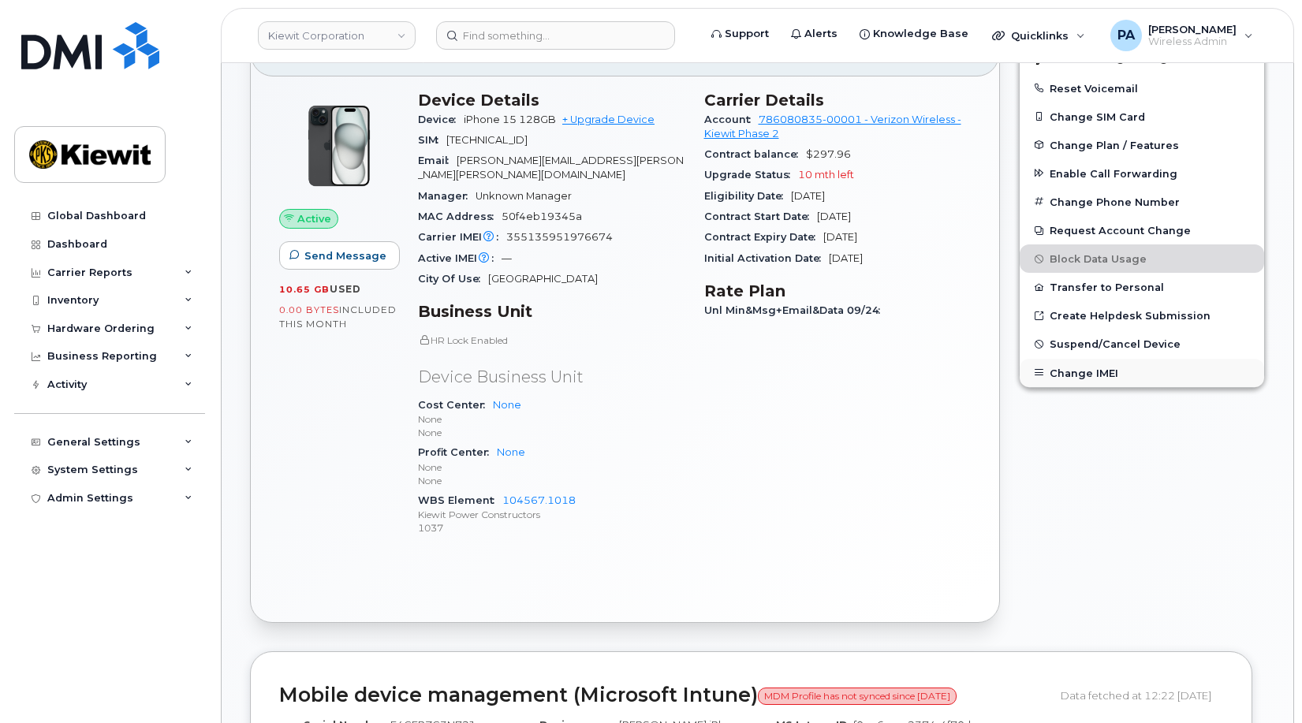
scroll to position [79, 0]
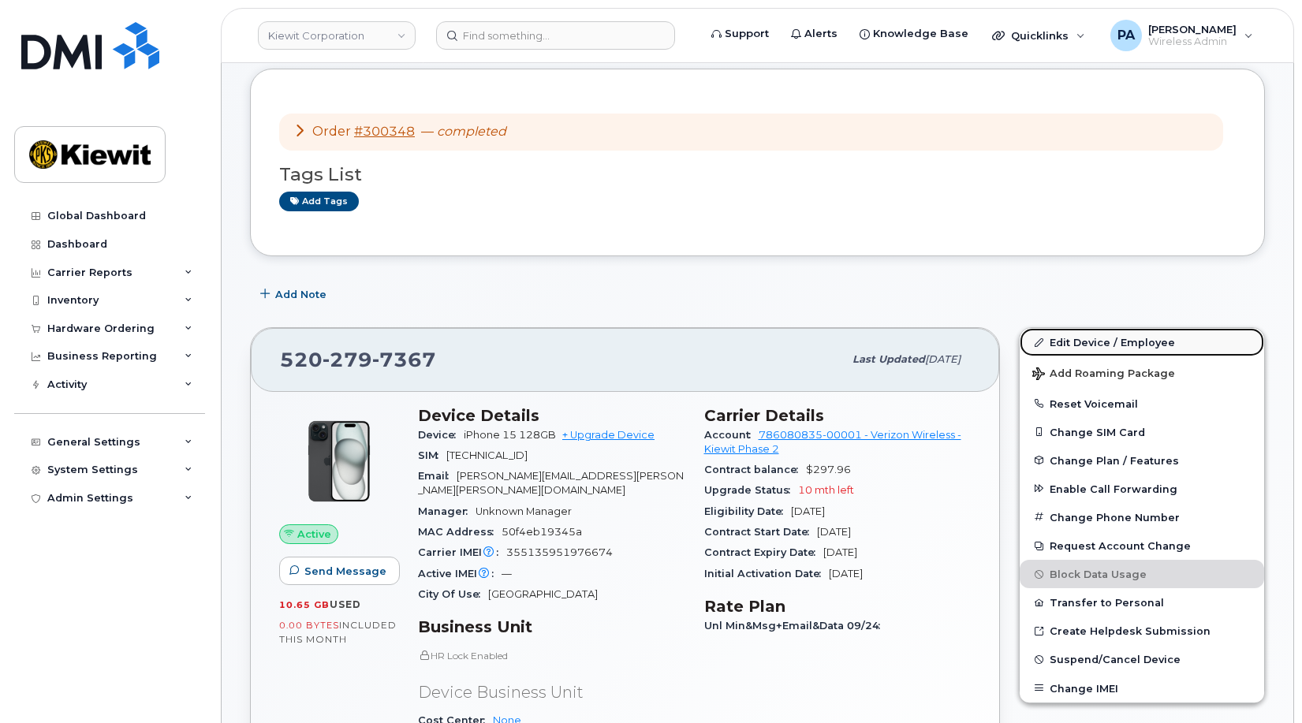
click at [1131, 345] on link "Edit Device / Employee" at bounding box center [1142, 342] width 244 height 28
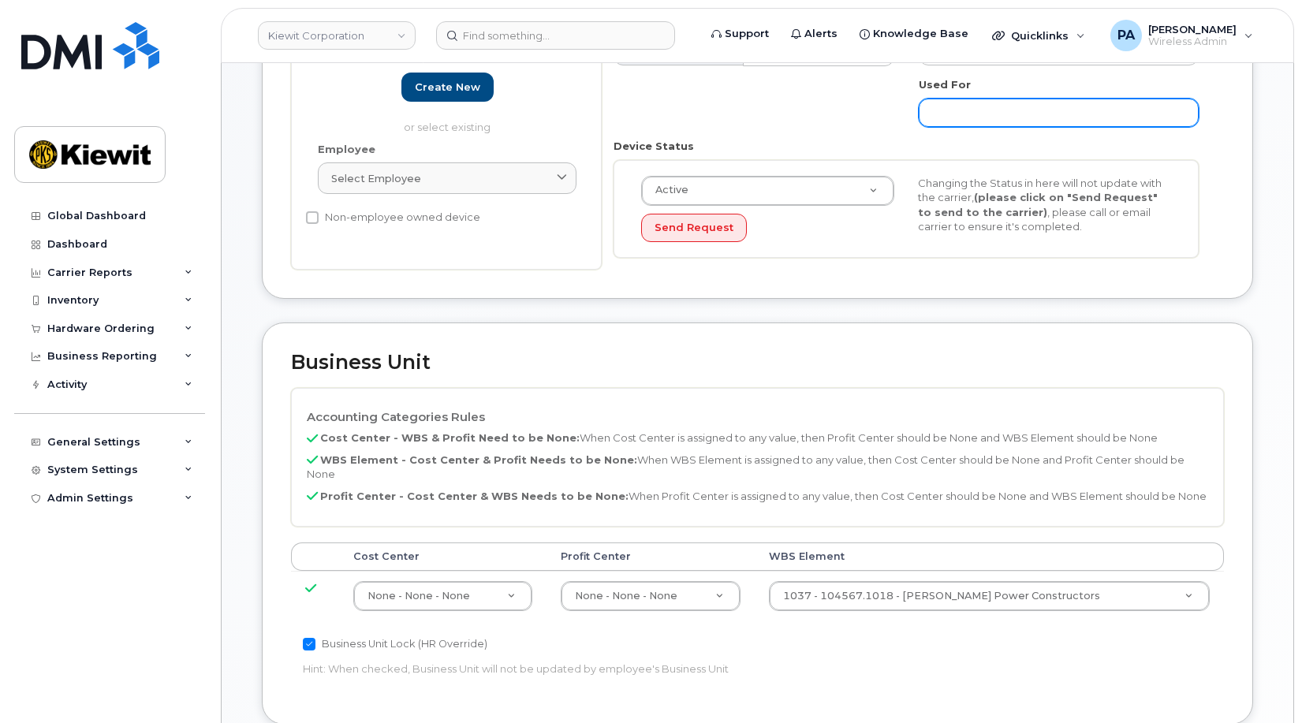
scroll to position [394, 0]
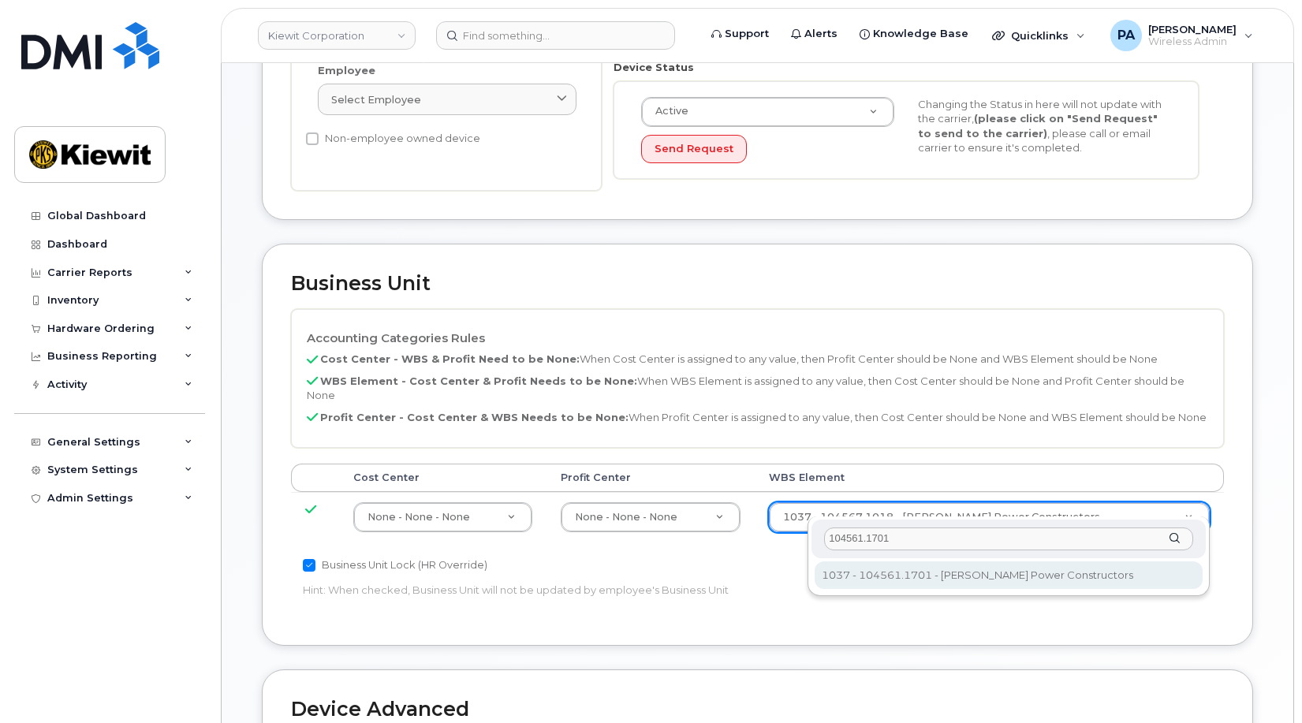
type input "104561.1701"
type input "29880315"
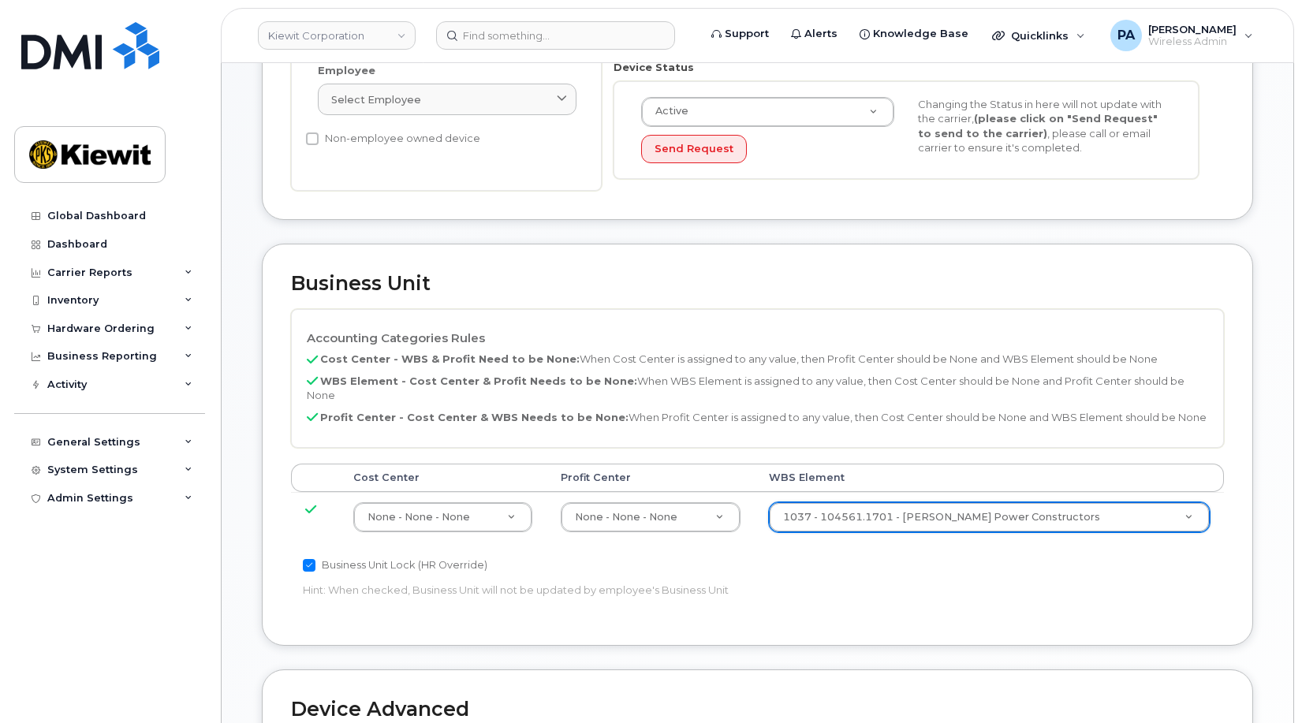
scroll to position [796, 0]
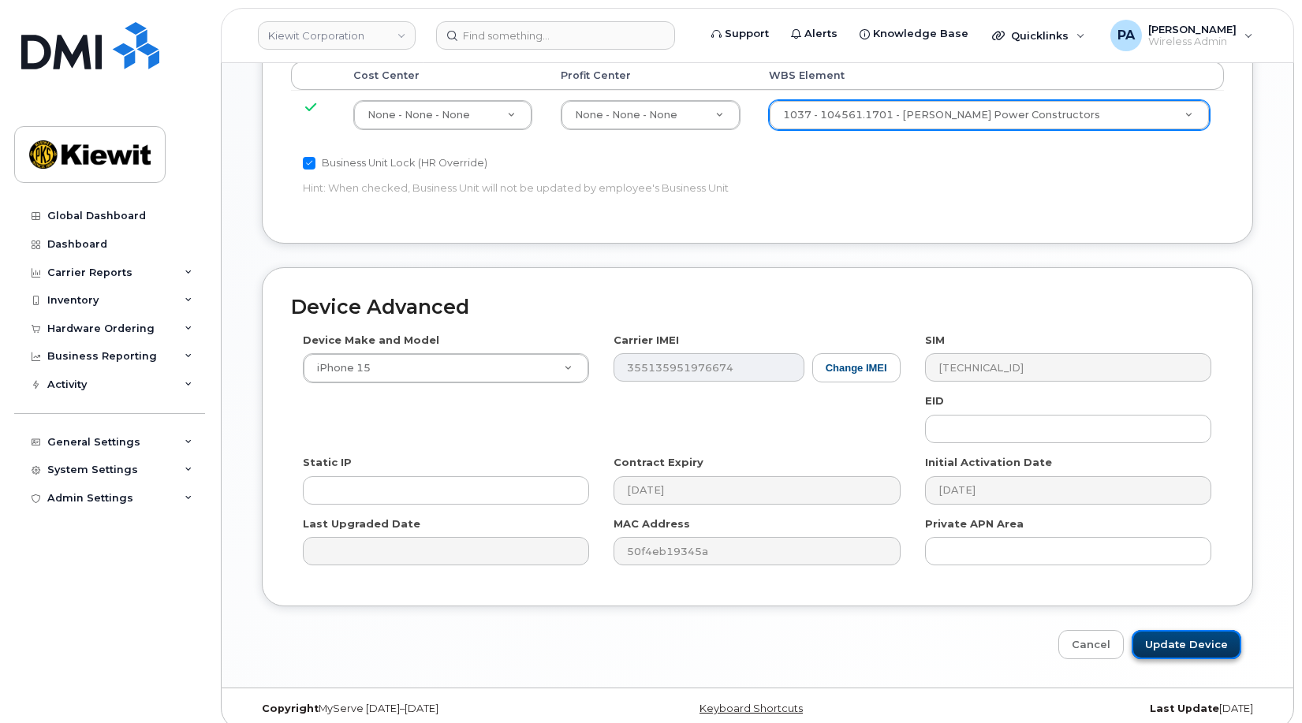
click at [1179, 630] on input "Update Device" at bounding box center [1187, 644] width 110 height 29
type input "Saving..."
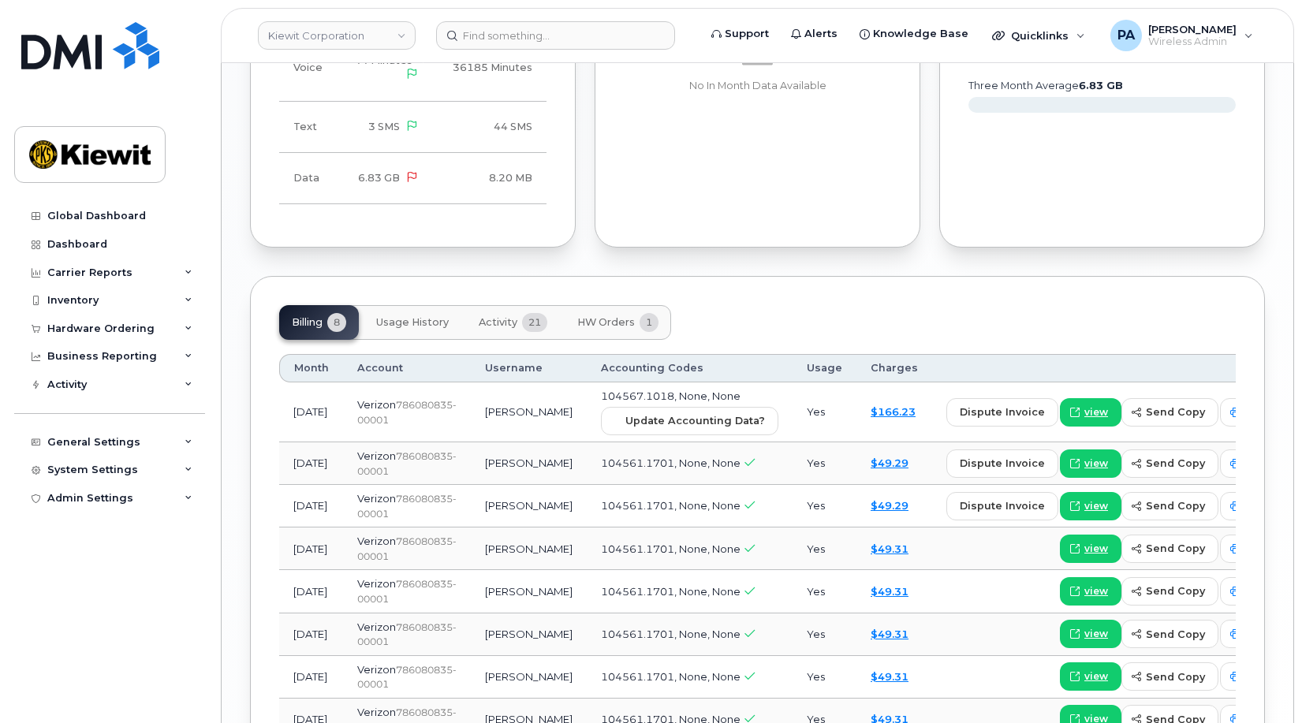
scroll to position [1498, 0]
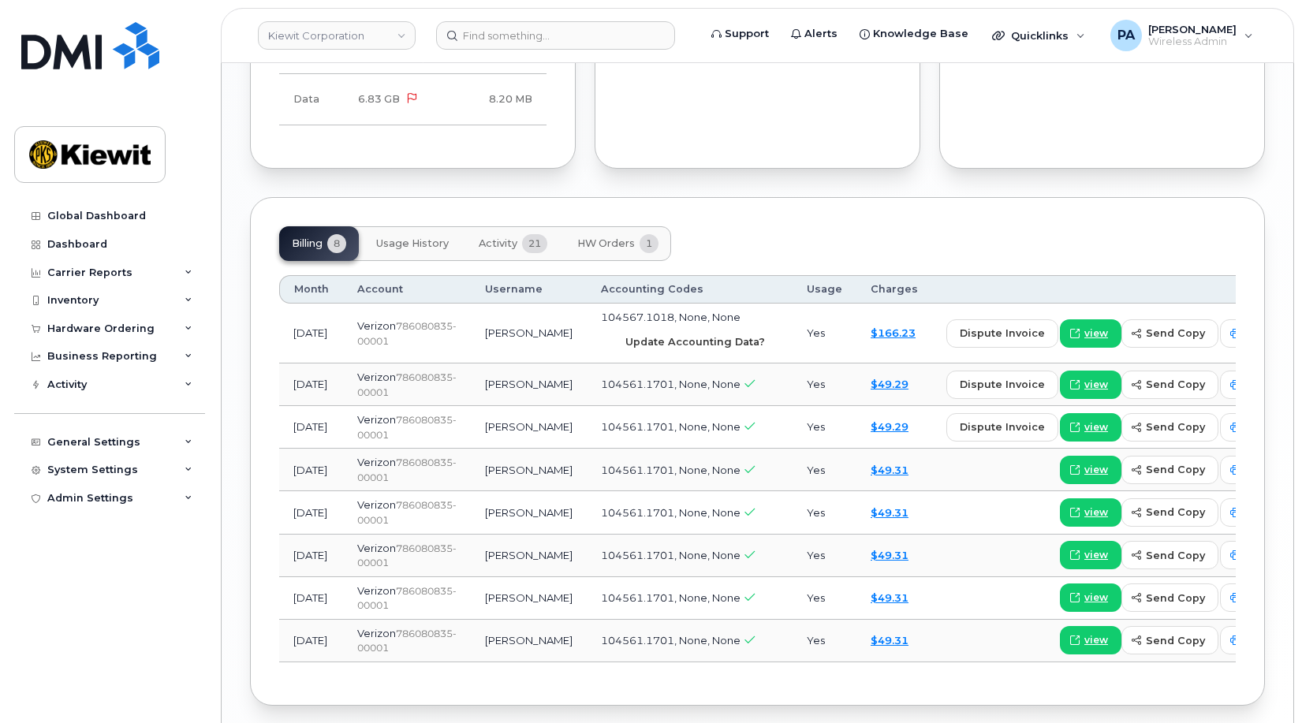
click at [640, 334] on span "Update Accounting Data?" at bounding box center [695, 341] width 140 height 15
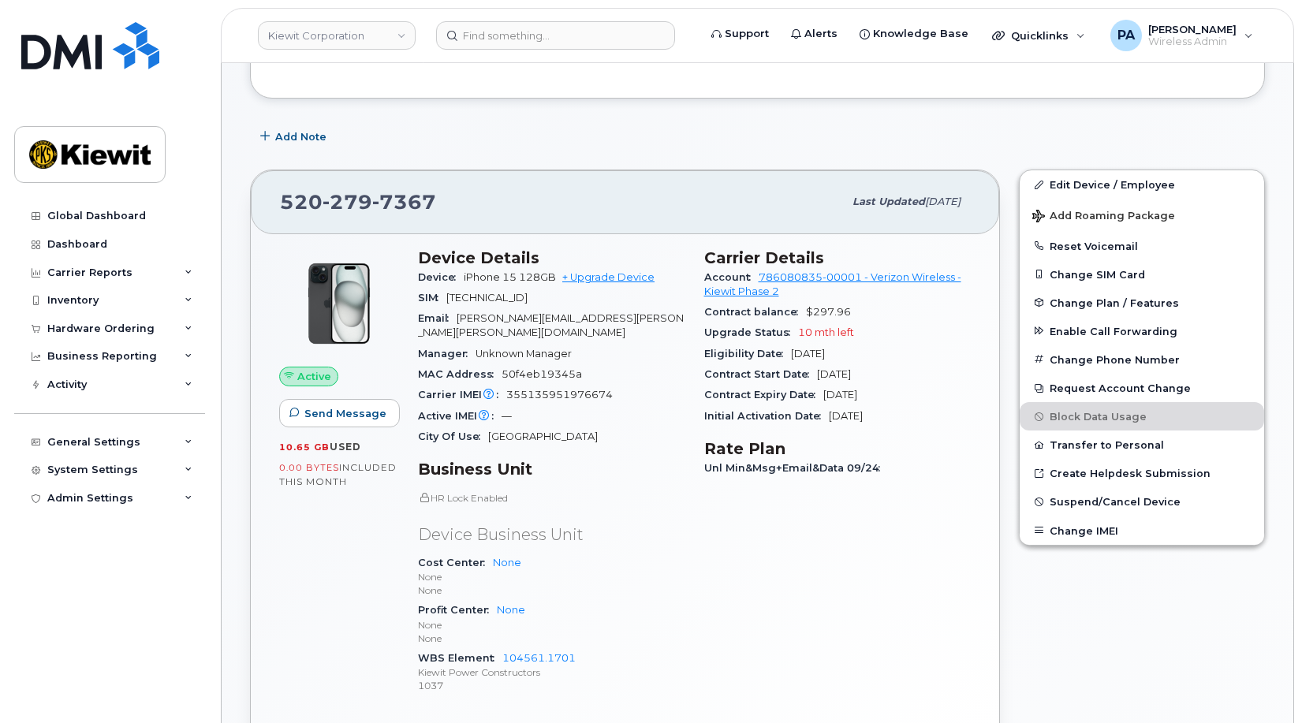
scroll to position [0, 0]
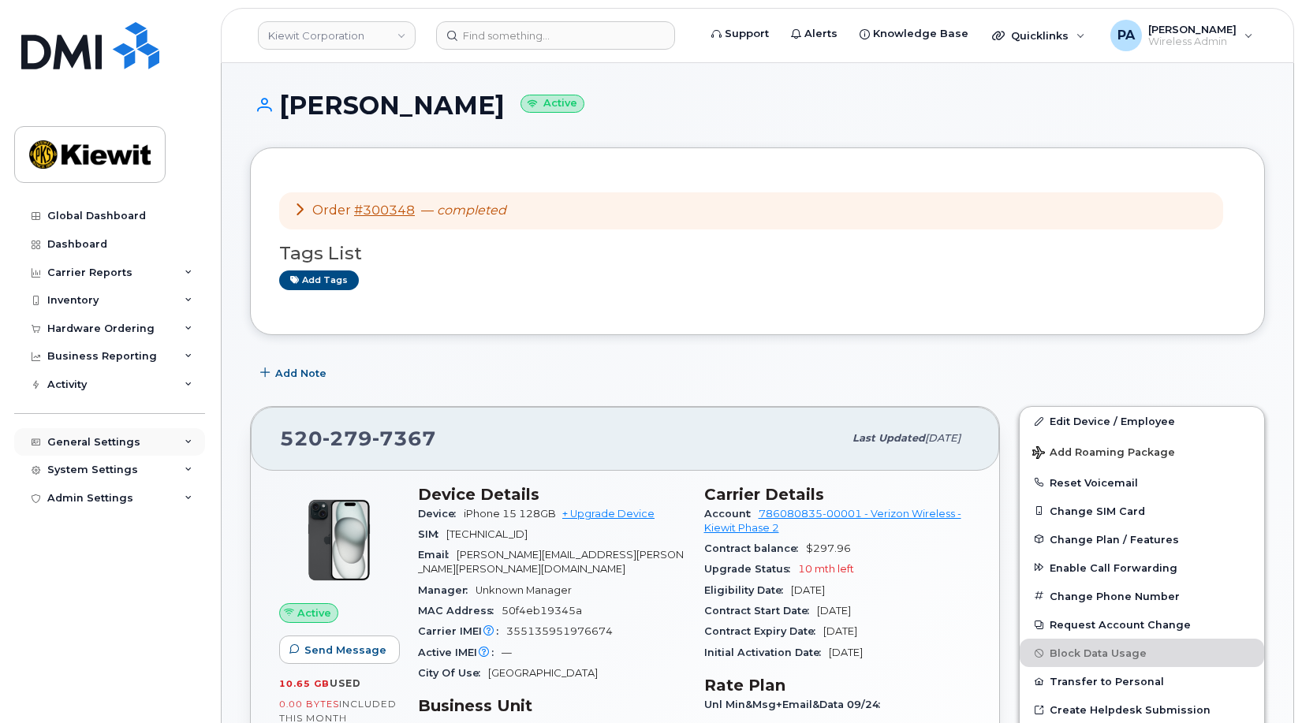
click at [93, 438] on div "General Settings" at bounding box center [93, 442] width 93 height 13
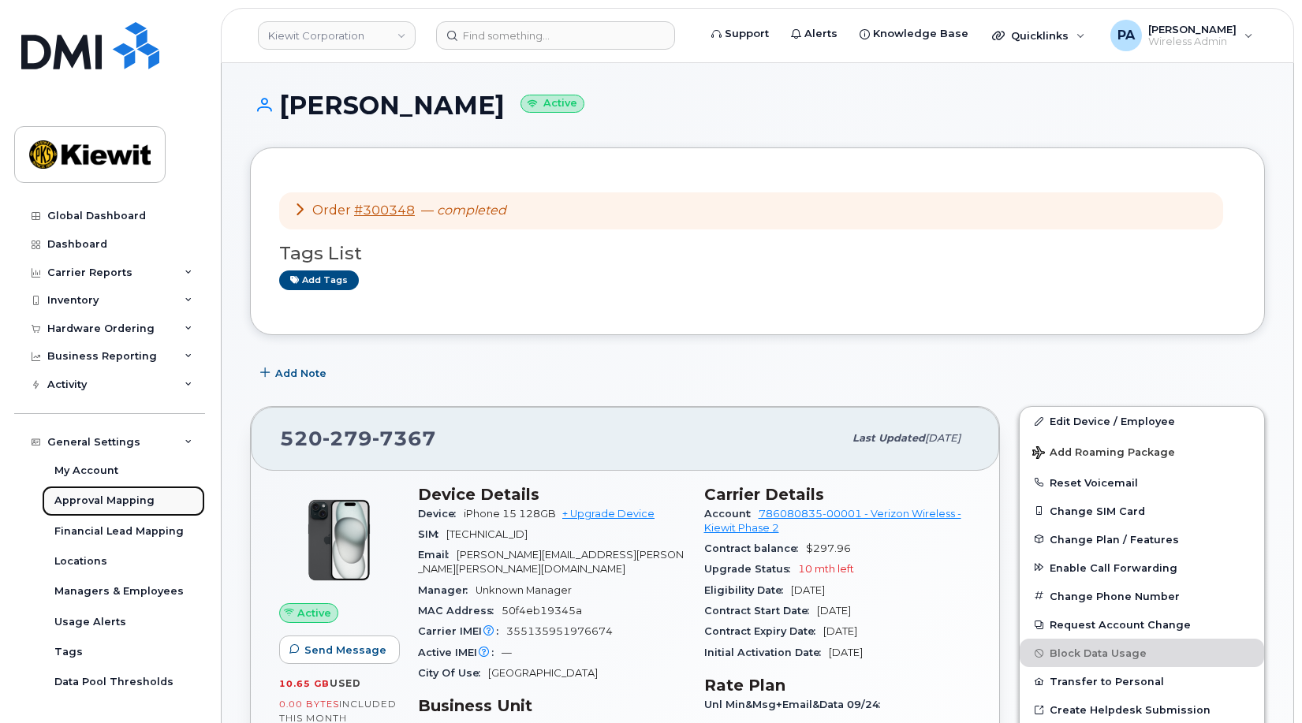
click at [103, 500] on div "Approval Mapping" at bounding box center [104, 501] width 100 height 14
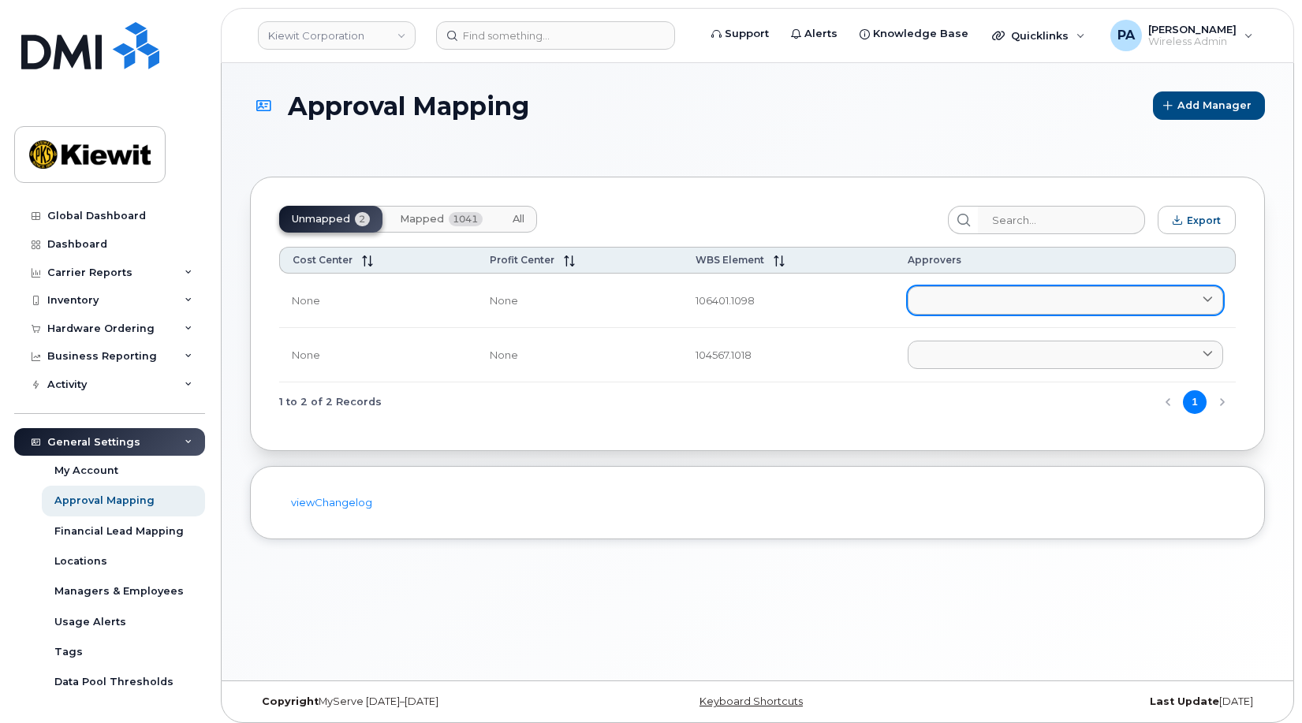
click at [996, 307] on link at bounding box center [1065, 300] width 315 height 28
click at [968, 314] on link at bounding box center [1065, 300] width 315 height 28
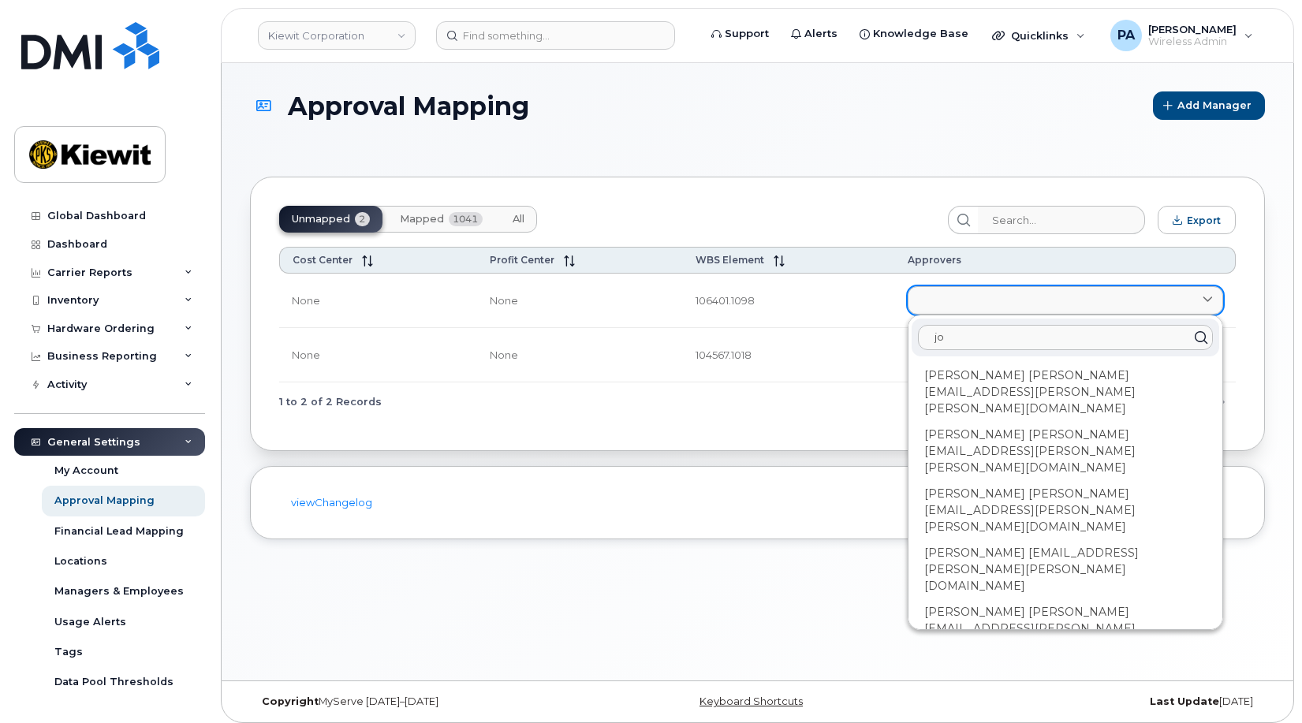
type input "jon"
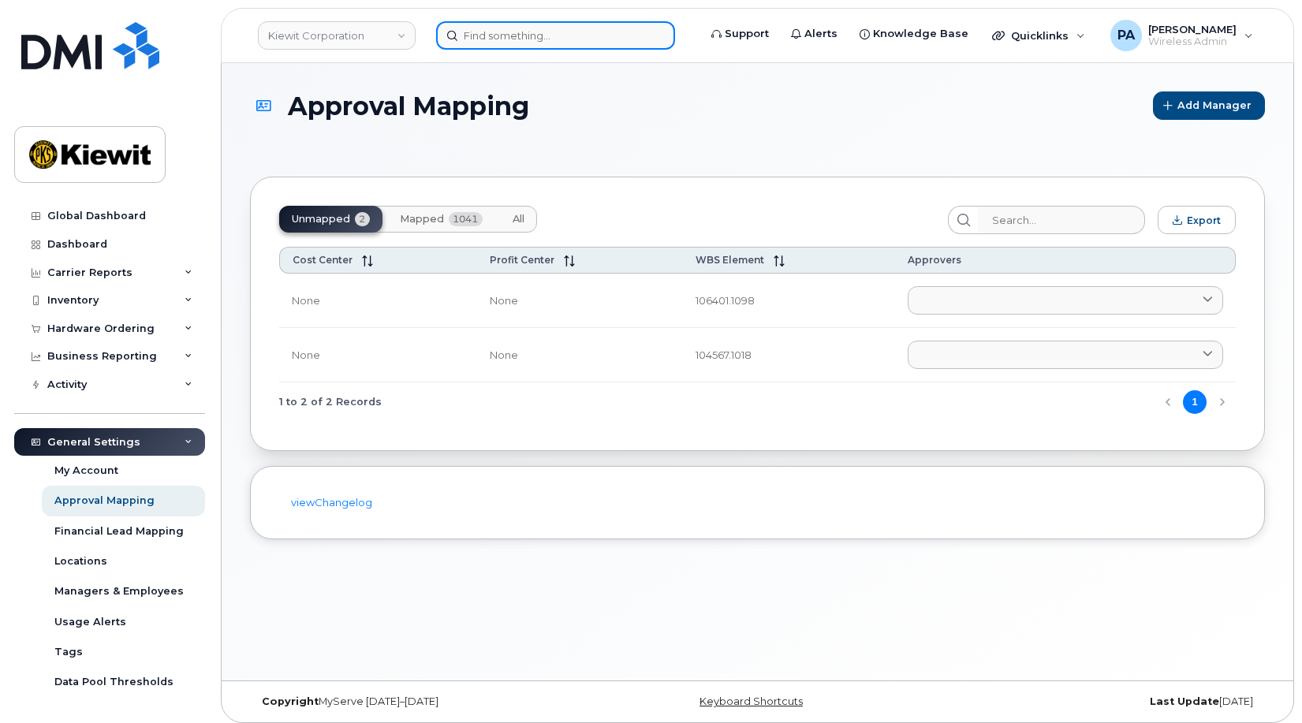
click at [575, 34] on input at bounding box center [555, 35] width 239 height 28
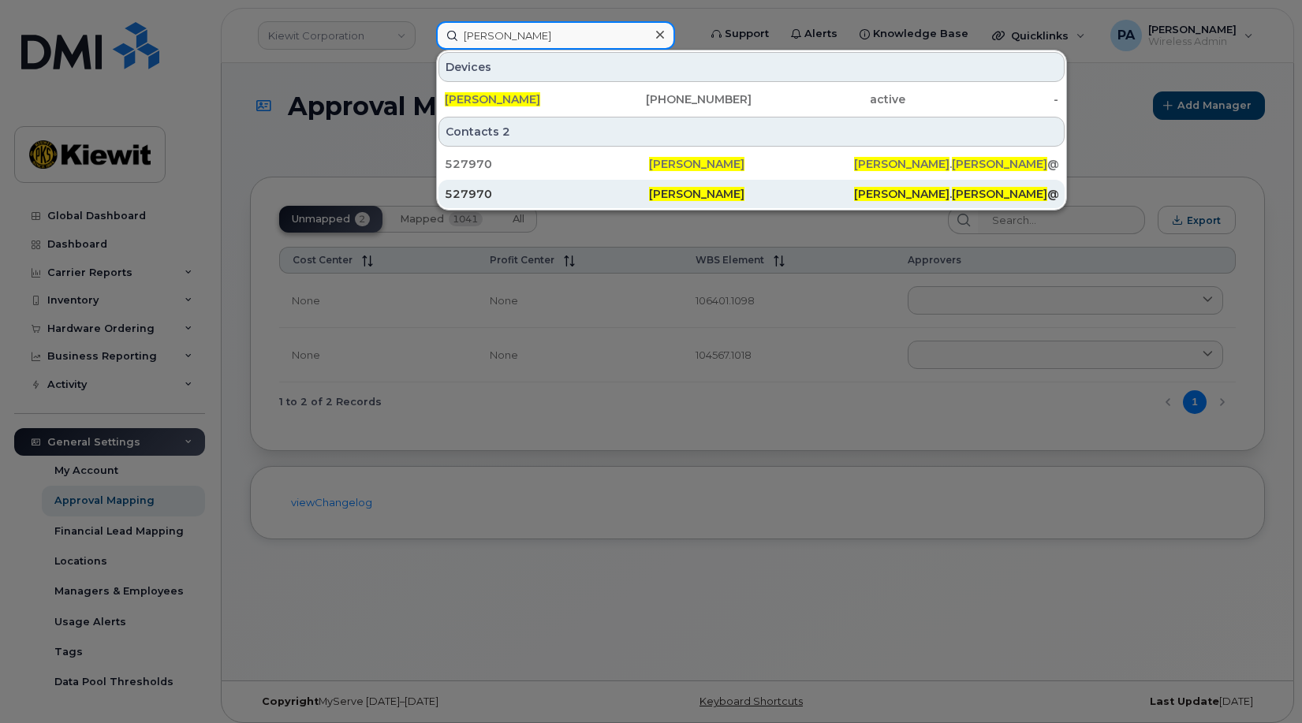
type input "jonathan reinert"
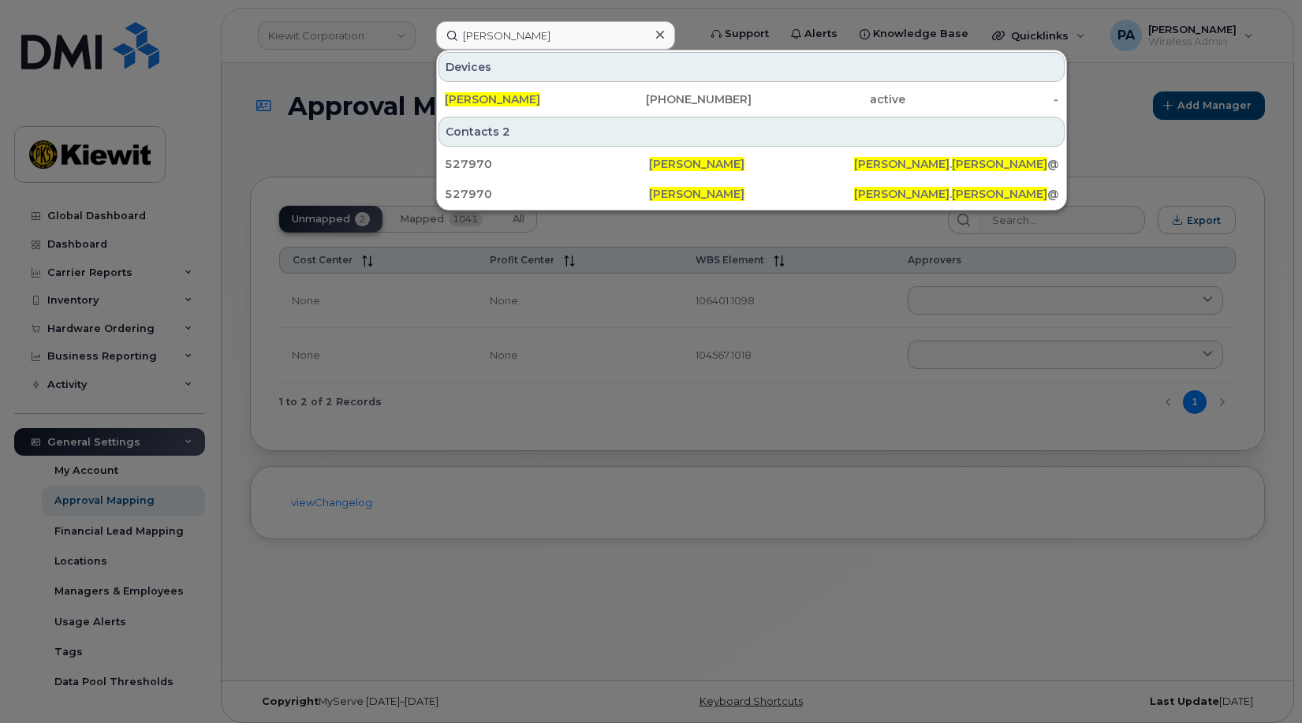
click at [692, 21] on div at bounding box center [651, 361] width 1302 height 723
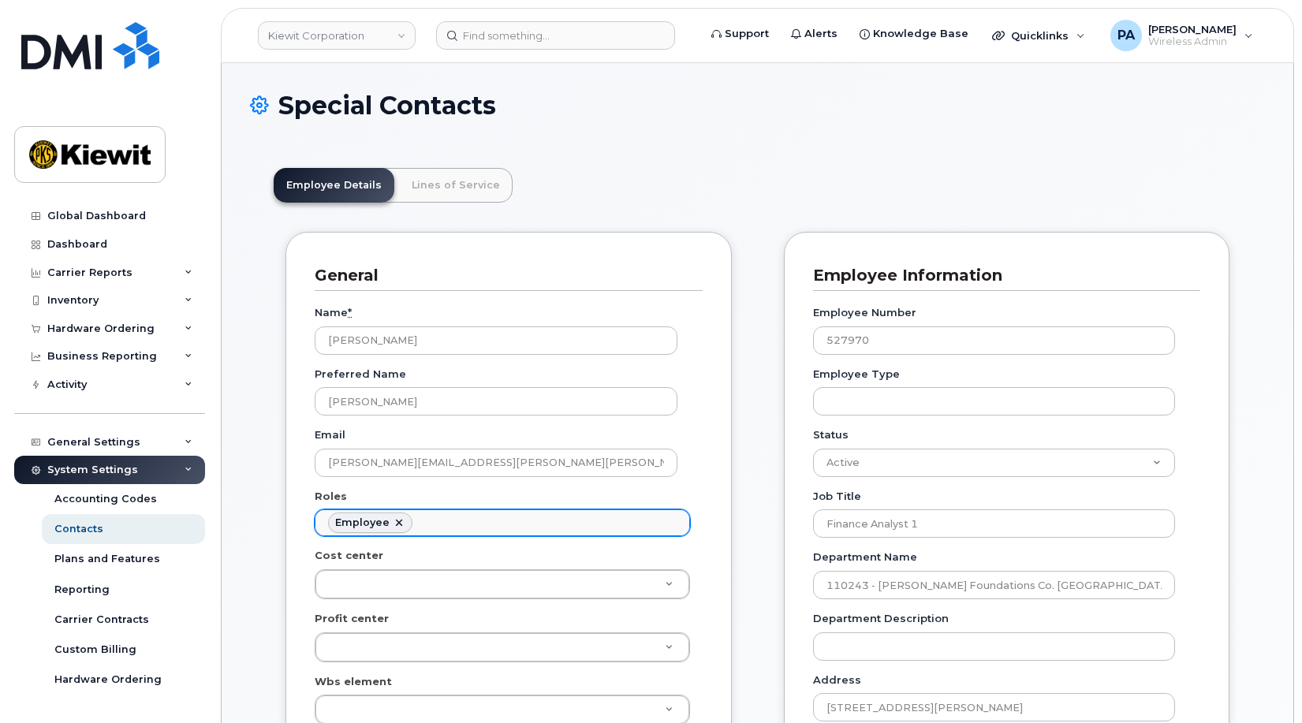
scroll to position [47, 0]
click at [442, 516] on ul "Employee" at bounding box center [502, 522] width 374 height 25
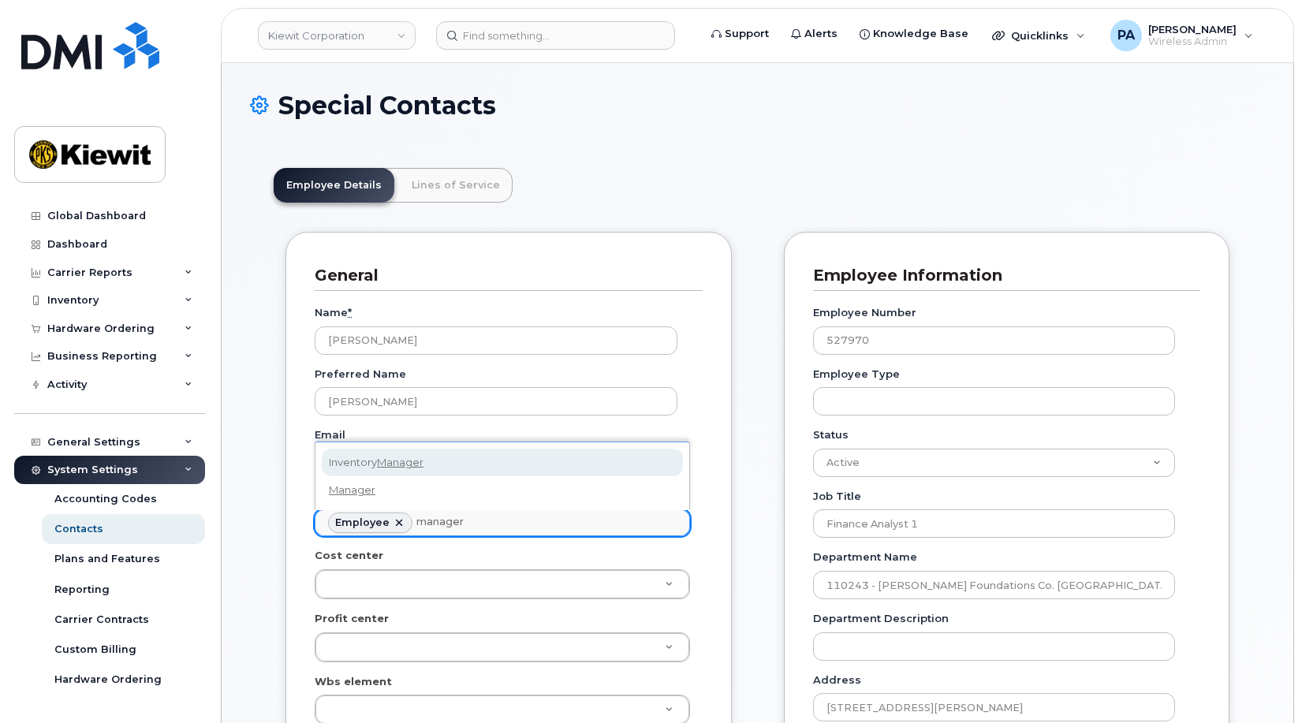
type input "manager"
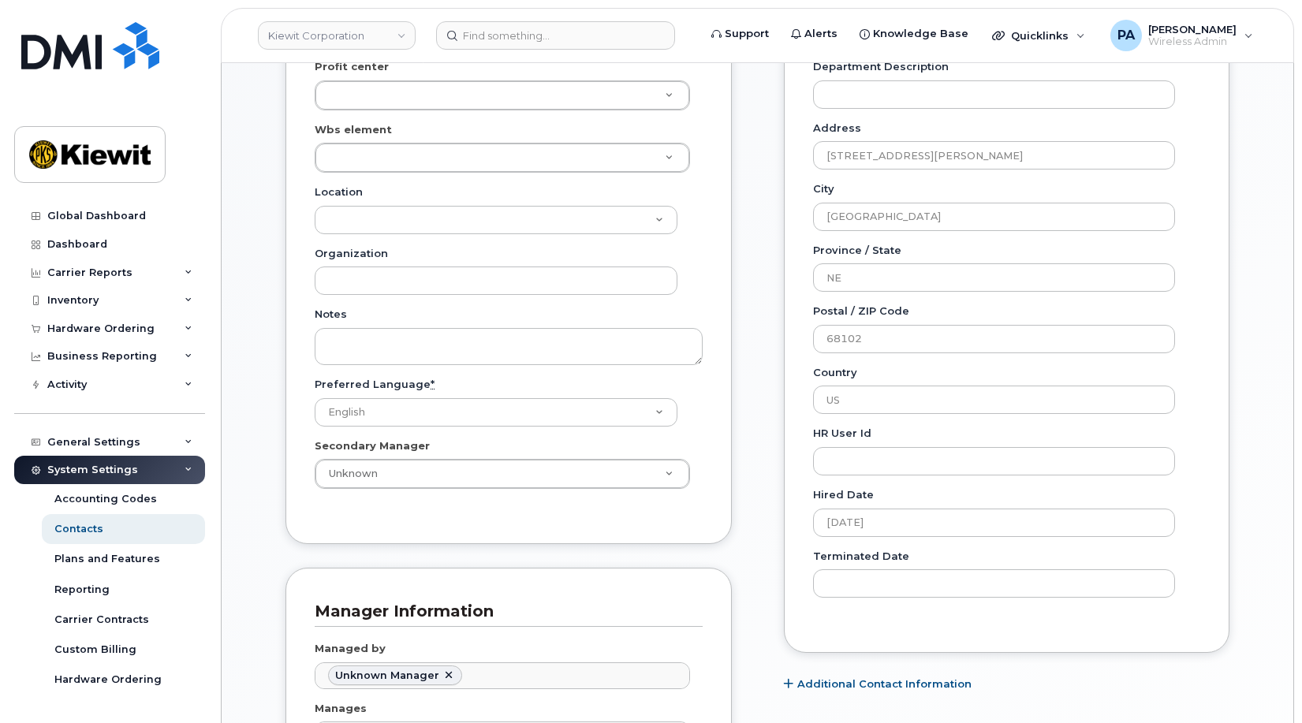
scroll to position [1025, 0]
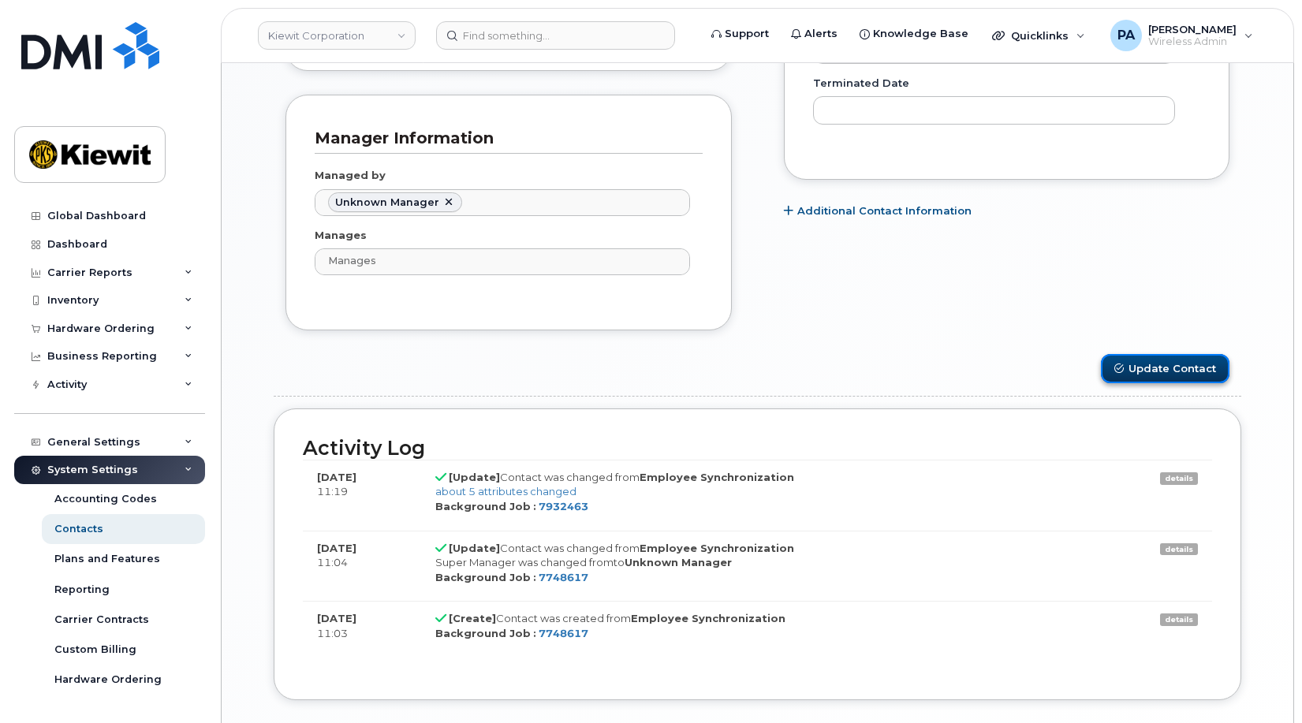
click at [1142, 367] on button "Update Contact" at bounding box center [1165, 368] width 129 height 29
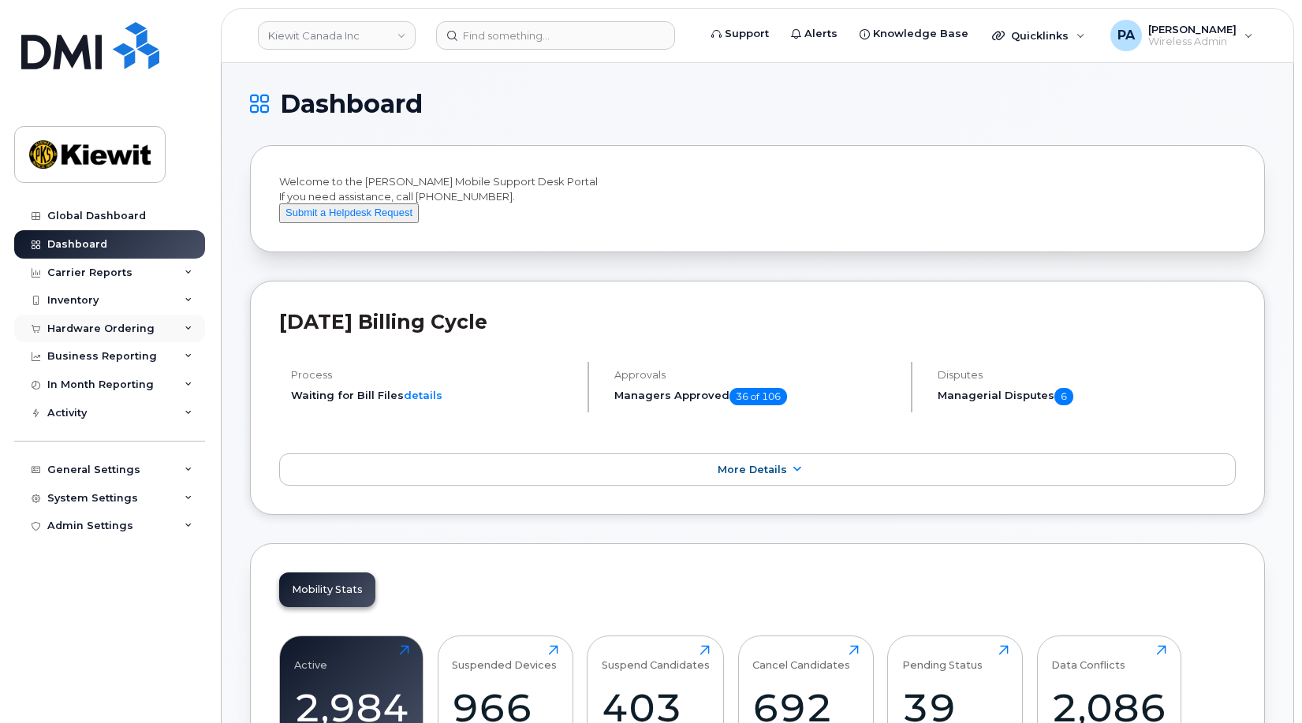
click at [123, 323] on div "Hardware Ordering" at bounding box center [100, 329] width 107 height 13
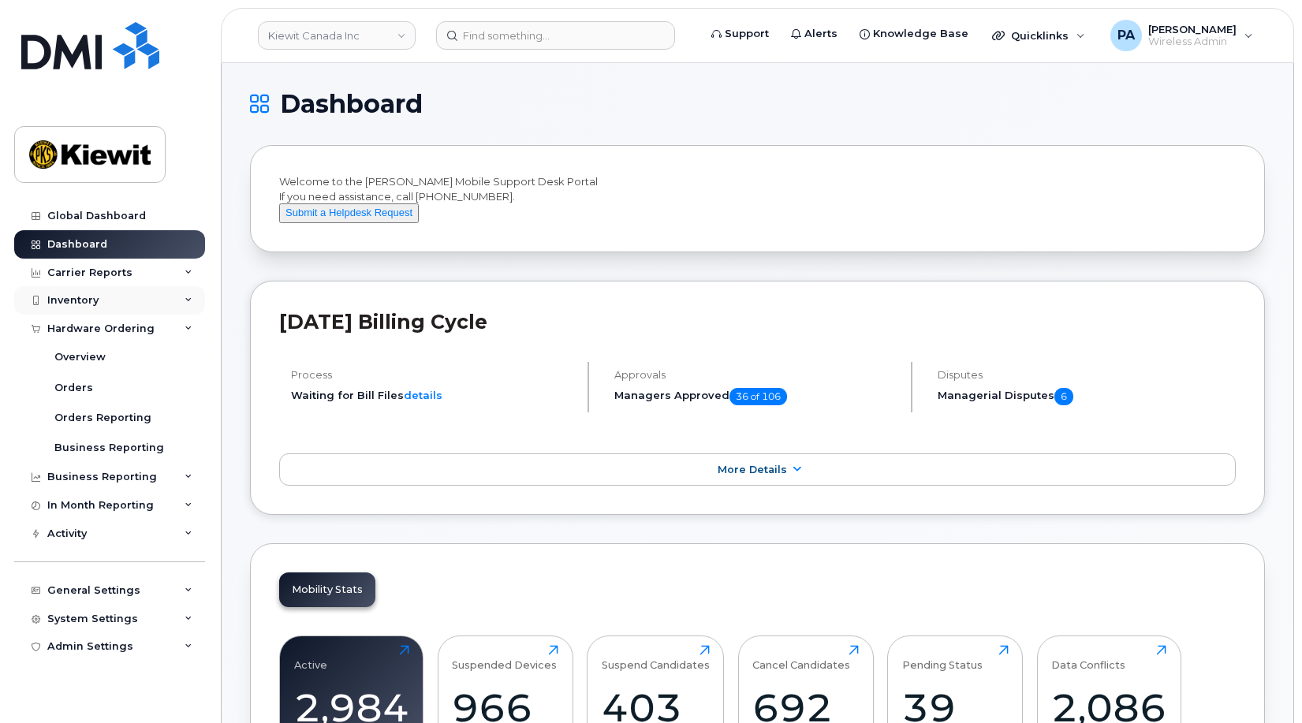
click at [82, 291] on div "Inventory" at bounding box center [109, 300] width 191 height 28
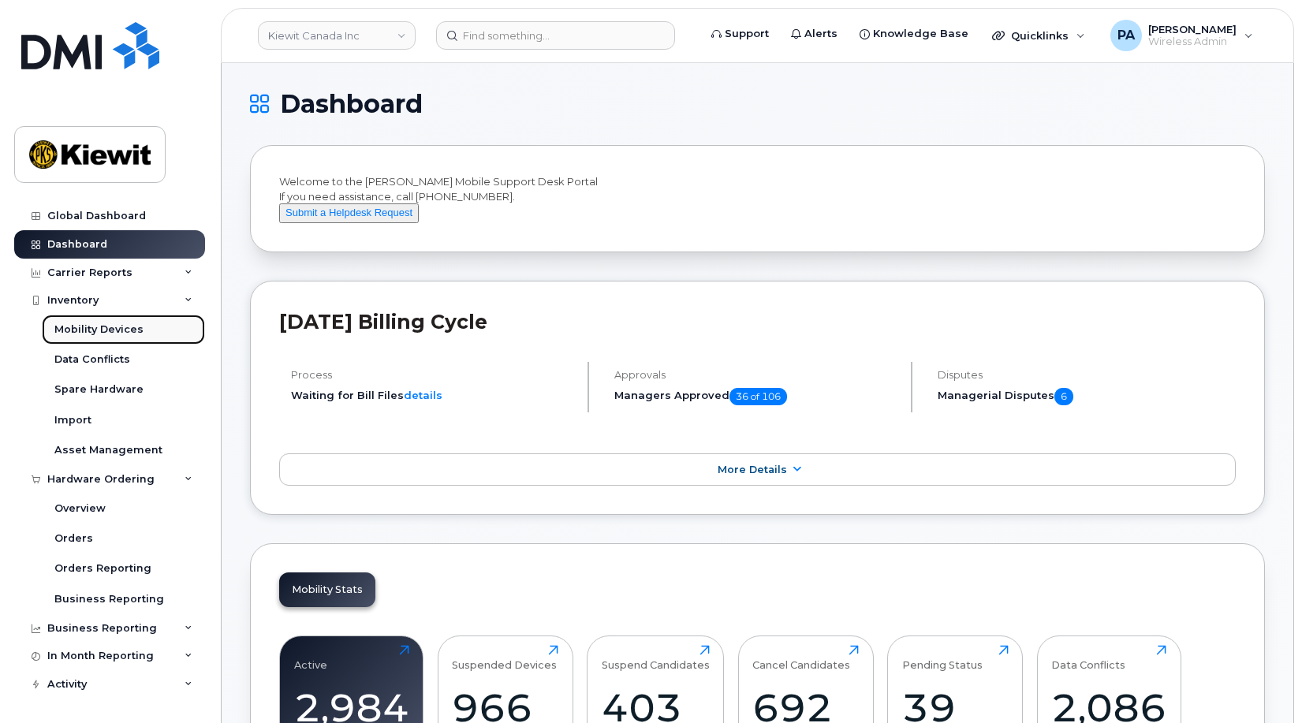
click at [88, 334] on div "Mobility Devices" at bounding box center [98, 330] width 89 height 14
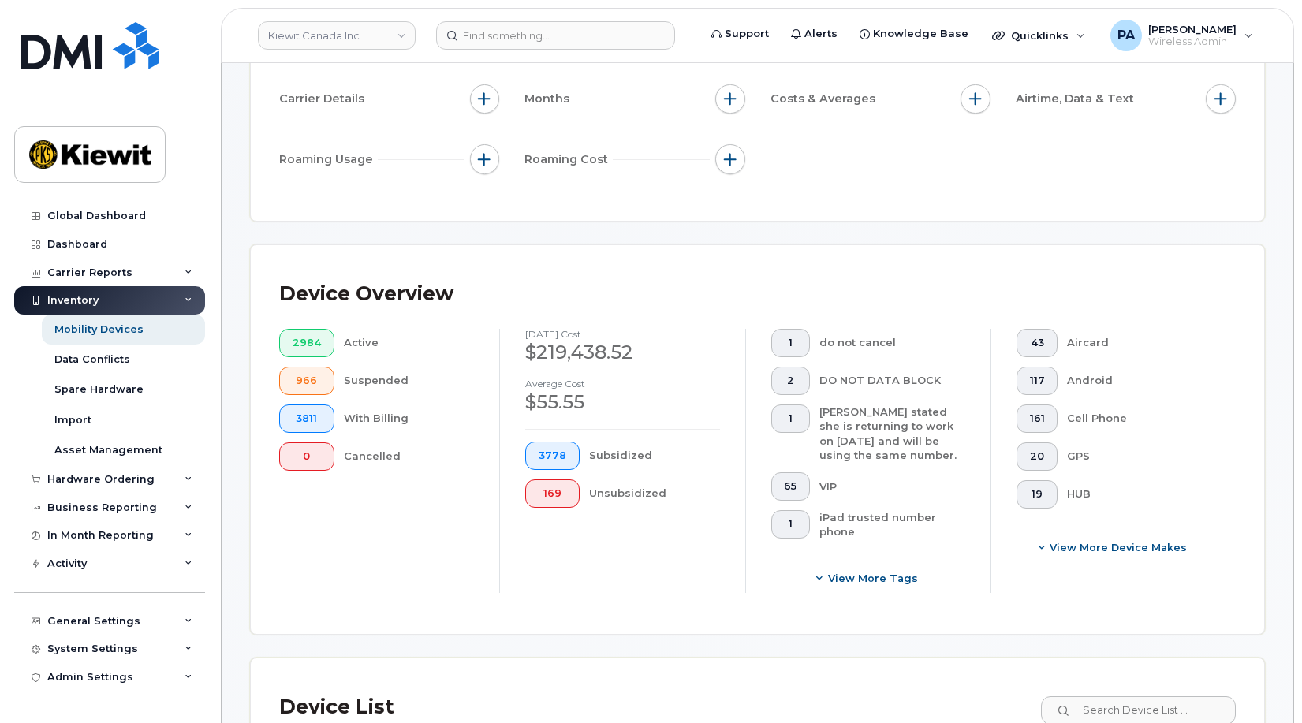
scroll to position [473, 0]
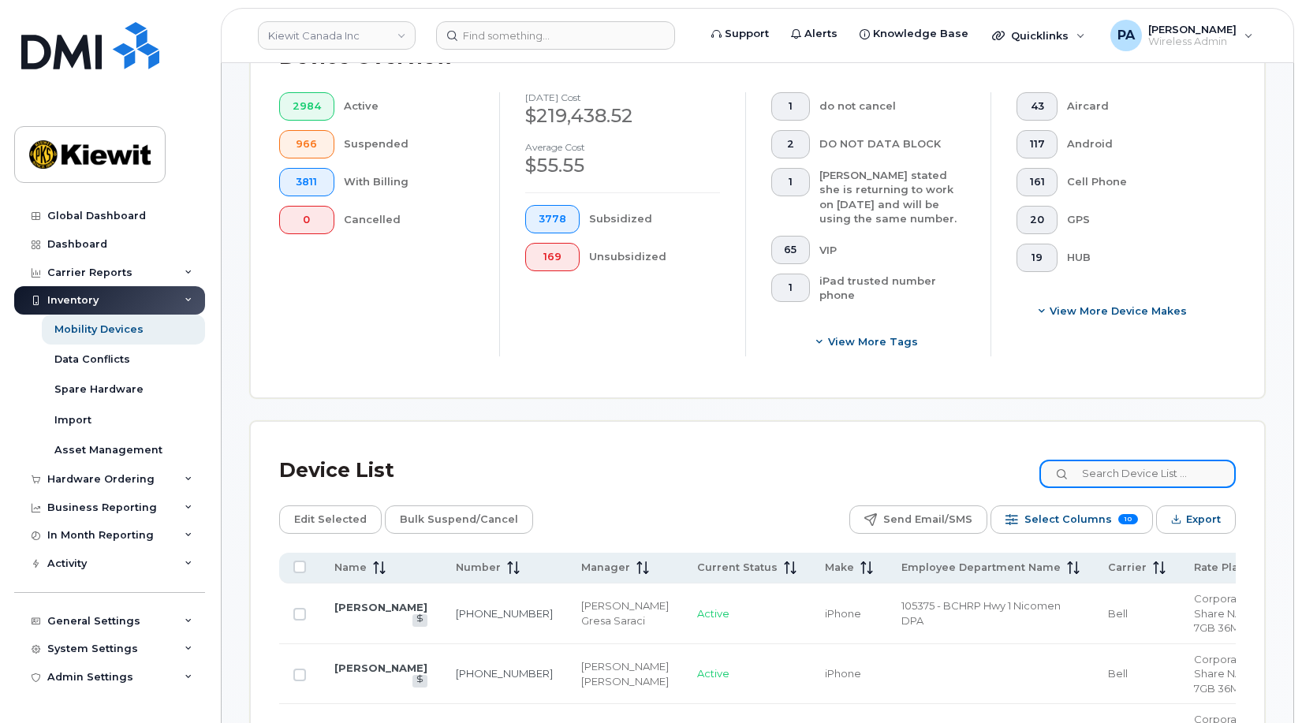
drag, startPoint x: 1151, startPoint y: 471, endPoint x: 1198, endPoint y: 474, distance: 46.6
click at [1151, 471] on input at bounding box center [1137, 474] width 196 height 28
paste input "104567.1018"
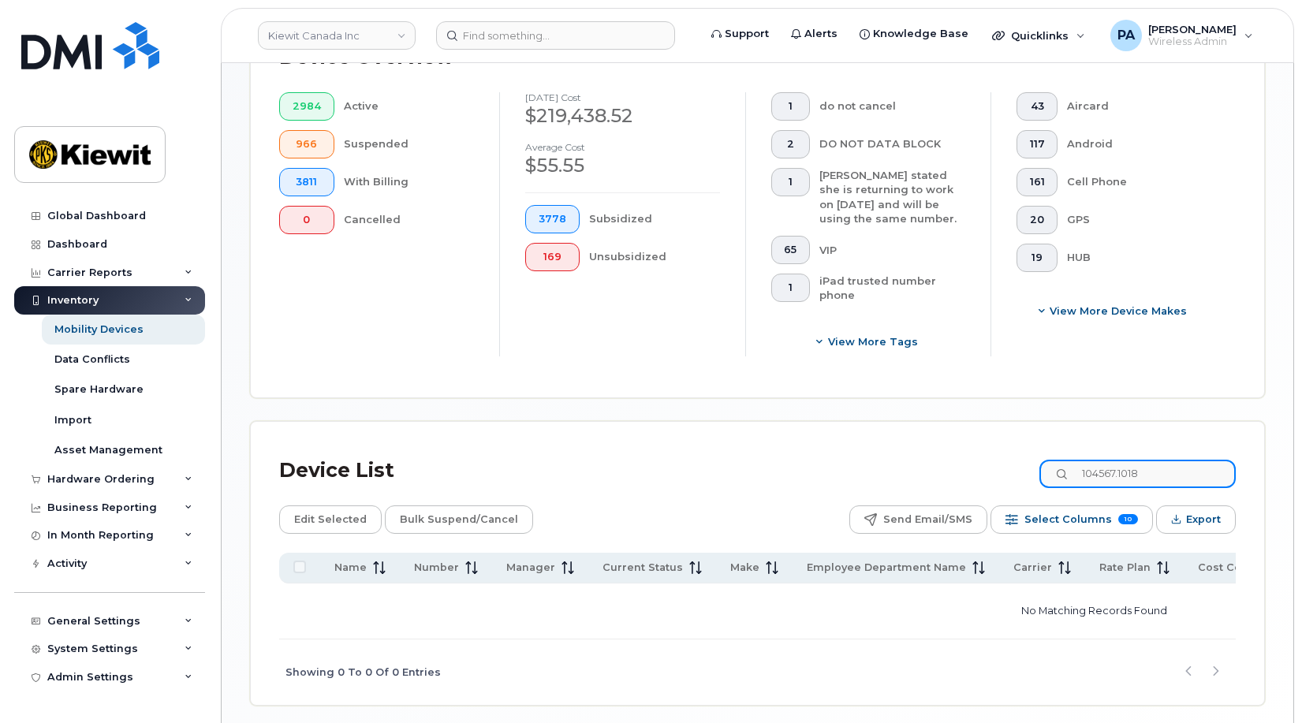
click at [1184, 472] on input "104567.1018" at bounding box center [1137, 474] width 196 height 28
type input "104567"
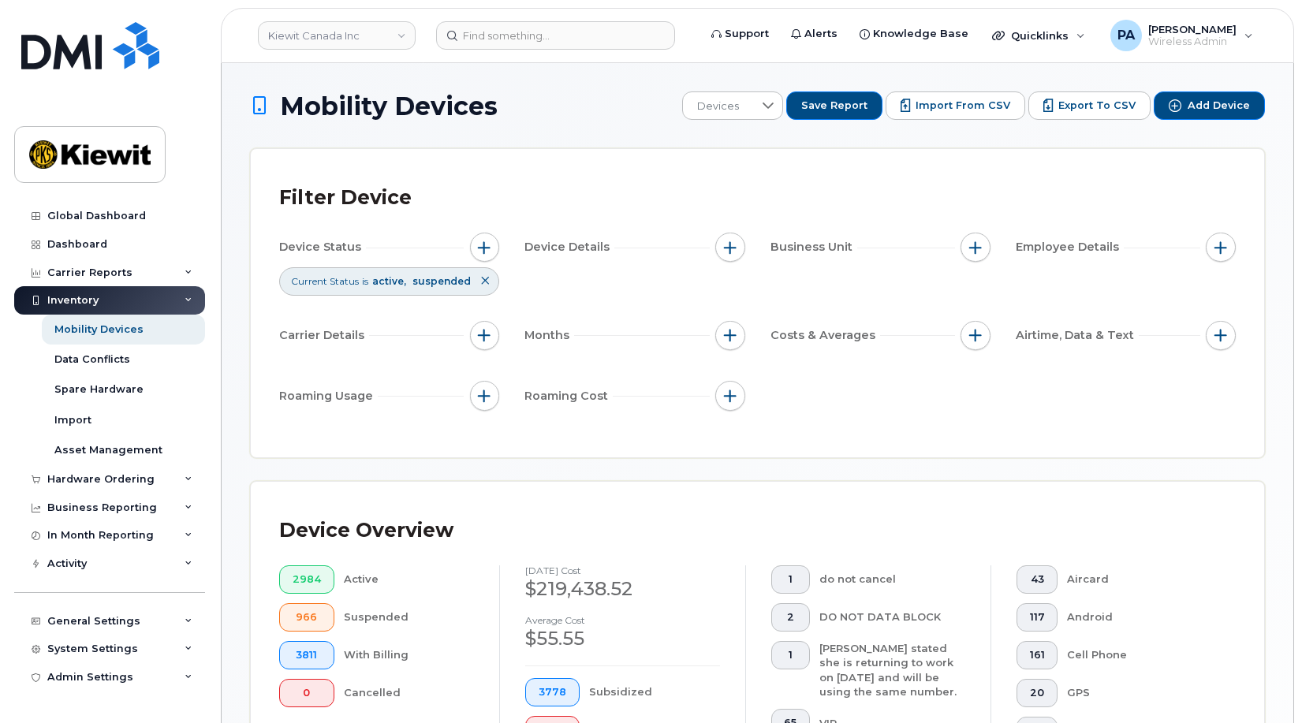
click at [488, 278] on icon at bounding box center [484, 280] width 9 height 9
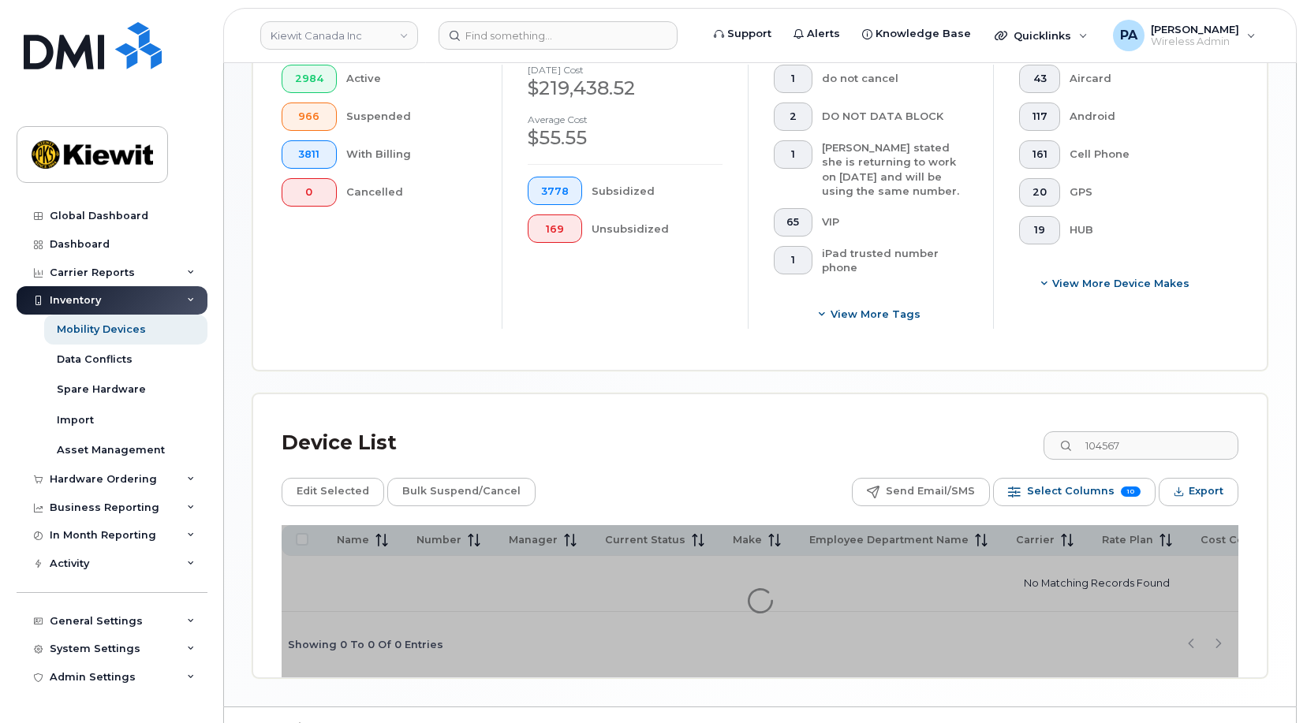
scroll to position [512, 0]
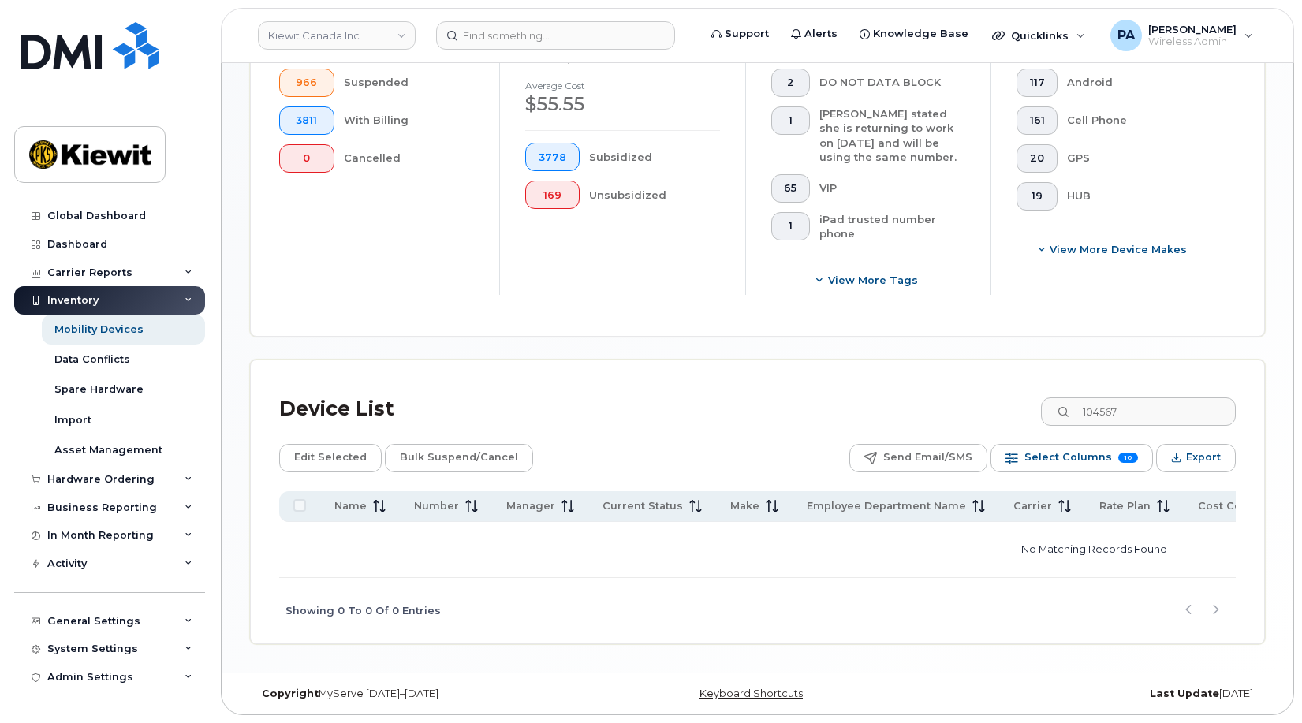
click at [1166, 348] on div "Mobility Devices Devices Save Report Import from CSV Export to CSV Add Device F…" at bounding box center [757, 114] width 1015 height 1060
click at [1087, 449] on span "Select Columns" at bounding box center [1068, 458] width 88 height 24
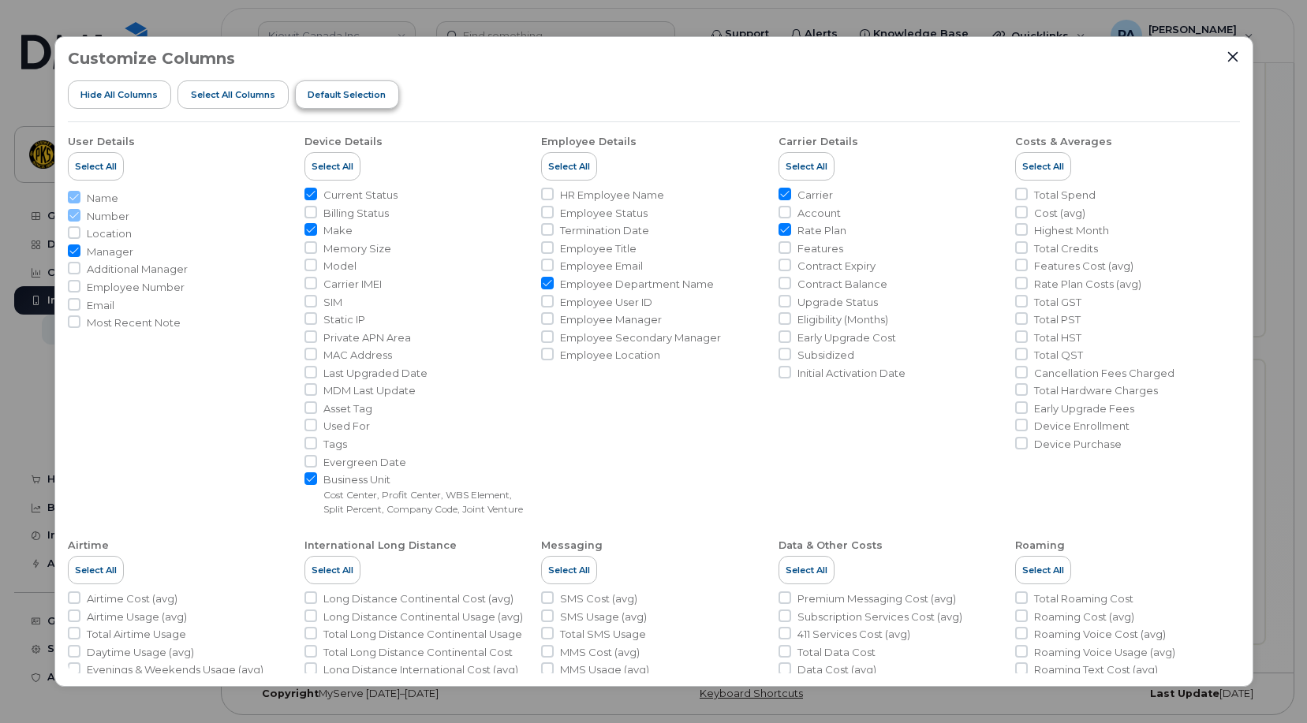
click at [343, 100] on span "Default Selection" at bounding box center [347, 94] width 78 height 13
checkbox input "false"
click at [608, 194] on span "HR Employee Name" at bounding box center [612, 195] width 104 height 15
click at [554, 194] on input "HR Employee Name" at bounding box center [547, 194] width 13 height 13
click at [608, 194] on span "HR Employee Name" at bounding box center [612, 195] width 104 height 15
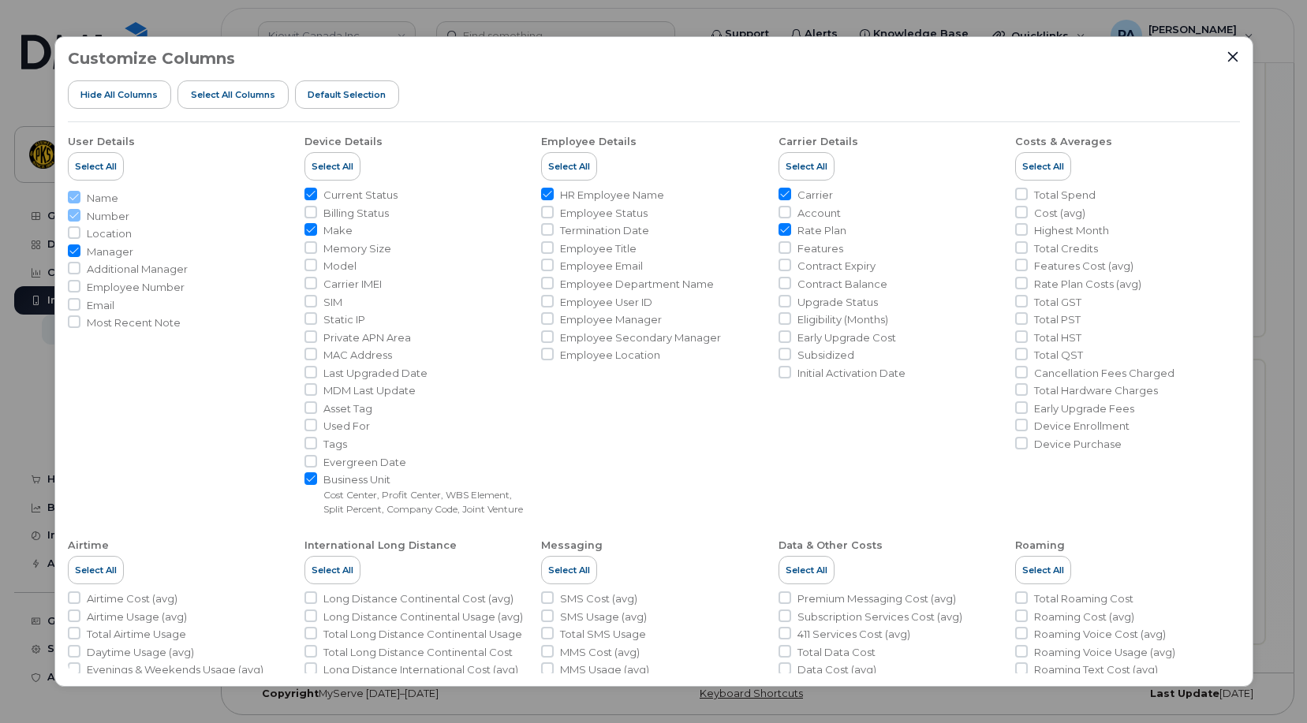
click at [554, 194] on input "HR Employee Name" at bounding box center [547, 194] width 13 height 13
checkbox input "false"
drag, startPoint x: 121, startPoint y: 291, endPoint x: 707, endPoint y: 242, distance: 587.9
click at [121, 290] on span "Employee Number" at bounding box center [136, 287] width 98 height 15
click at [80, 290] on input "Employee Number" at bounding box center [74, 286] width 13 height 13
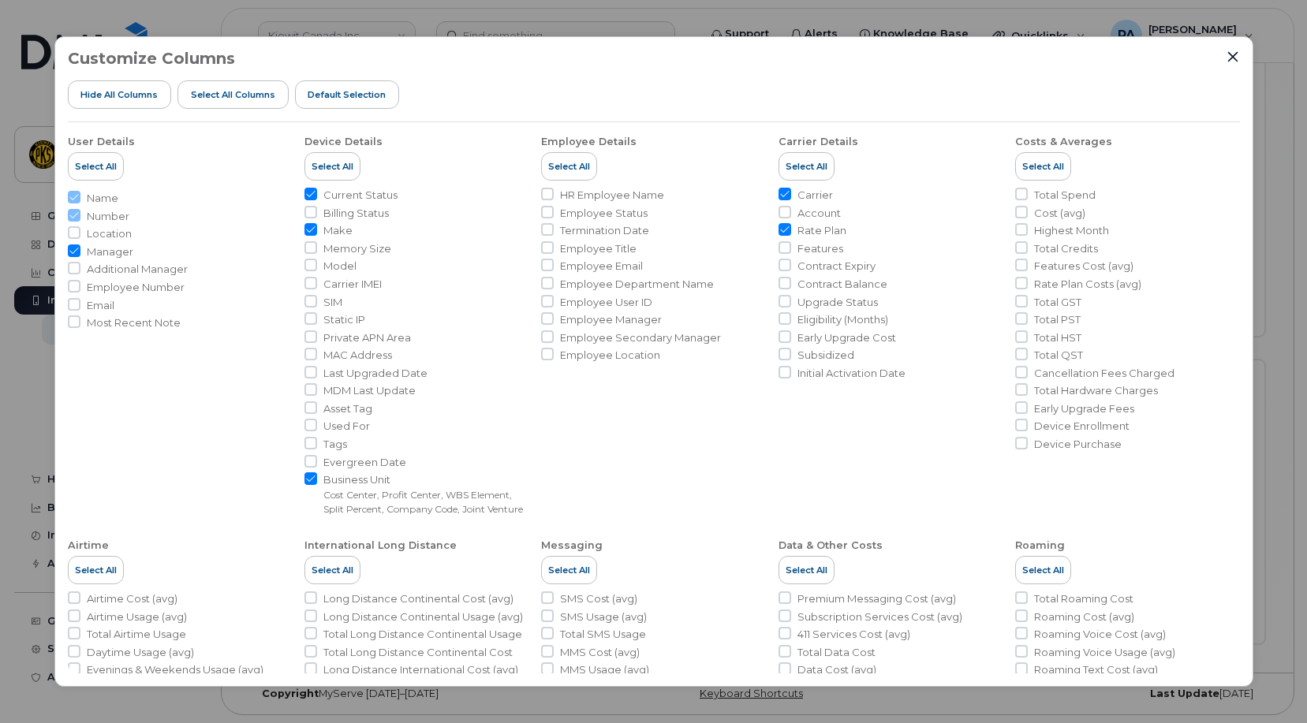
checkbox input "true"
click at [816, 232] on span "Rate Plan" at bounding box center [821, 230] width 49 height 15
click at [791, 232] on input "Rate Plan" at bounding box center [784, 229] width 13 height 13
checkbox input "false"
click at [803, 192] on span "Carrier" at bounding box center [814, 195] width 35 height 15
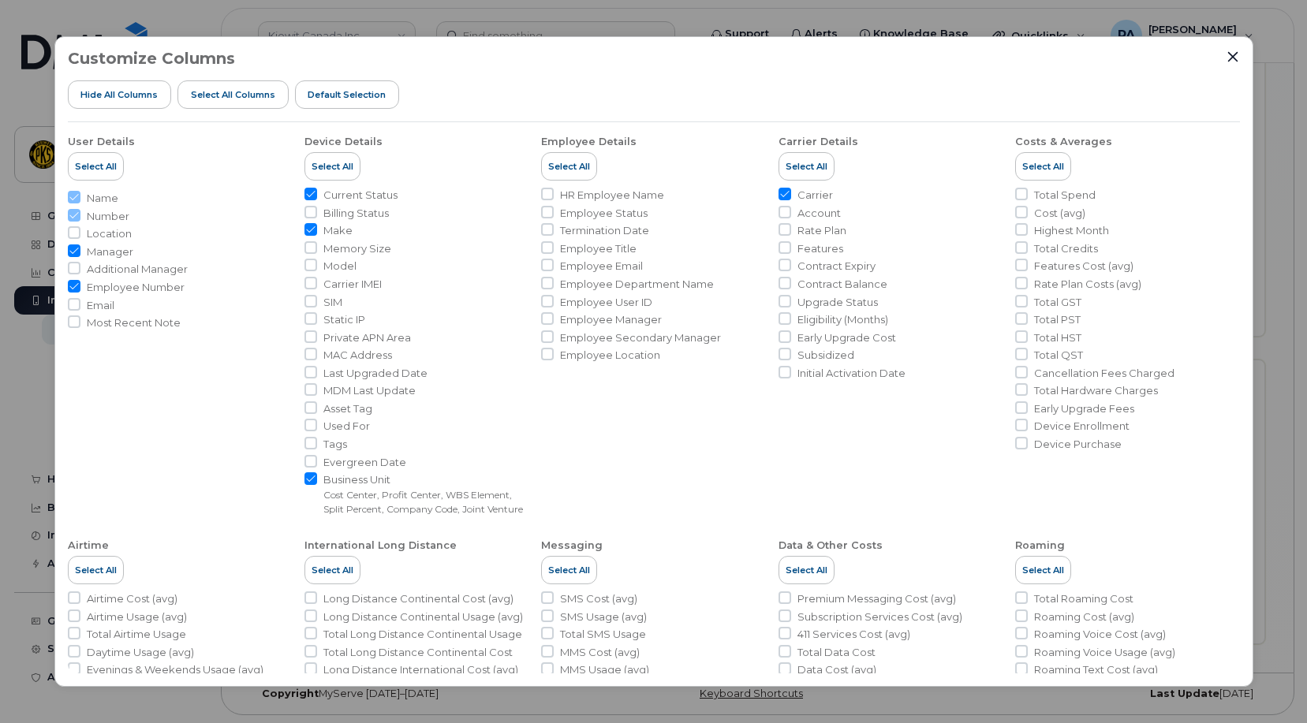
click at [791, 192] on input "Carrier" at bounding box center [784, 194] width 13 height 13
checkbox input "false"
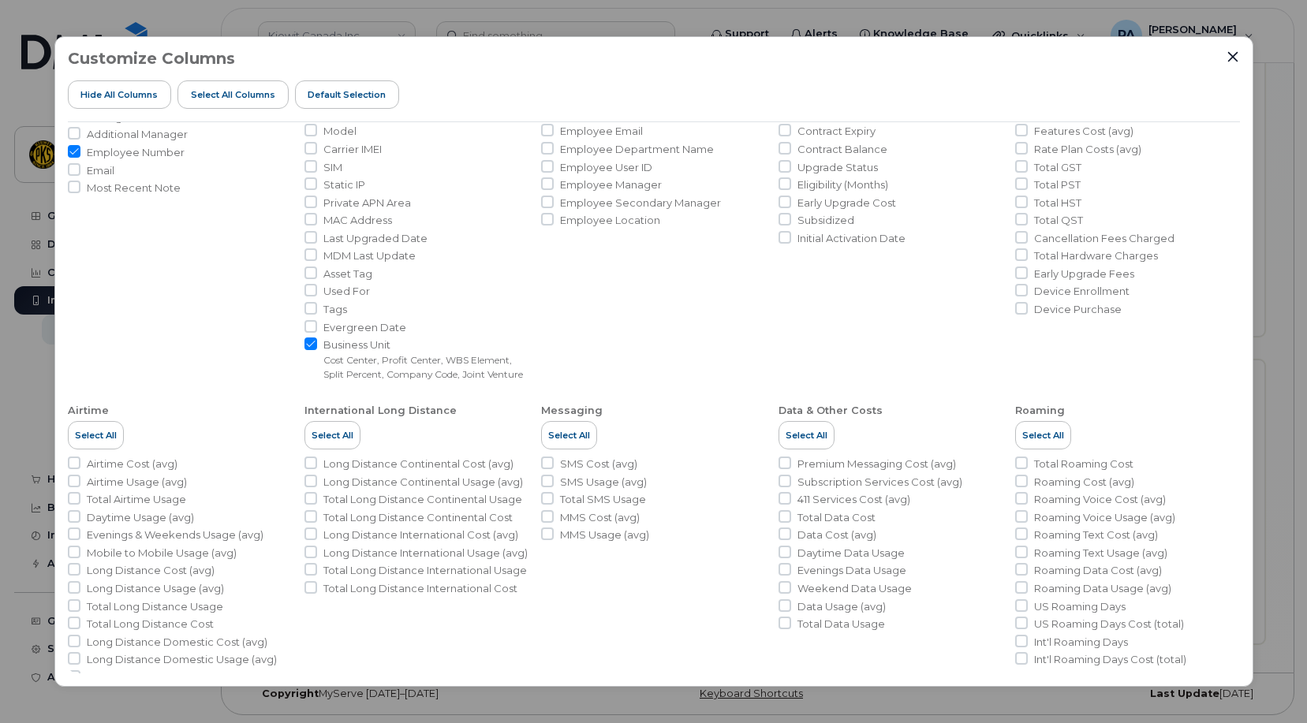
scroll to position [199, 0]
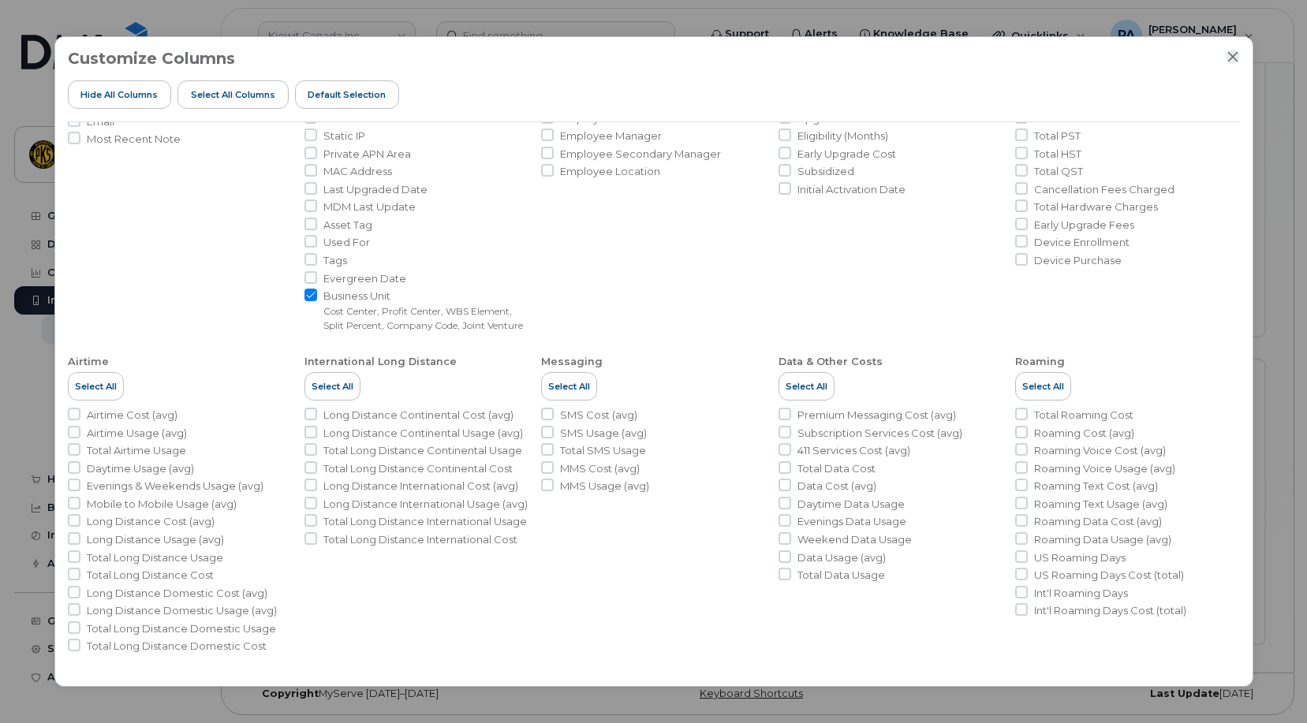
click at [1229, 58] on icon "Close" at bounding box center [1232, 56] width 13 height 13
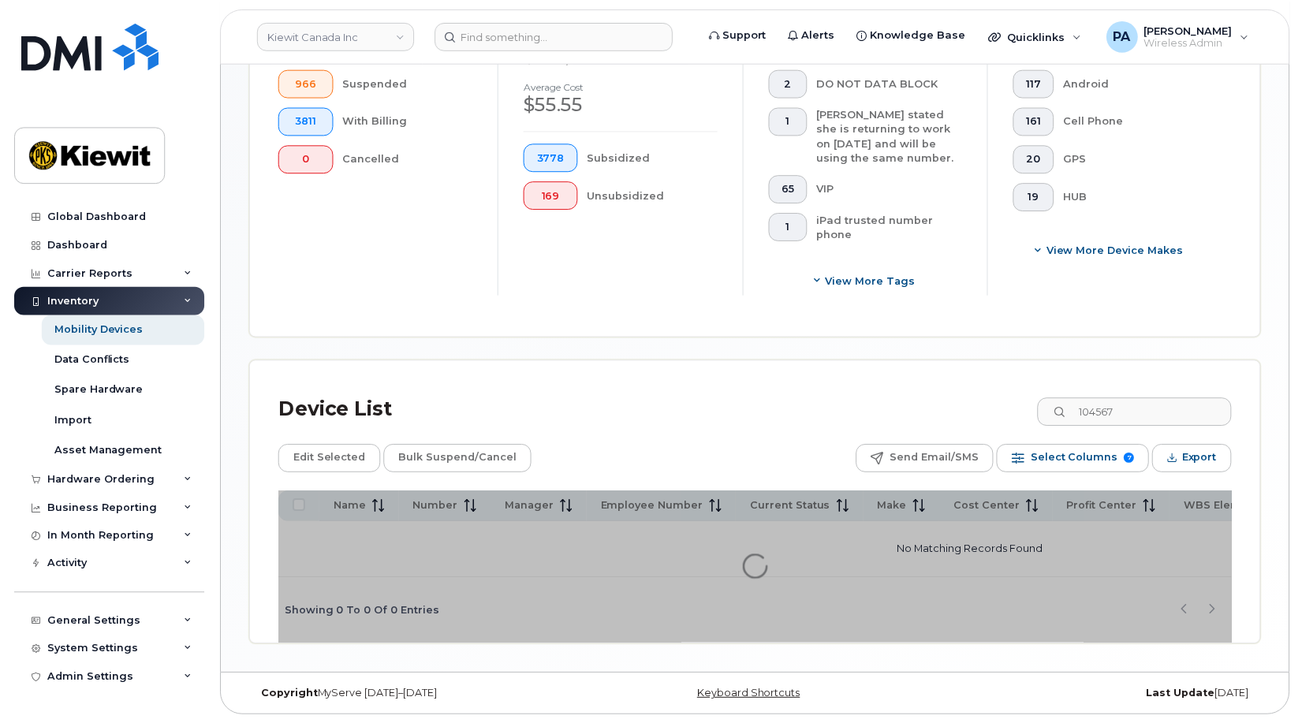
scroll to position [511, 0]
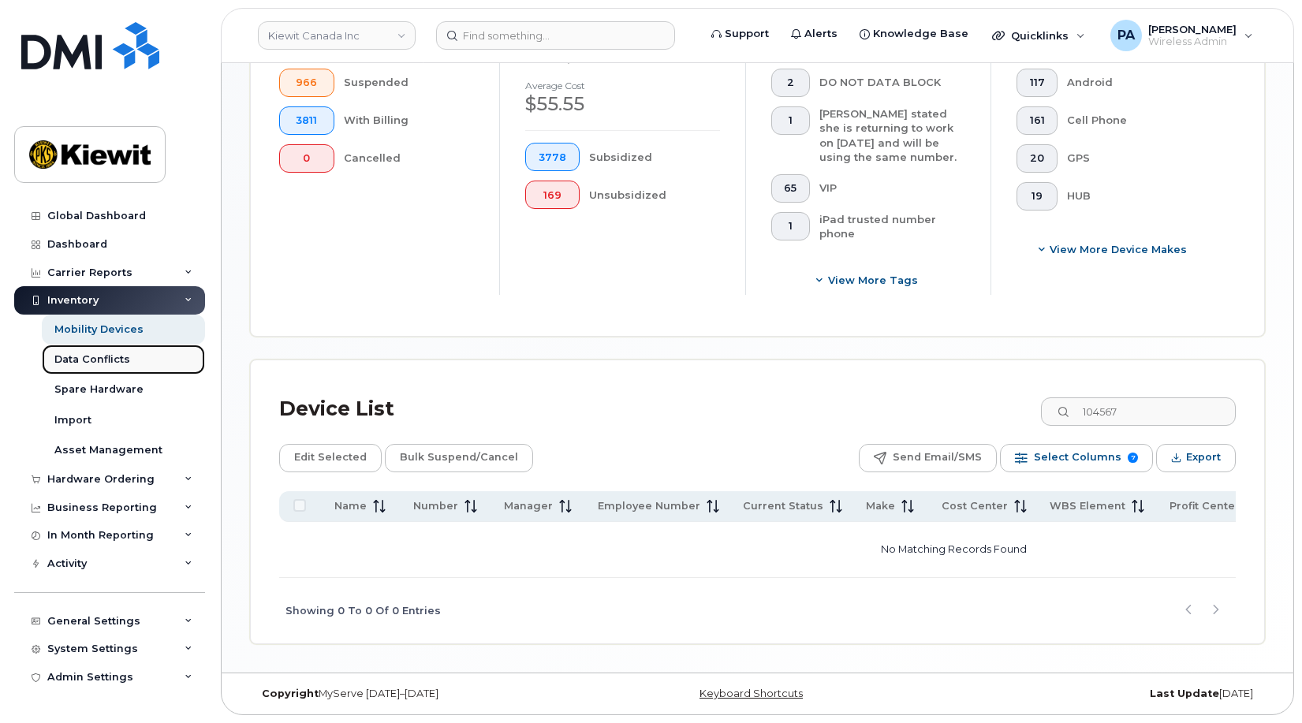
click at [85, 360] on div "Data Conflicts" at bounding box center [92, 359] width 76 height 14
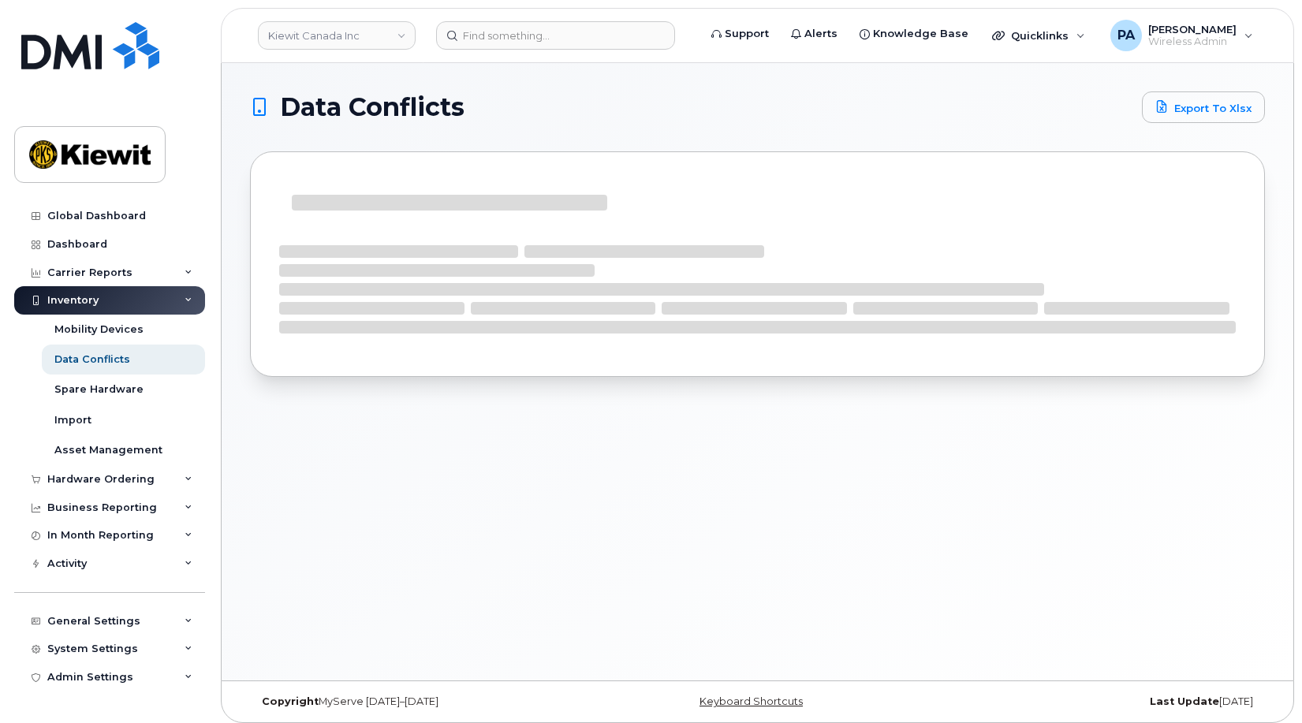
click at [196, 299] on div "Inventory" at bounding box center [109, 300] width 191 height 28
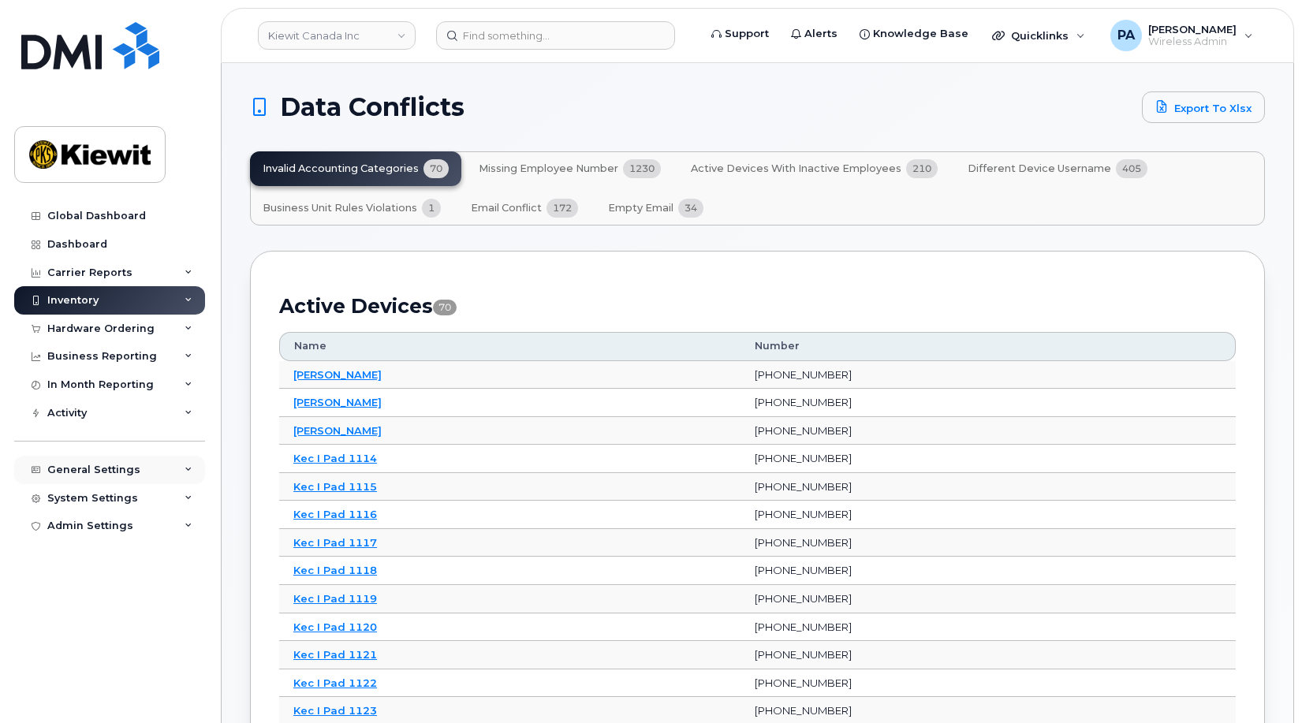
click at [75, 462] on div "General Settings" at bounding box center [109, 470] width 191 height 28
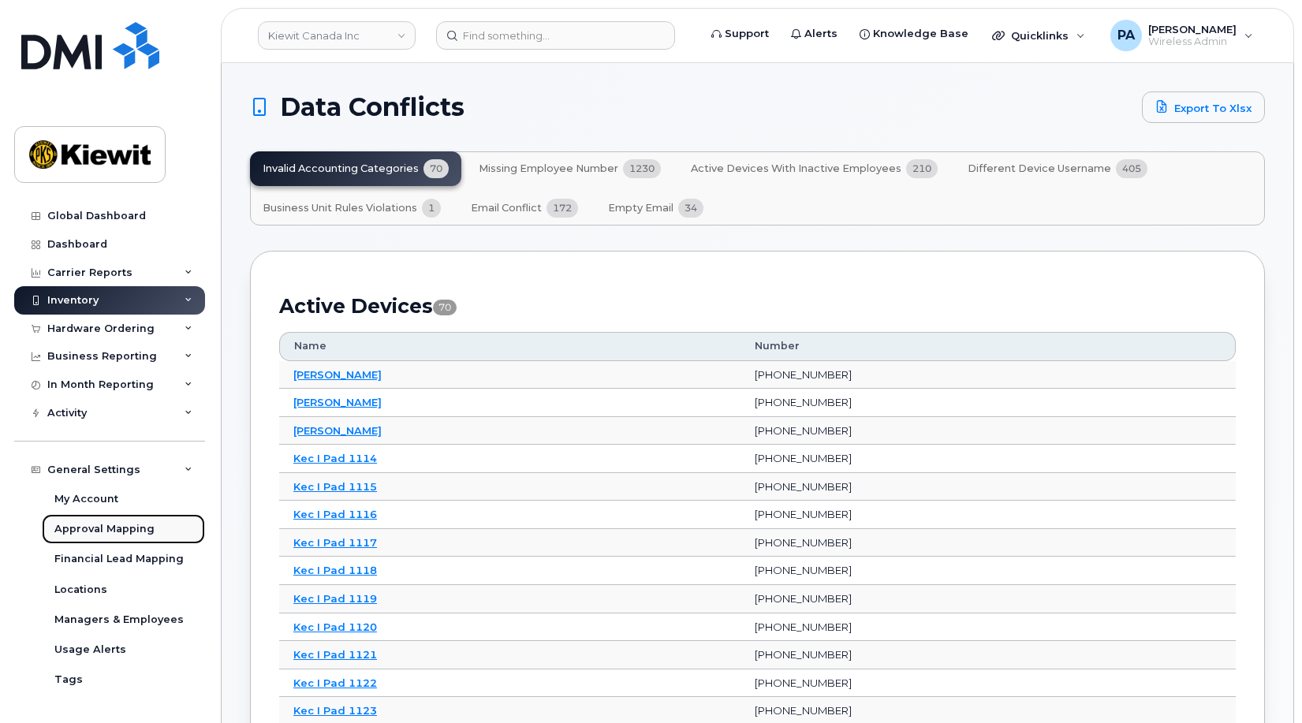
click at [96, 529] on div "Approval Mapping" at bounding box center [104, 529] width 100 height 14
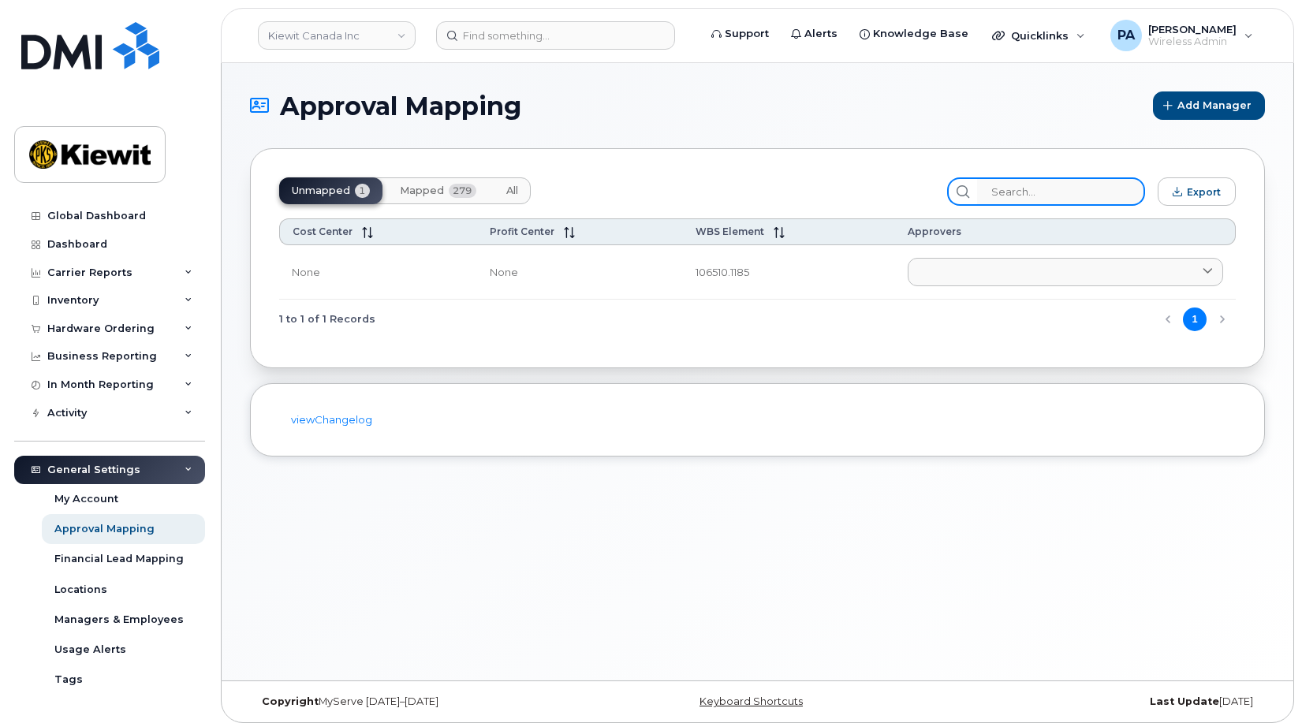
click at [1069, 194] on input "search" at bounding box center [1061, 191] width 168 height 28
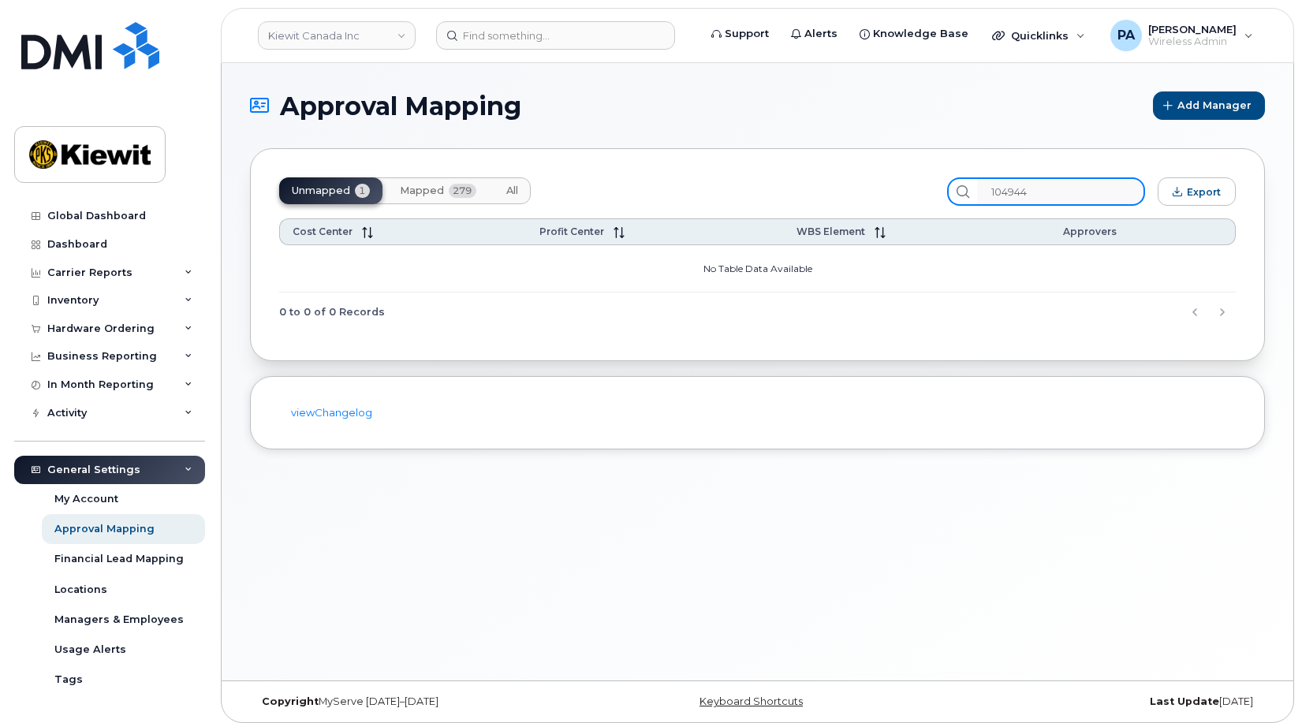
type input "104944"
click at [511, 185] on span "All" at bounding box center [512, 191] width 12 height 13
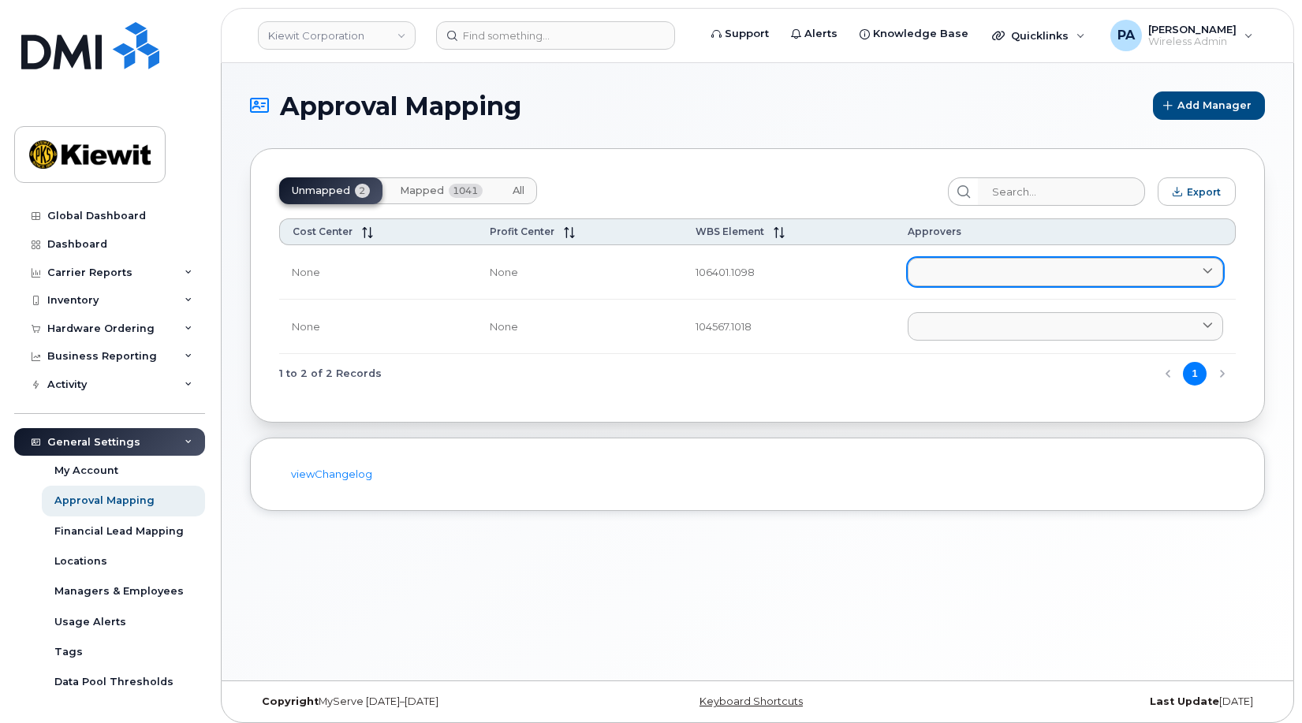
click at [956, 283] on link at bounding box center [1065, 272] width 315 height 28
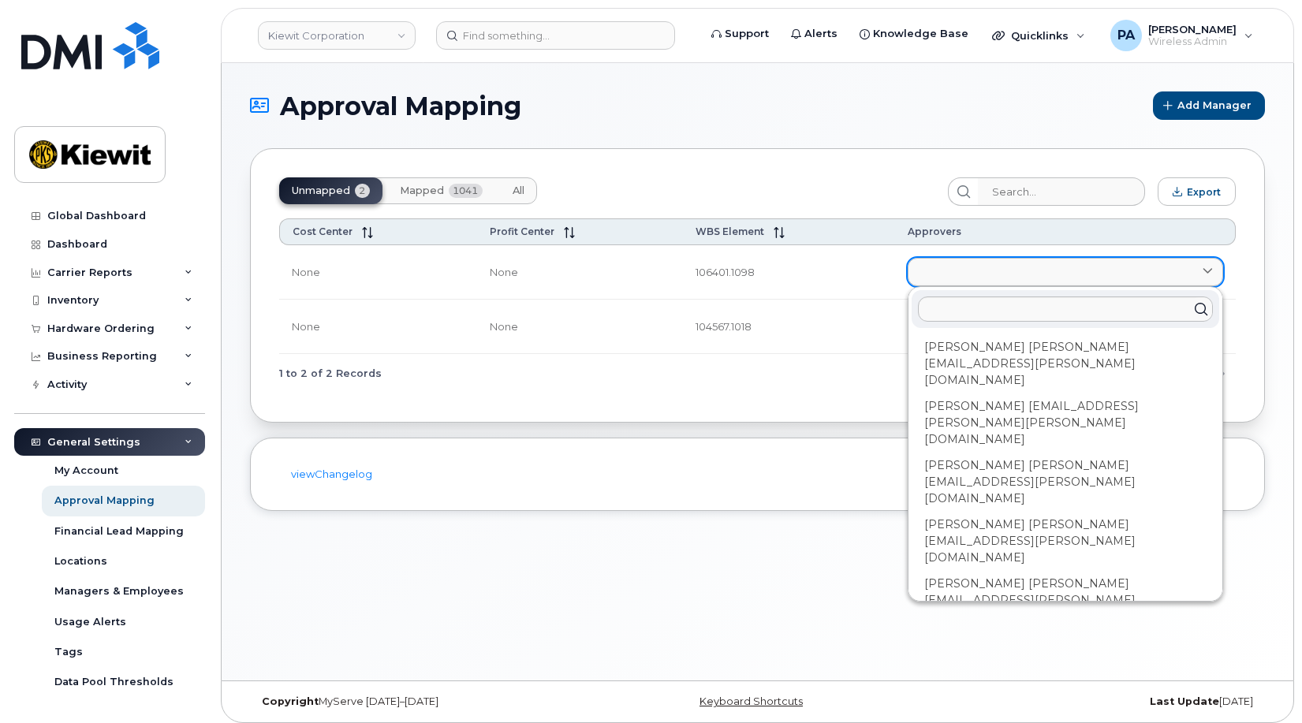
click at [972, 262] on link at bounding box center [1065, 272] width 315 height 28
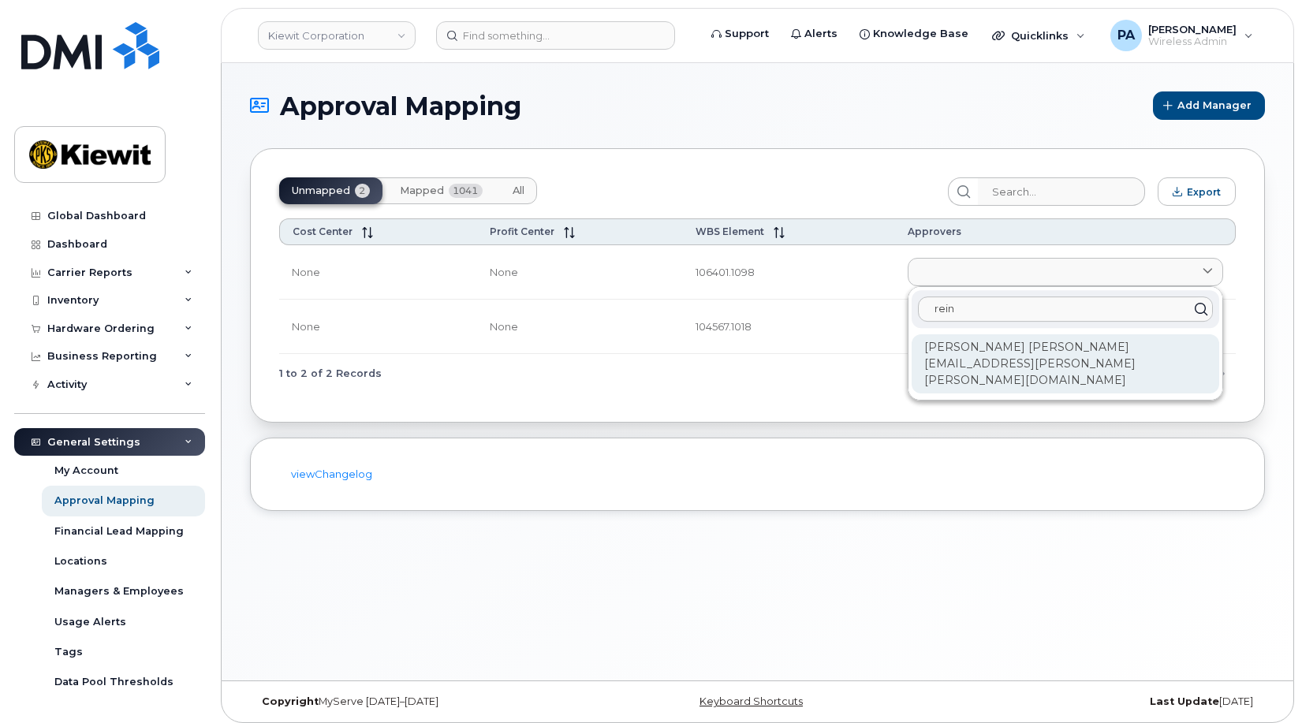
type input "rein"
click at [994, 361] on div "[PERSON_NAME] [PERSON_NAME][EMAIL_ADDRESS][PERSON_NAME][PERSON_NAME][DOMAIN_NAM…" at bounding box center [1066, 363] width 308 height 59
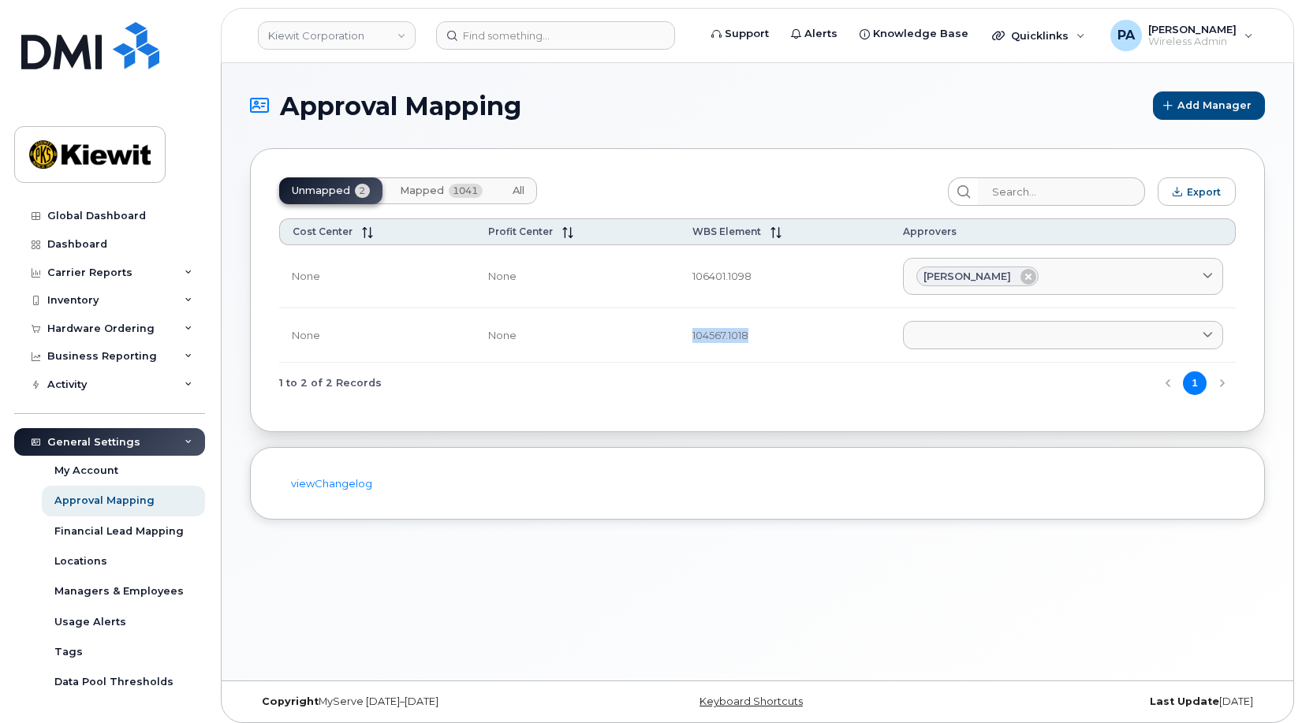
drag, startPoint x: 777, startPoint y: 330, endPoint x: 684, endPoint y: 328, distance: 92.3
click at [684, 327] on td "104567.1018" at bounding box center [785, 335] width 211 height 54
copy td "104567.1018"
